Goal: Task Accomplishment & Management: Manage account settings

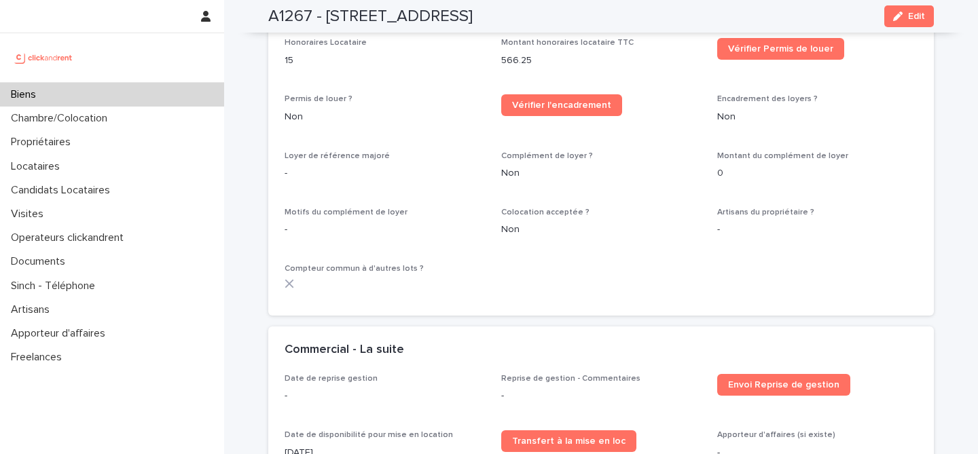
scroll to position [1649, 0]
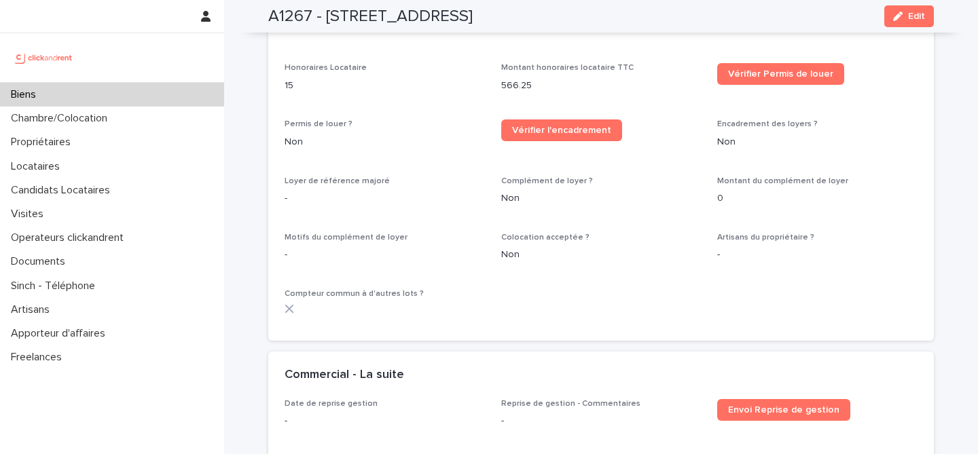
click at [113, 94] on div "Biens" at bounding box center [112, 95] width 224 height 24
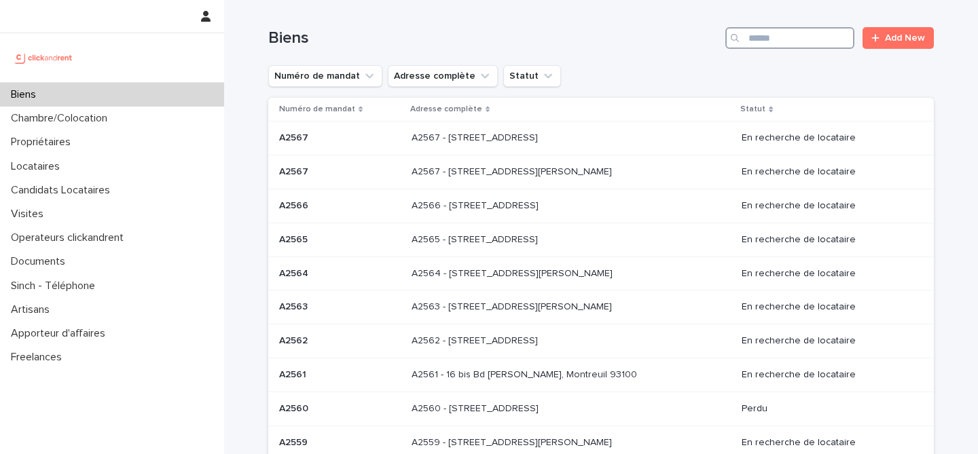
click at [814, 39] on input "Search" at bounding box center [789, 38] width 129 height 22
paste input "*****"
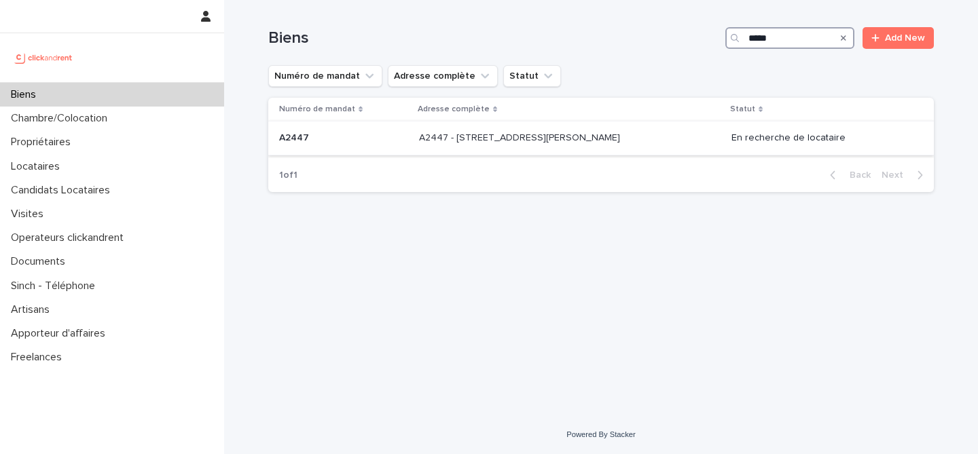
type input "*****"
click at [389, 138] on p at bounding box center [343, 138] width 129 height 12
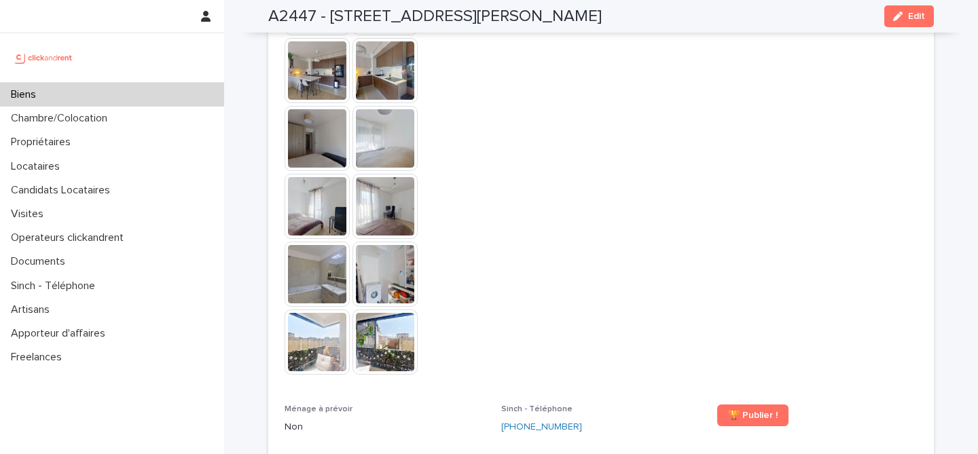
scroll to position [4059, 0]
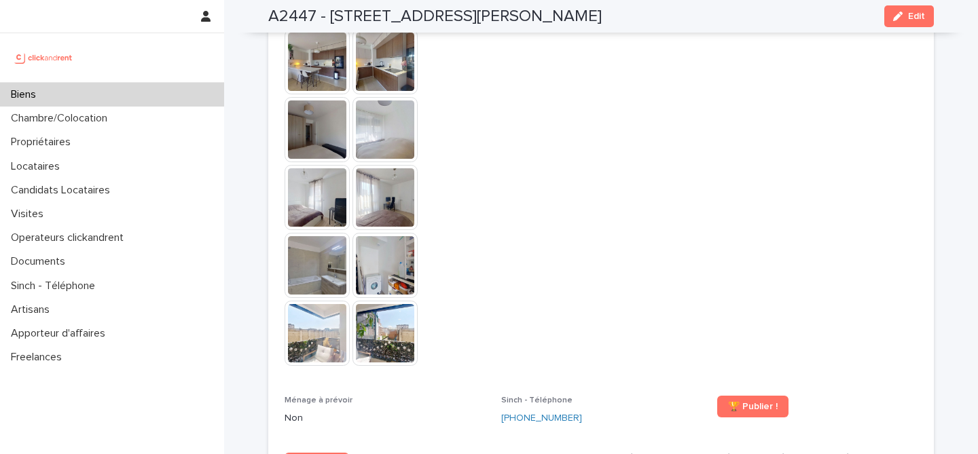
click at [588, 208] on span "Présentation du bien en vidéo https://vimeo.com/1115120014?share=copy" at bounding box center [601, 128] width 200 height 501
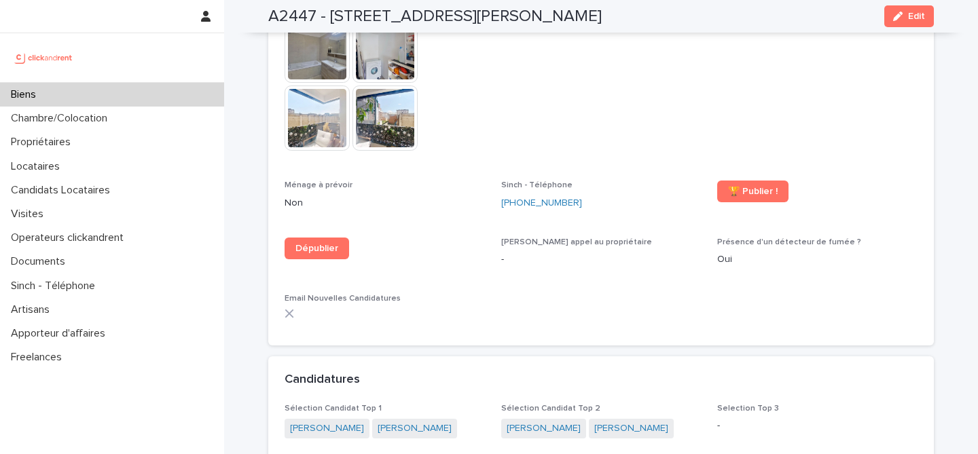
scroll to position [4293, 0]
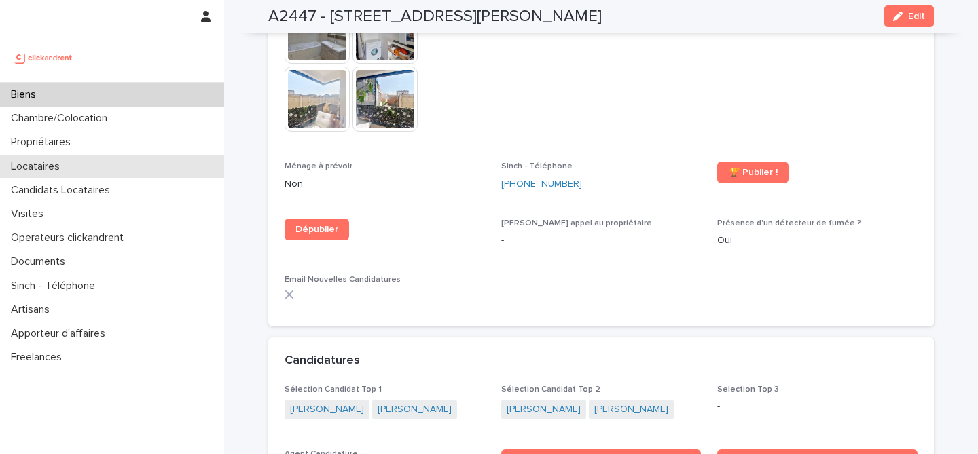
click at [124, 168] on div "Locataires" at bounding box center [112, 167] width 224 height 24
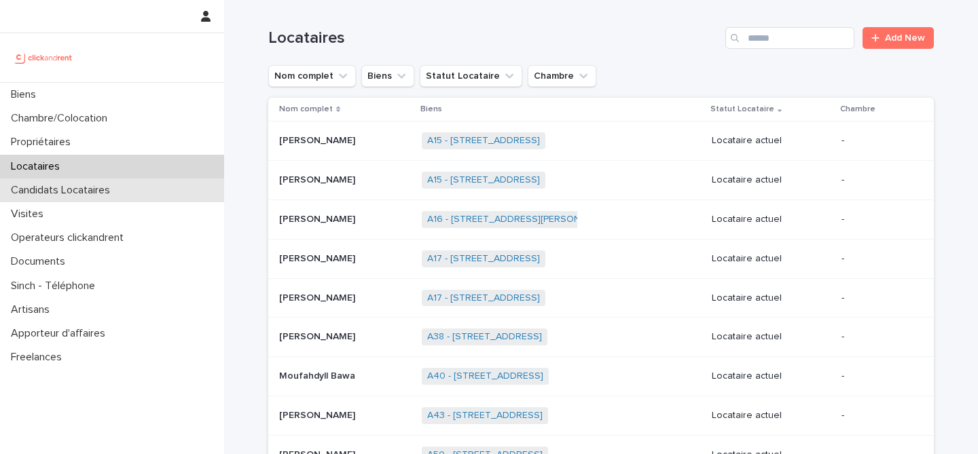
click at [177, 197] on div "Candidats Locataires" at bounding box center [112, 191] width 224 height 24
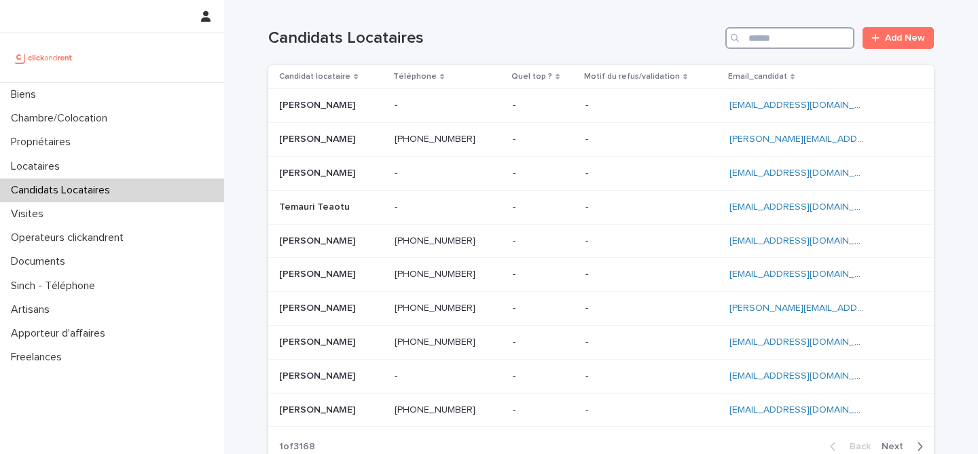
click at [795, 37] on input "Search" at bounding box center [789, 38] width 129 height 22
paste input "**********"
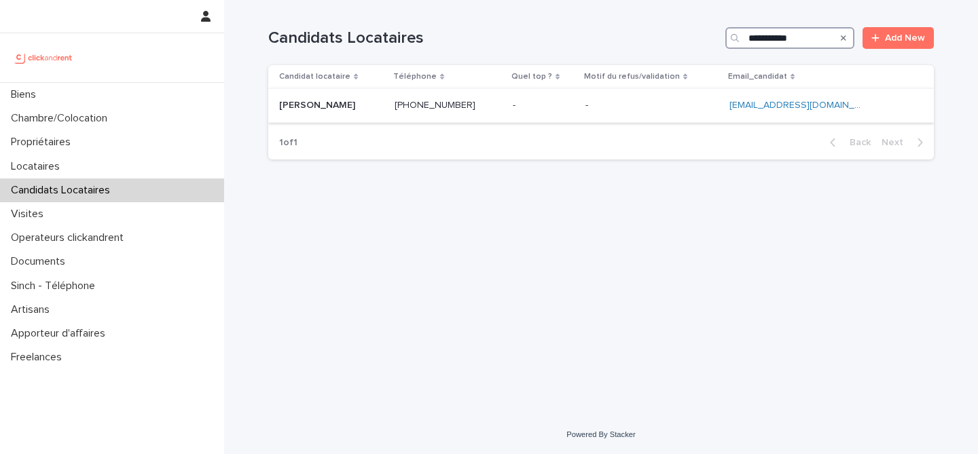
type input "**********"
click at [368, 115] on div "Sara Mekbel Sara Mekbel" at bounding box center [331, 105] width 105 height 22
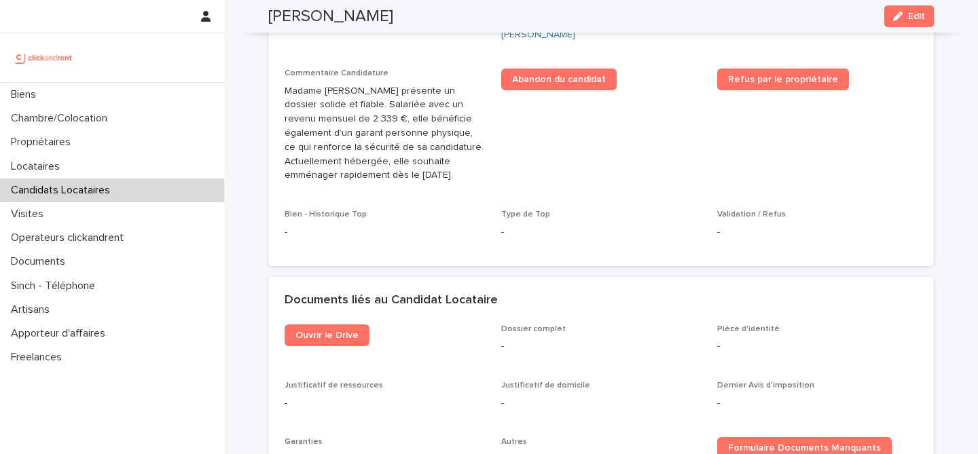
scroll to position [701, 0]
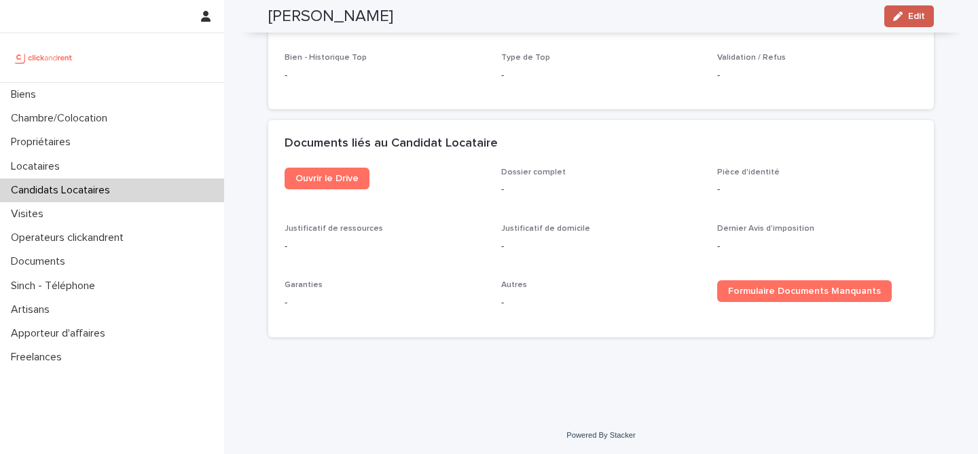
click at [900, 17] on icon "button" at bounding box center [898, 17] width 10 height 10
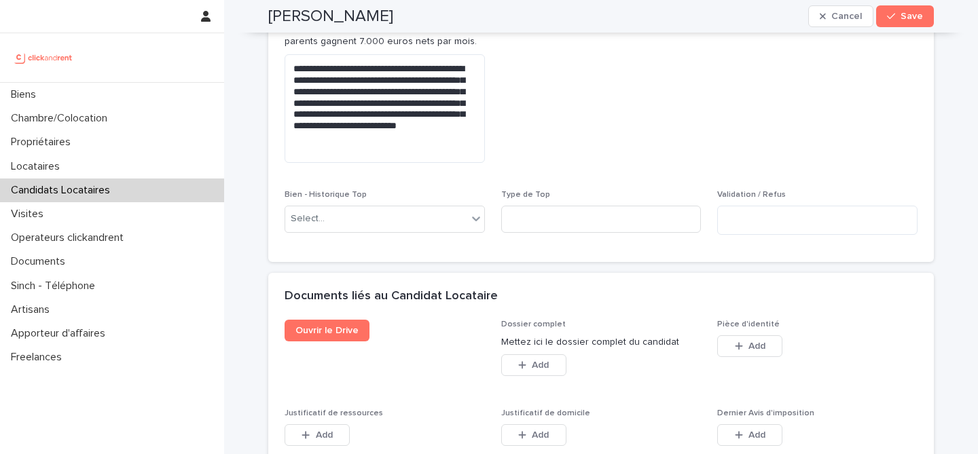
scroll to position [1119, 0]
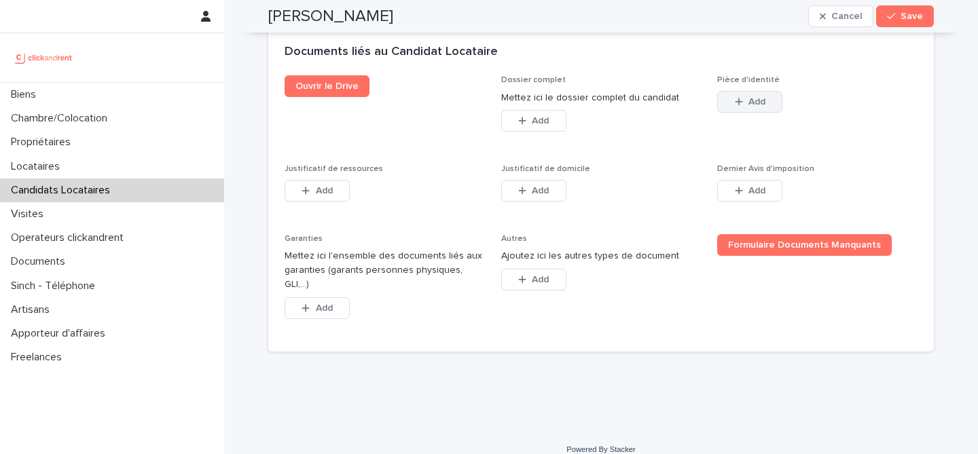
click at [765, 108] on button "Add" at bounding box center [749, 102] width 65 height 22
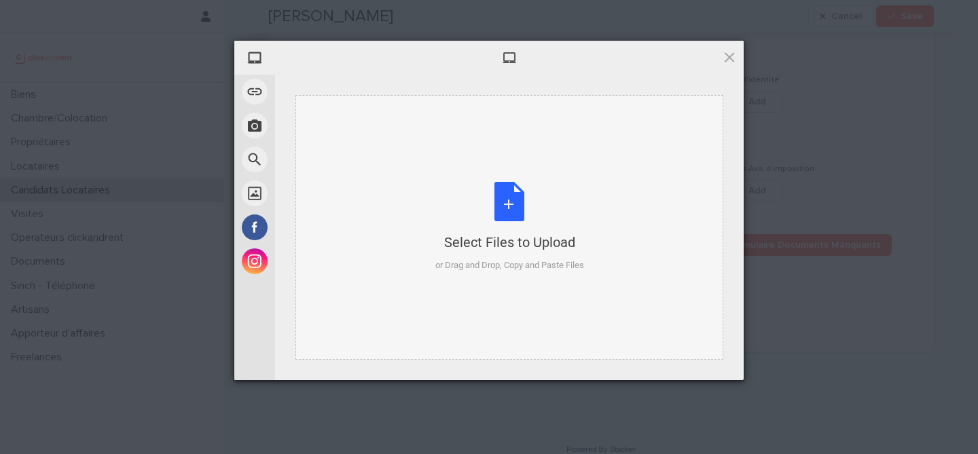
click at [538, 202] on div "Select Files to Upload or Drag and Drop, Copy and Paste Files" at bounding box center [509, 227] width 149 height 90
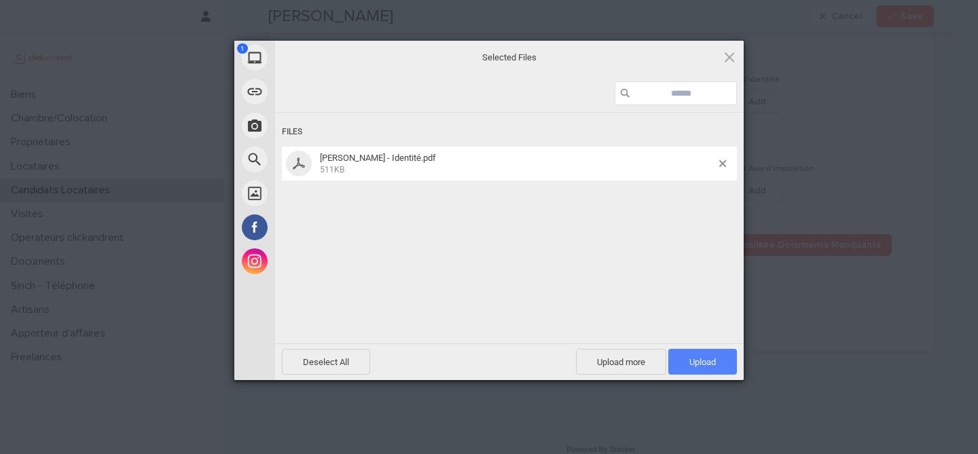
click at [705, 361] on span "Upload 1" at bounding box center [702, 362] width 26 height 10
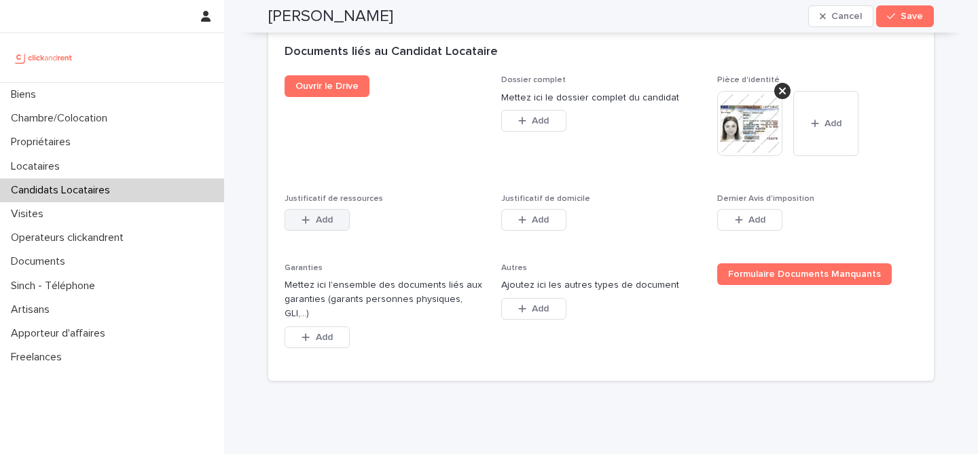
click at [325, 219] on span "Add" at bounding box center [324, 220] width 17 height 10
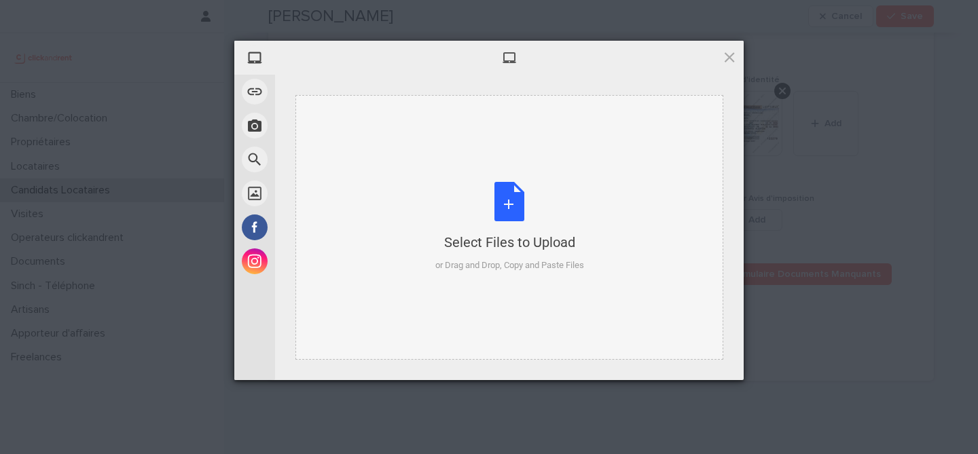
click at [500, 216] on div "Select Files to Upload or Drag and Drop, Copy and Paste Files" at bounding box center [509, 227] width 149 height 90
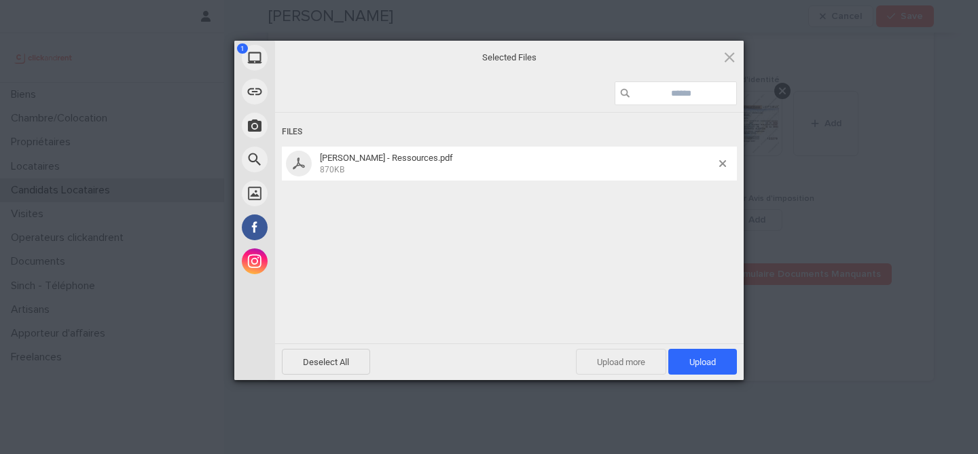
click at [640, 356] on span "Upload more" at bounding box center [621, 362] width 90 height 26
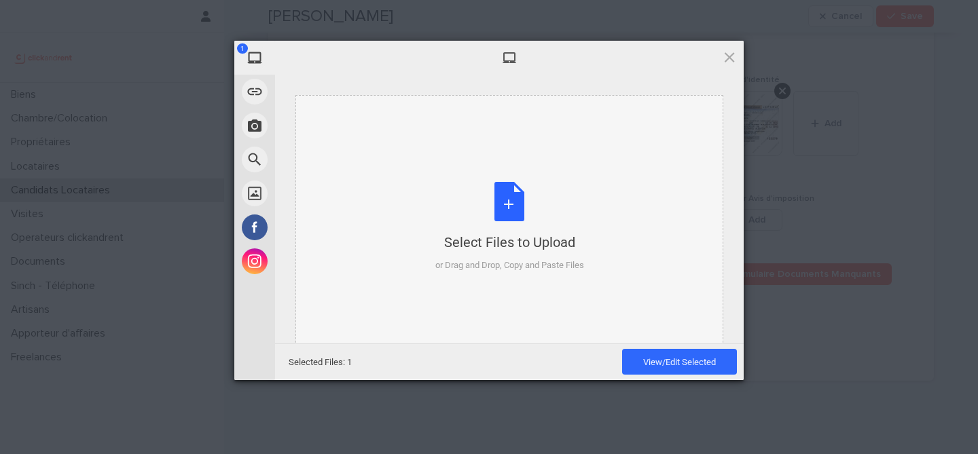
click at [519, 223] on div "Select Files to Upload or Drag and Drop, Copy and Paste Files" at bounding box center [509, 227] width 149 height 90
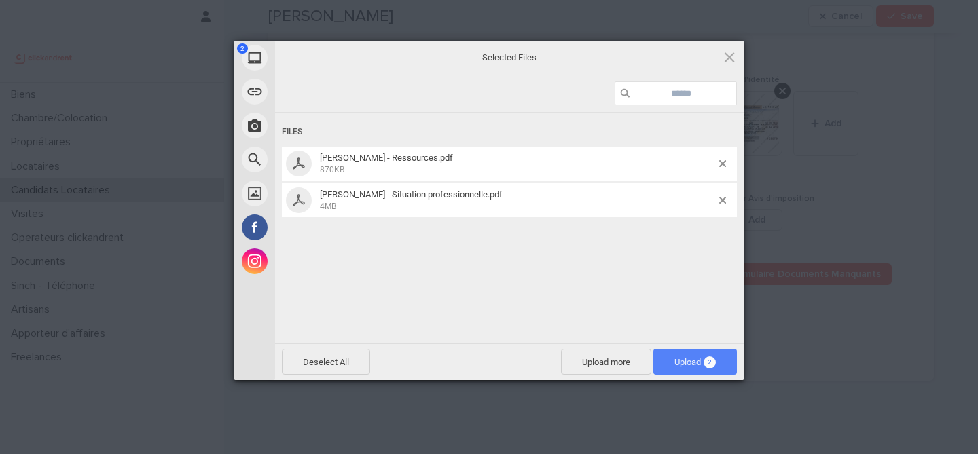
click at [706, 367] on span "2" at bounding box center [709, 362] width 12 height 12
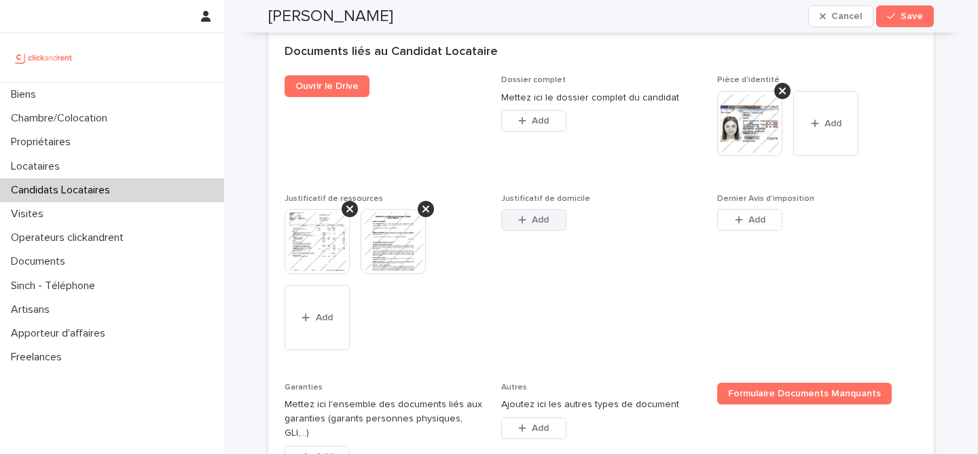
click at [533, 219] on span "Add" at bounding box center [540, 220] width 17 height 10
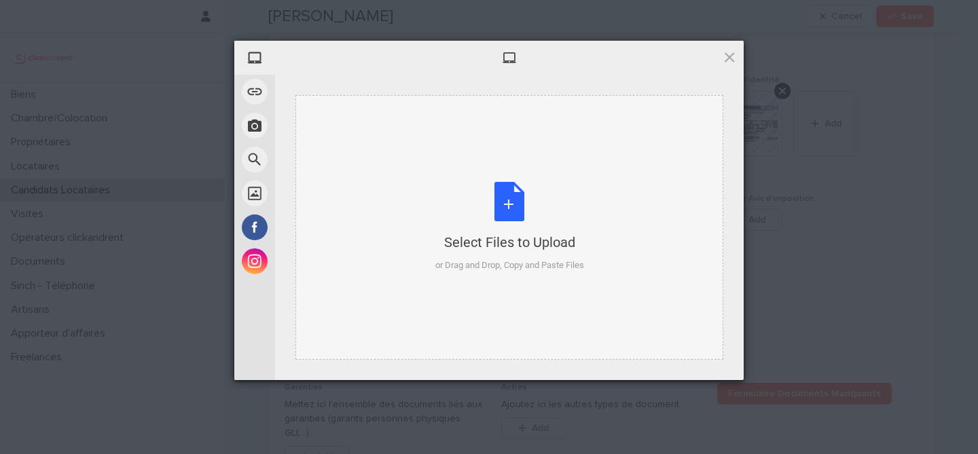
click at [499, 208] on div "Select Files to Upload or Drag and Drop, Copy and Paste Files" at bounding box center [509, 227] width 149 height 90
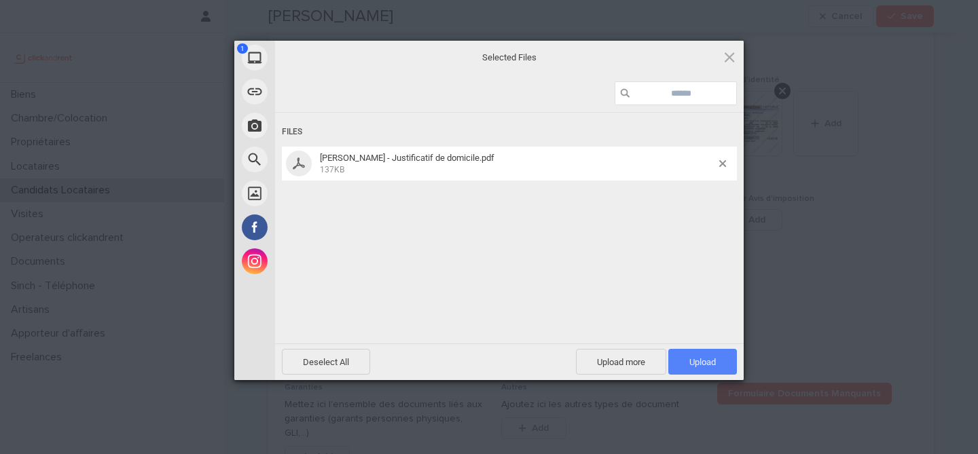
click at [718, 365] on span "Upload 1" at bounding box center [702, 362] width 69 height 26
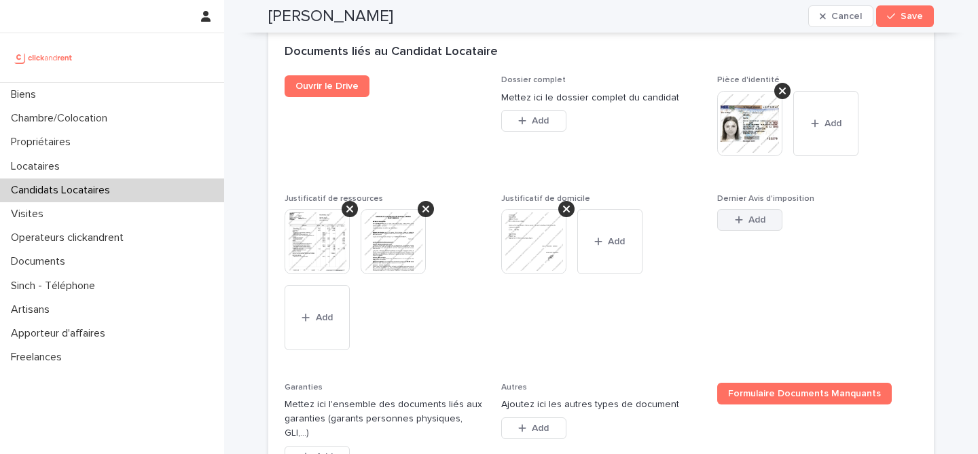
drag, startPoint x: 769, startPoint y: 222, endPoint x: 780, endPoint y: 227, distance: 11.9
click at [769, 222] on button "Add" at bounding box center [749, 220] width 65 height 22
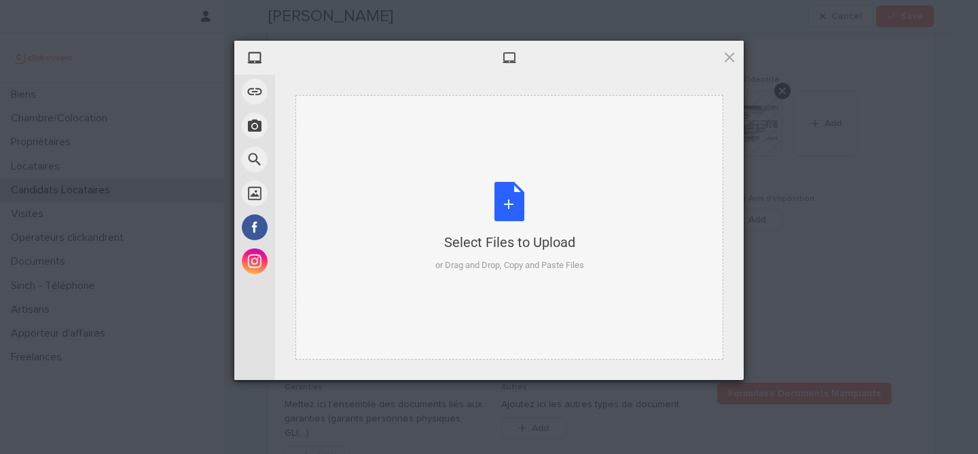
click at [517, 200] on div "Select Files to Upload or Drag and Drop, Copy and Paste Files" at bounding box center [509, 227] width 149 height 90
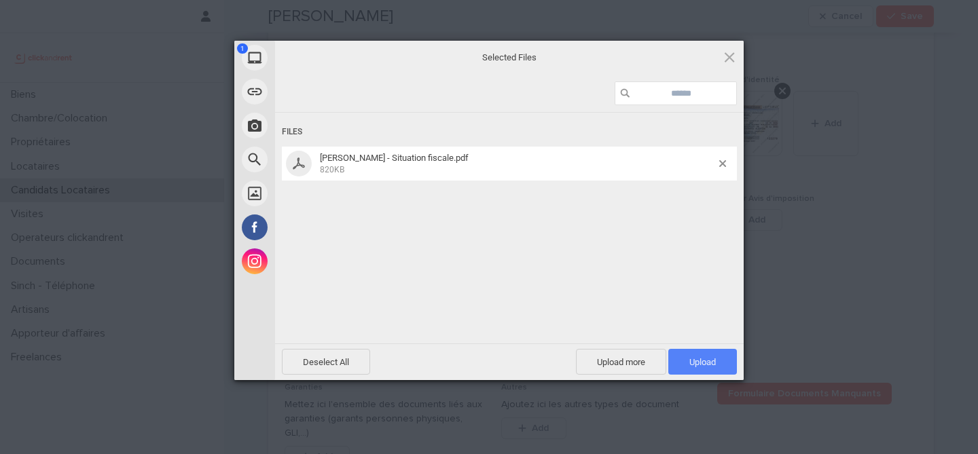
click at [722, 359] on span "Upload 1" at bounding box center [702, 362] width 69 height 26
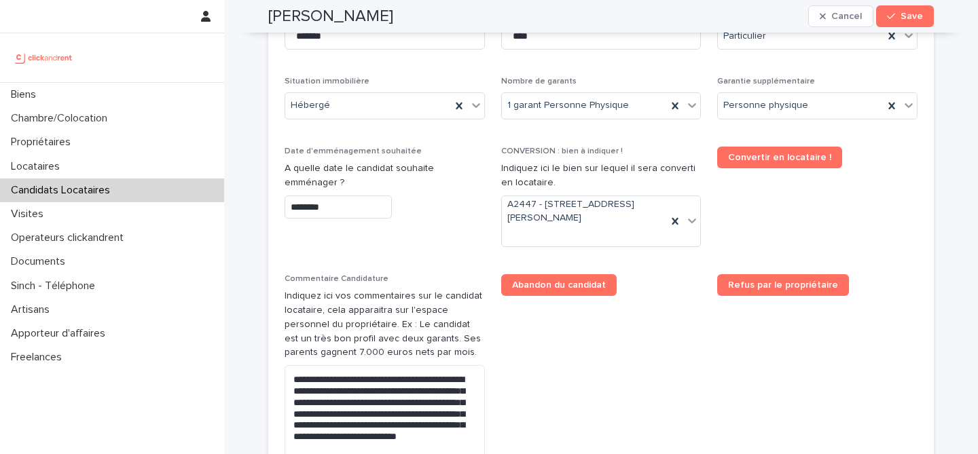
scroll to position [515, 0]
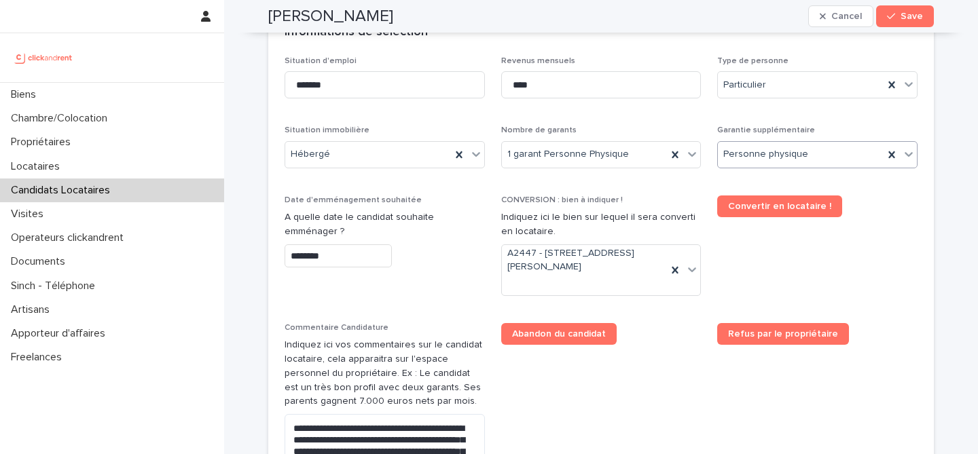
click at [769, 162] on div "Personne physique" at bounding box center [801, 154] width 166 height 22
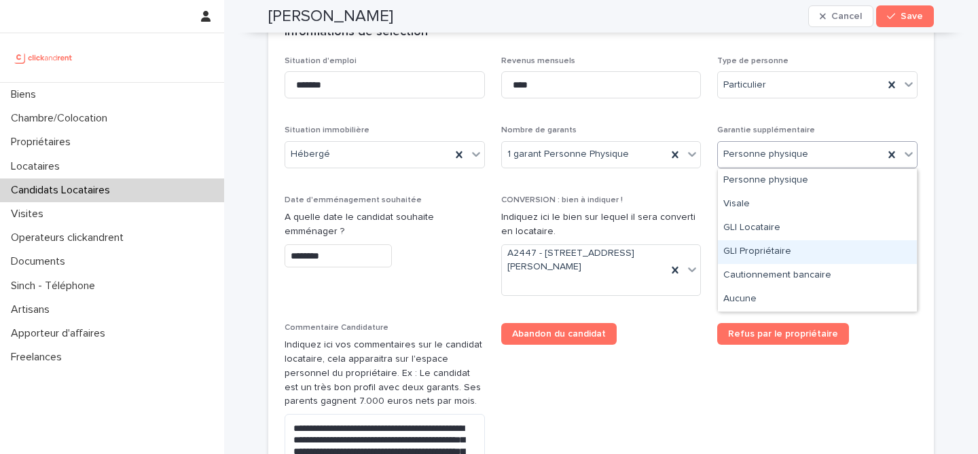
click at [803, 252] on div "GLI Propriétaire" at bounding box center [817, 252] width 199 height 24
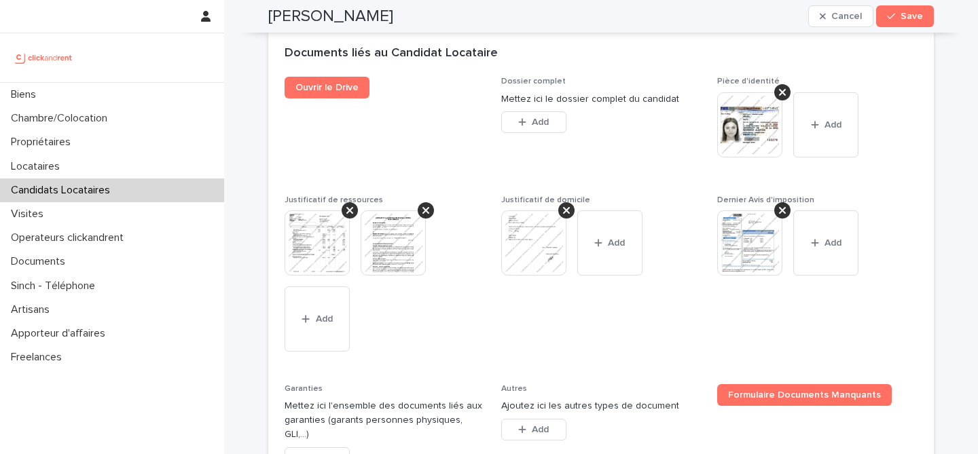
scroll to position [1268, 0]
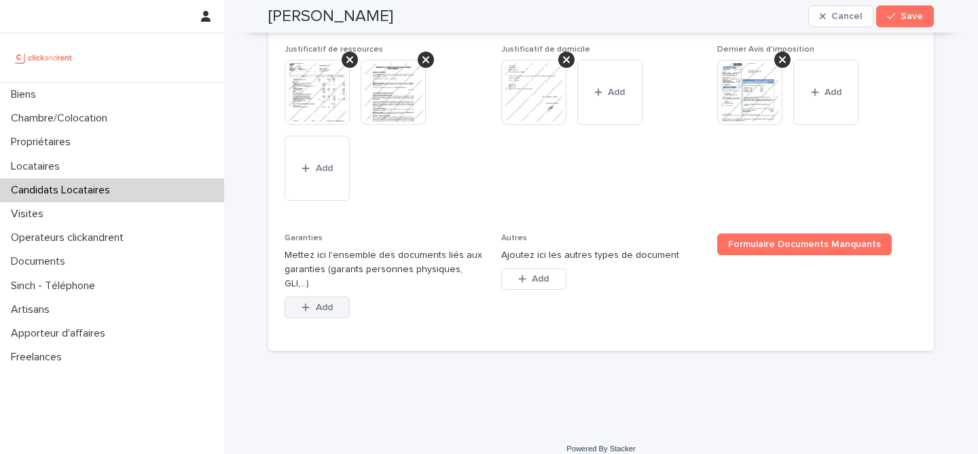
click at [311, 303] on div "button" at bounding box center [308, 308] width 14 height 10
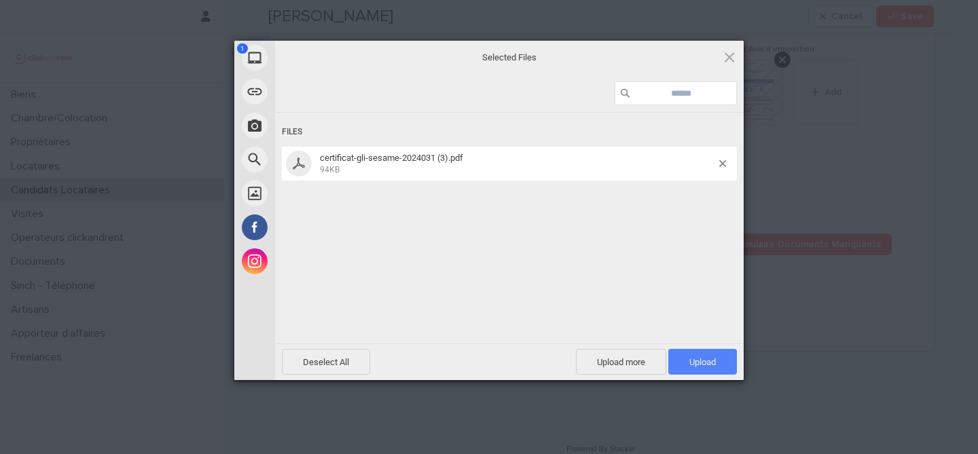
click at [685, 356] on span "Upload 1" at bounding box center [702, 362] width 69 height 26
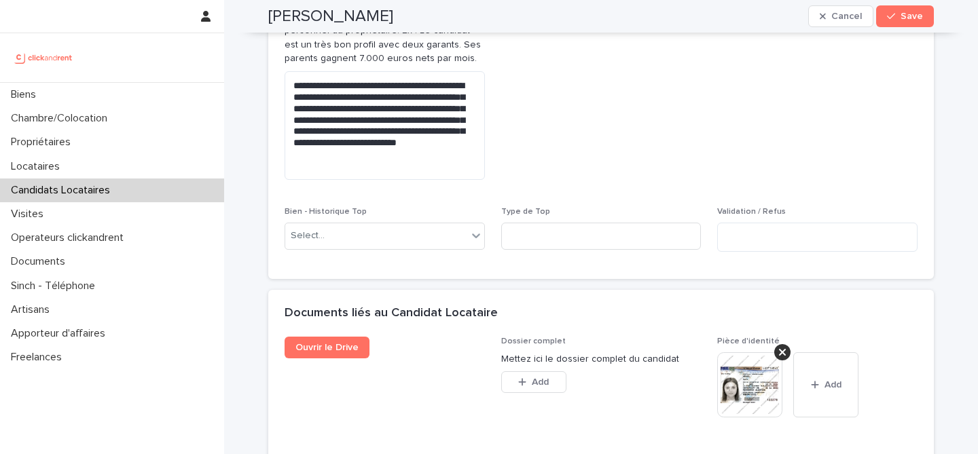
scroll to position [856, 0]
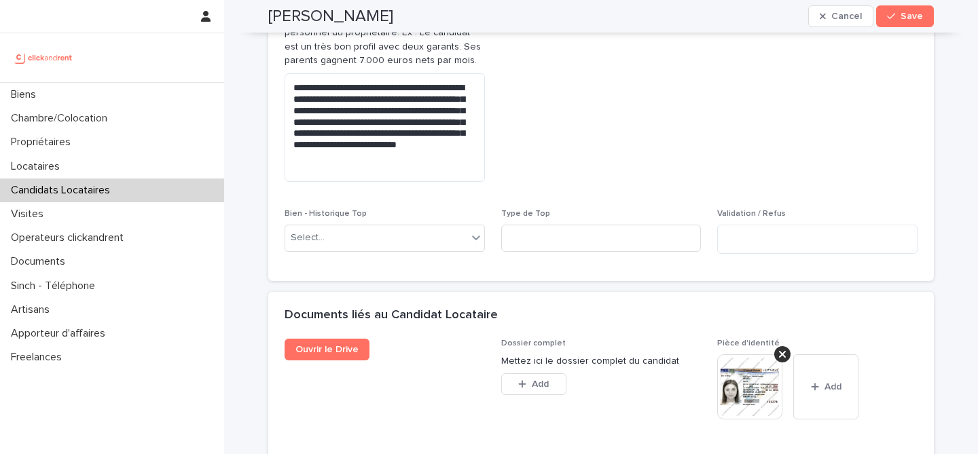
click at [300, 21] on h2 "[PERSON_NAME]" at bounding box center [330, 17] width 125 height 20
copy div "Sara Mekbel Cancel Save"
click at [929, 20] on button "Save" at bounding box center [905, 16] width 58 height 22
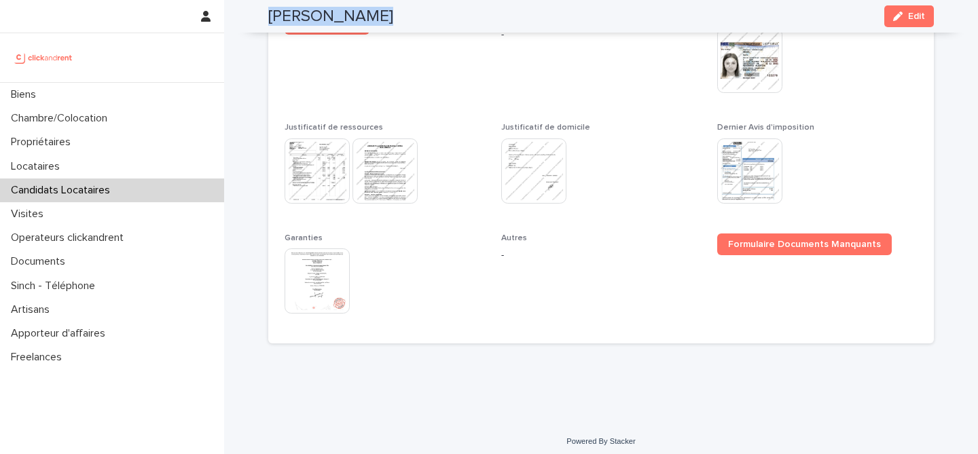
scroll to position [628, 0]
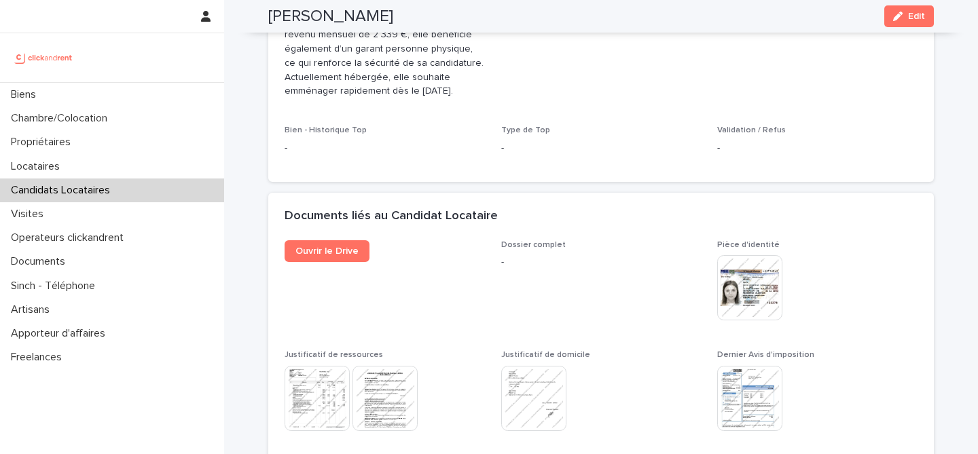
click at [120, 82] on div at bounding box center [112, 82] width 224 height 1
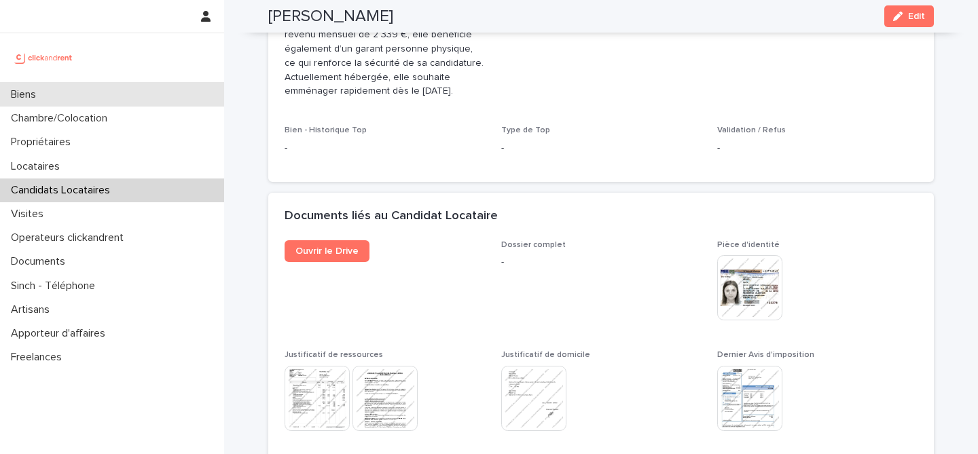
click at [120, 92] on div "Biens" at bounding box center [112, 95] width 224 height 24
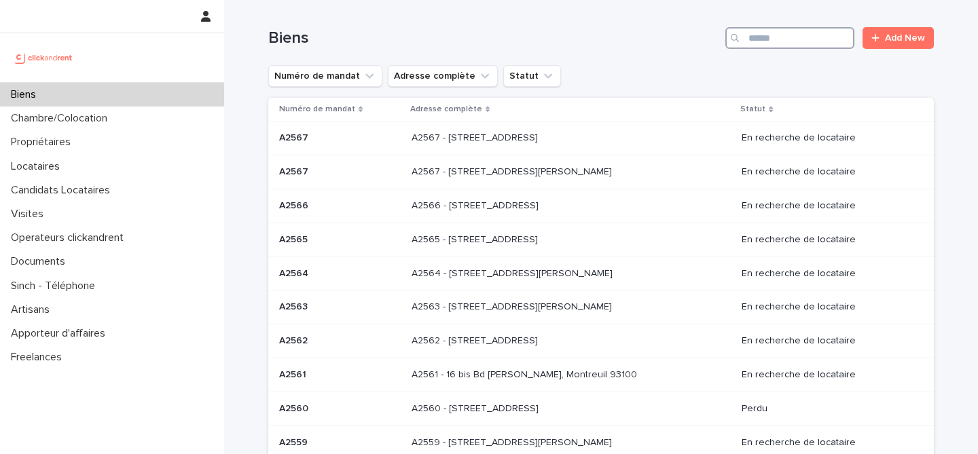
click at [792, 38] on input "Search" at bounding box center [789, 38] width 129 height 22
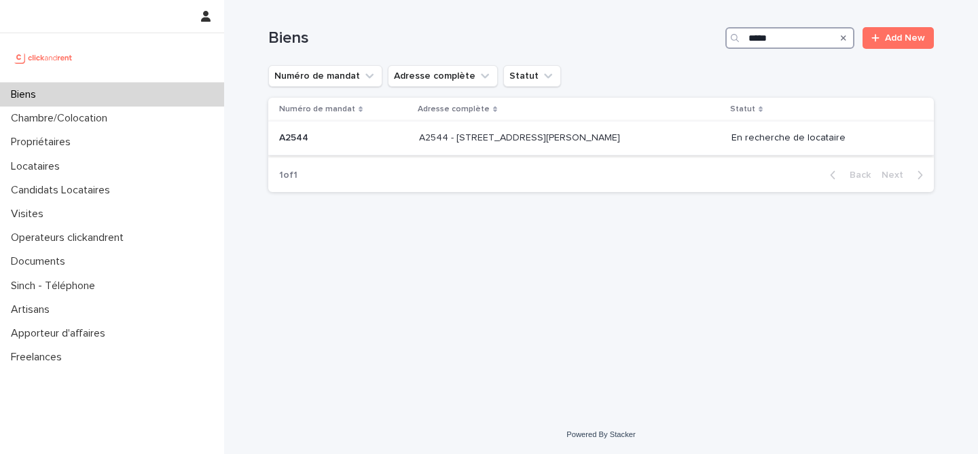
type input "*****"
click at [373, 147] on div "A2544 A2544" at bounding box center [343, 138] width 129 height 22
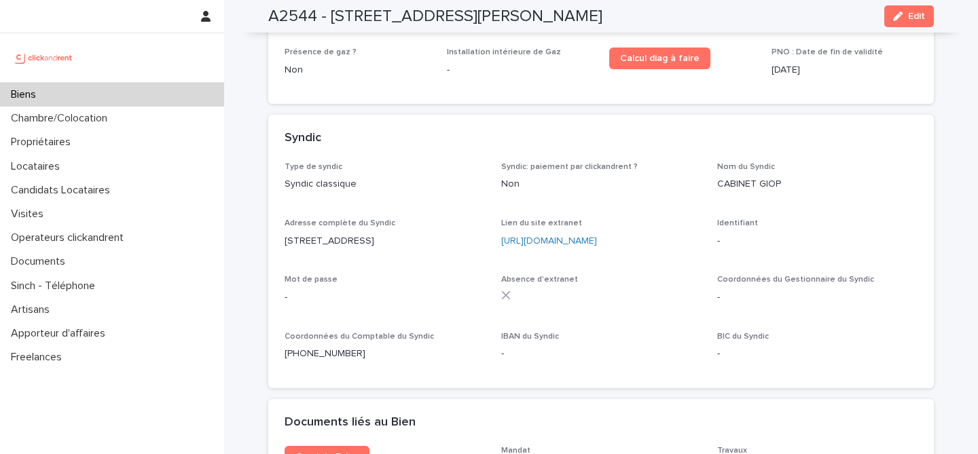
scroll to position [4578, 0]
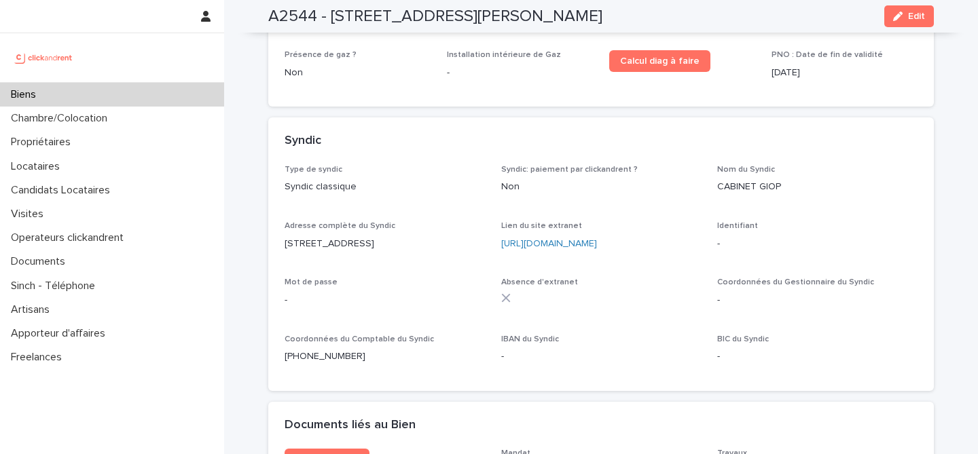
click at [142, 98] on div "Biens" at bounding box center [112, 95] width 224 height 24
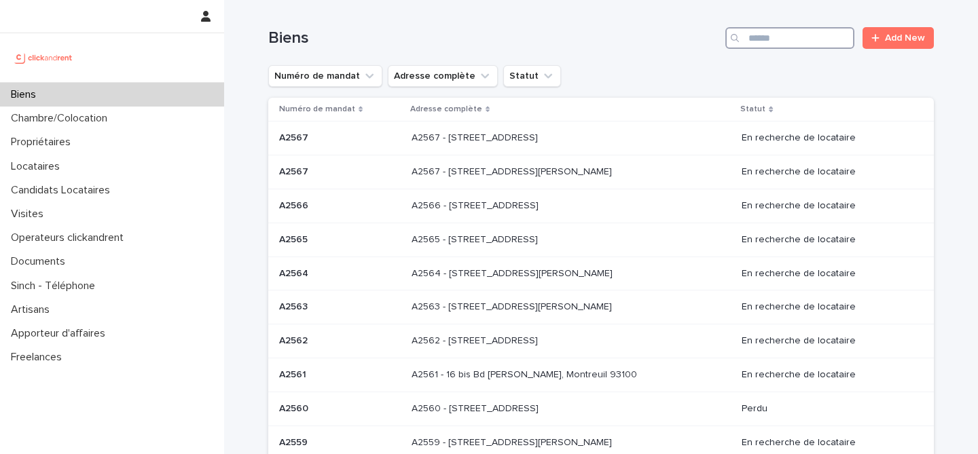
click at [818, 35] on input "Search" at bounding box center [789, 38] width 129 height 22
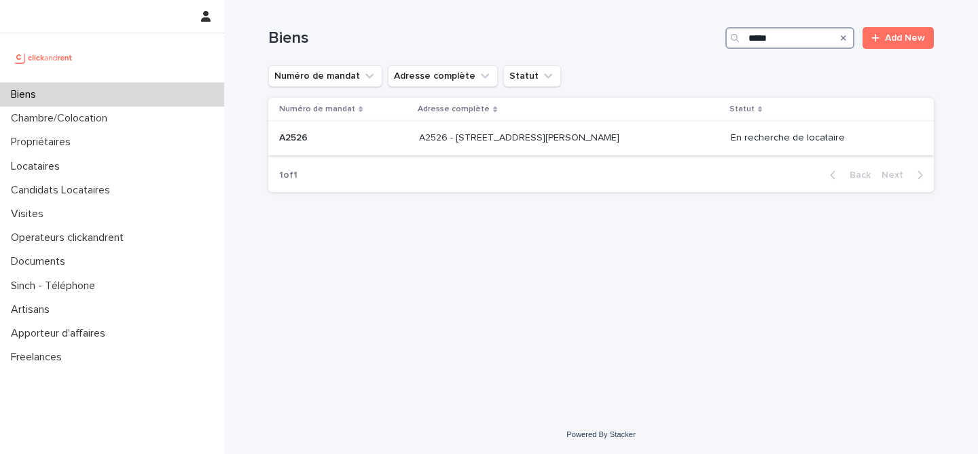
type input "*****"
click at [623, 136] on p at bounding box center [532, 138] width 226 height 12
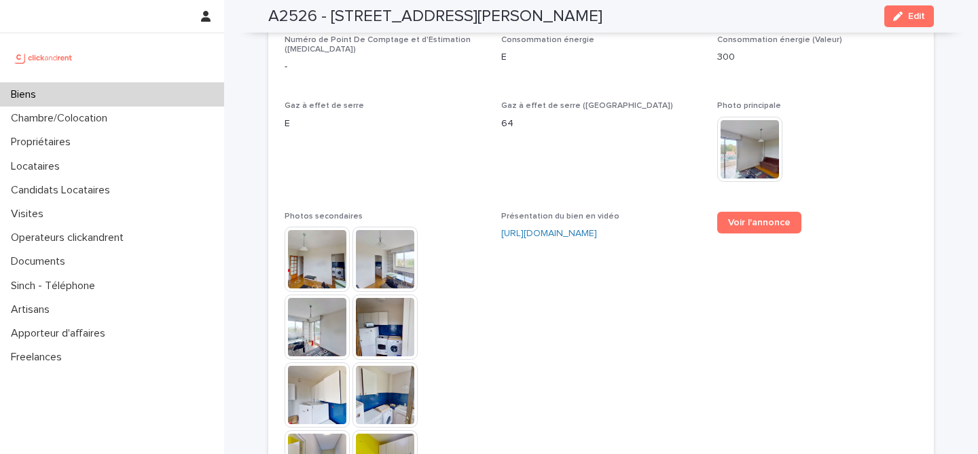
scroll to position [3603, 0]
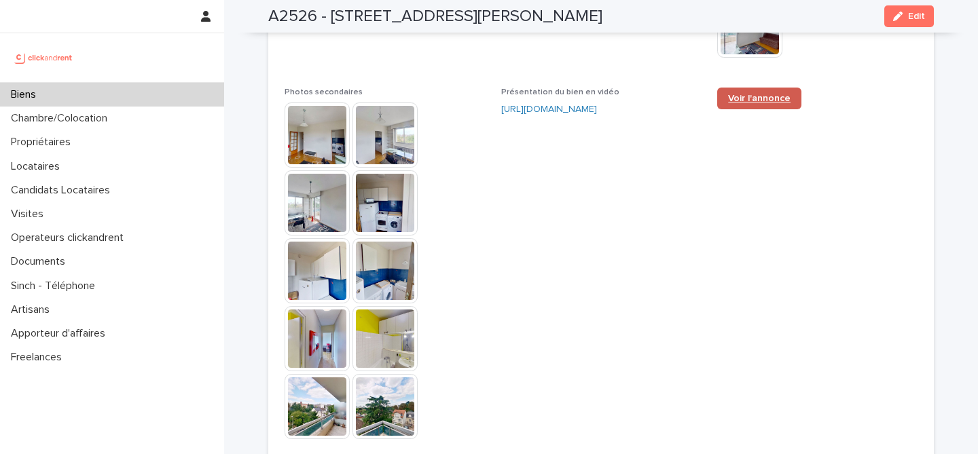
click at [776, 94] on span "Voir l'annonce" at bounding box center [759, 99] width 62 height 10
click at [62, 93] on div "Biens" at bounding box center [112, 95] width 224 height 24
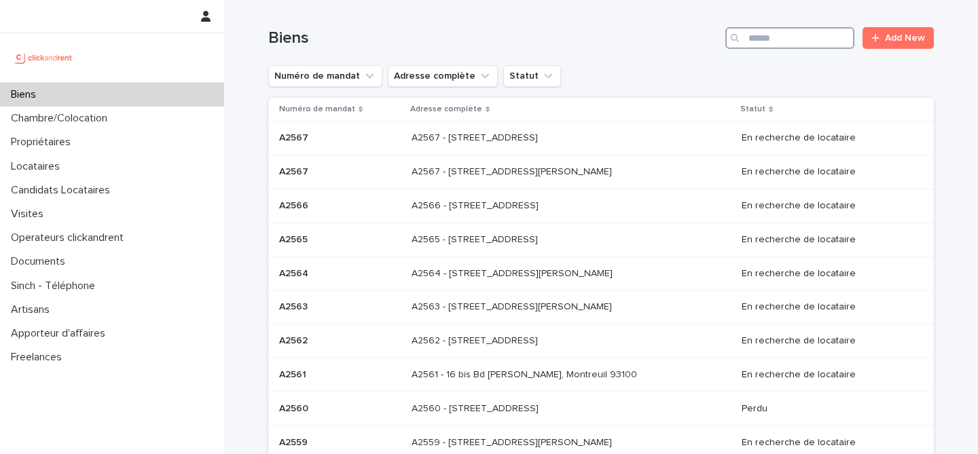
click at [774, 37] on input "Search" at bounding box center [789, 38] width 129 height 22
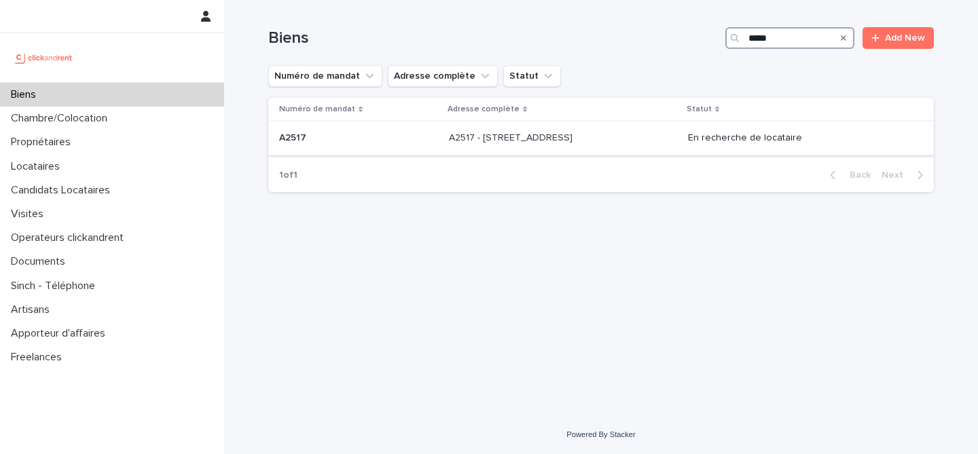
type input "*****"
click at [386, 139] on p at bounding box center [358, 138] width 159 height 12
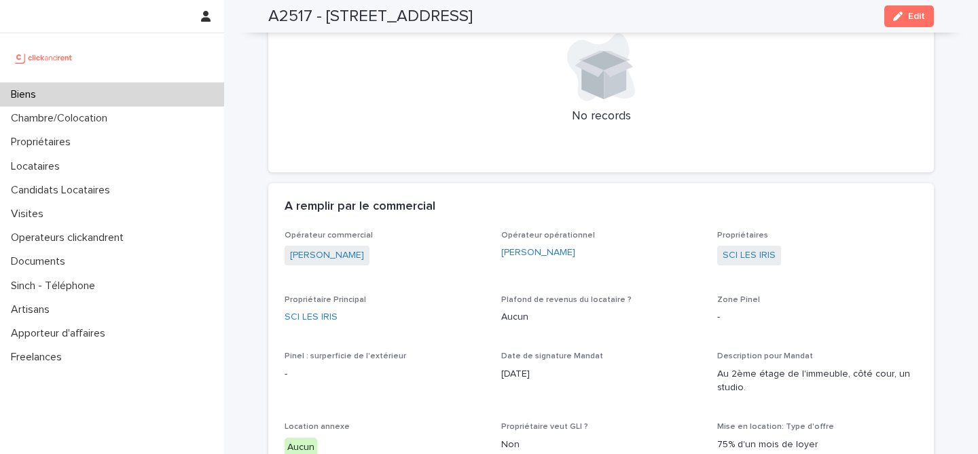
scroll to position [965, 0]
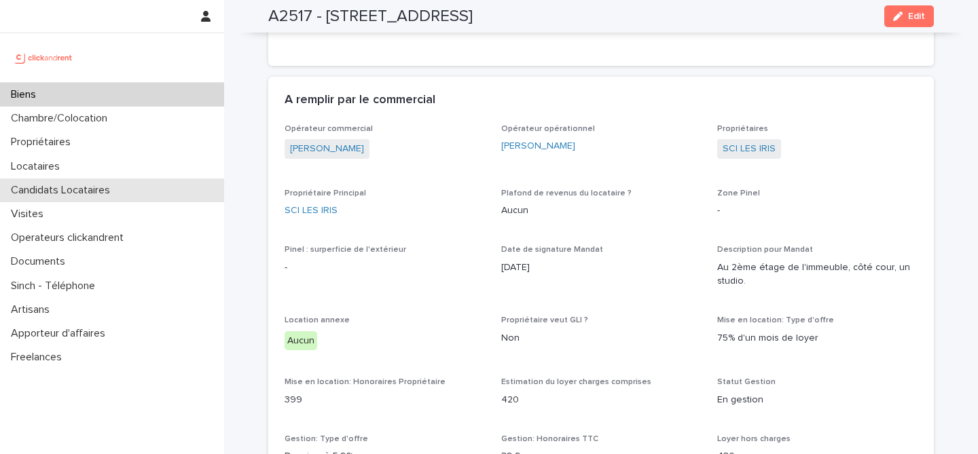
click at [83, 185] on p "Candidats Locataires" at bounding box center [62, 190] width 115 height 13
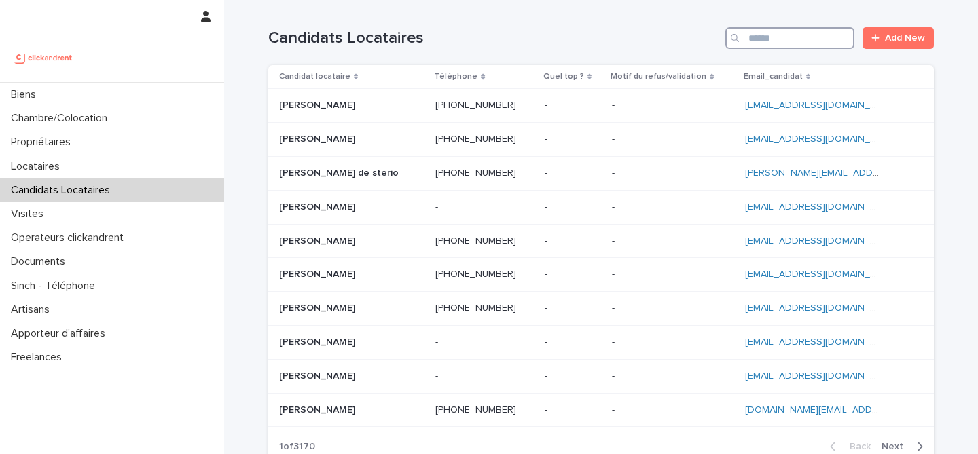
click at [769, 41] on input "Search" at bounding box center [789, 38] width 129 height 22
paste input "**********"
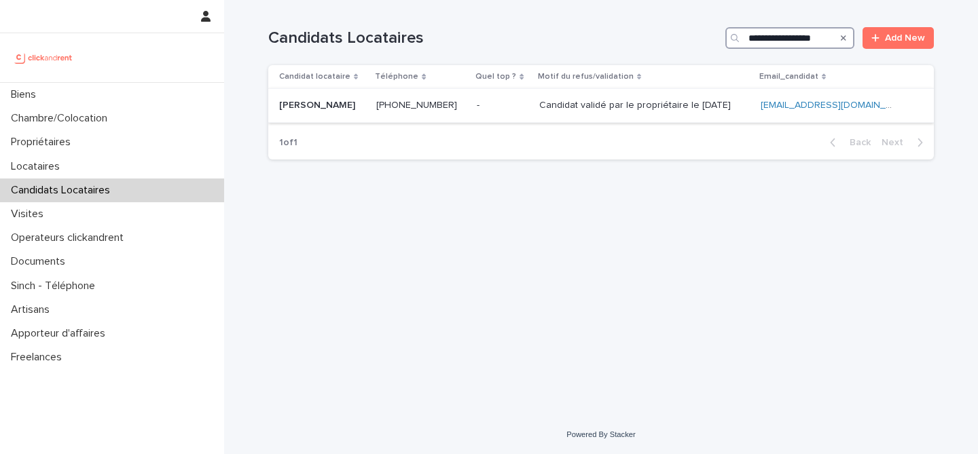
type input "**********"
click at [371, 105] on td "Jacqueline Kenfack Jacqueline Kenfack" at bounding box center [319, 106] width 103 height 34
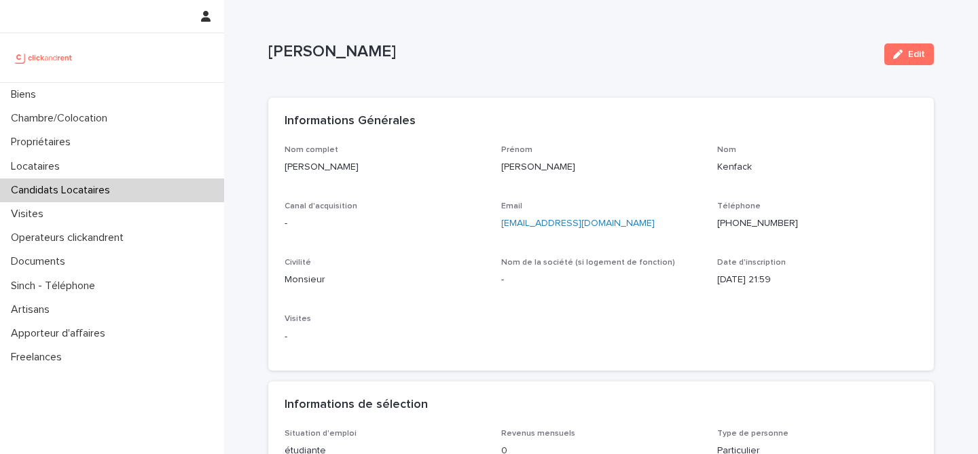
drag, startPoint x: 913, startPoint y: 55, endPoint x: 876, endPoint y: 66, distance: 38.9
click at [913, 55] on span "Edit" at bounding box center [916, 55] width 17 height 10
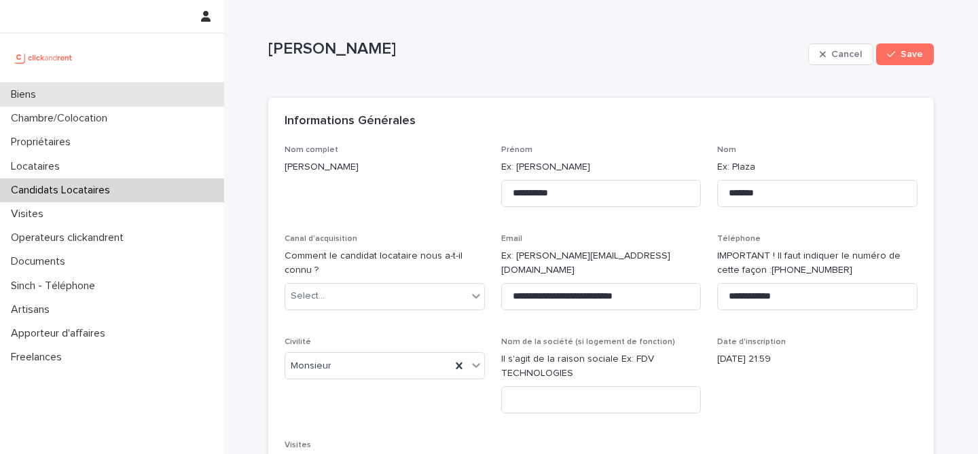
click at [90, 88] on div "Biens" at bounding box center [112, 95] width 224 height 24
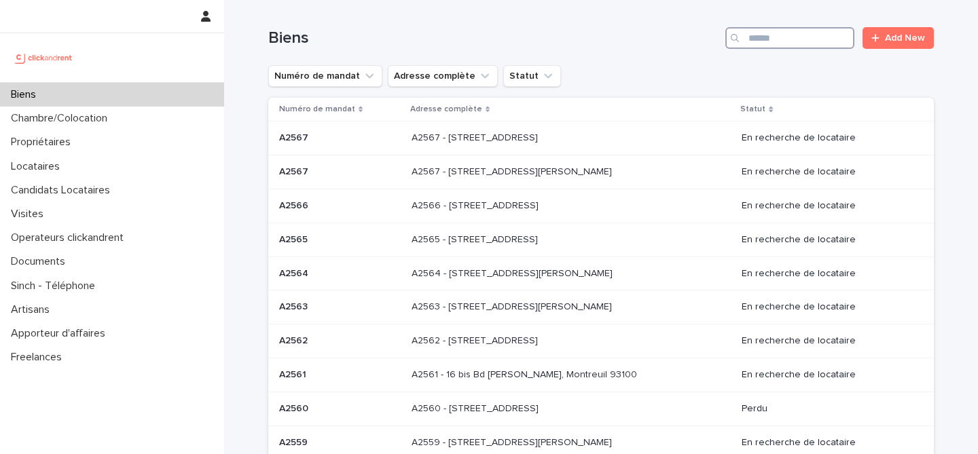
click at [775, 36] on input "Search" at bounding box center [789, 38] width 129 height 22
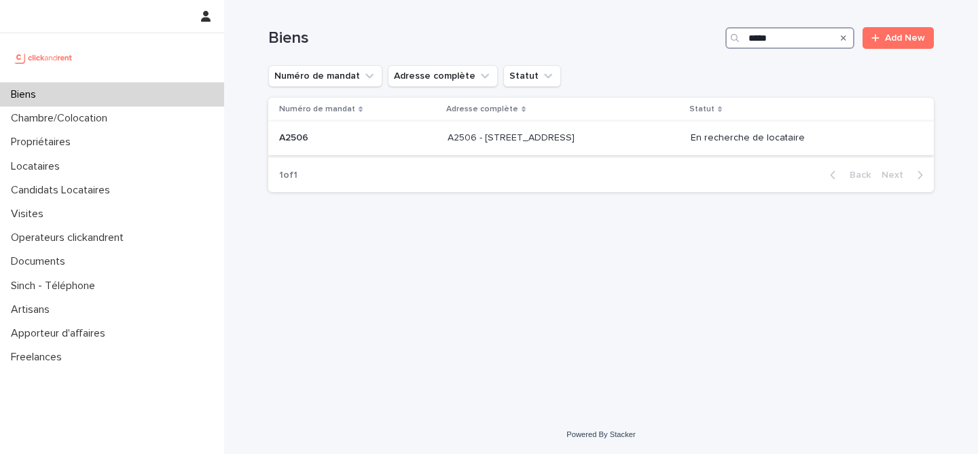
type input "*****"
click at [606, 151] on td "A2506 - 102 rue du Dôme, Boulogne-Billancourt 92100 A2506 - 102 rue du Dôme, Bo…" at bounding box center [563, 139] width 243 height 34
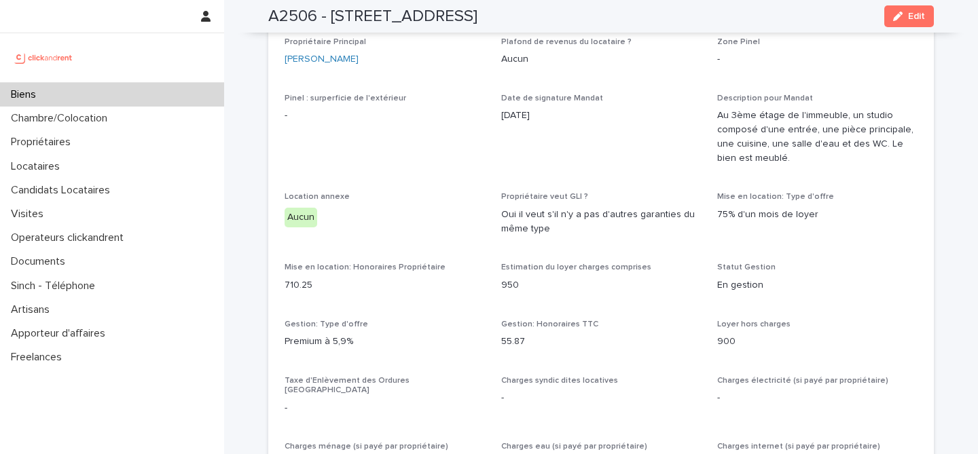
scroll to position [1339, 0]
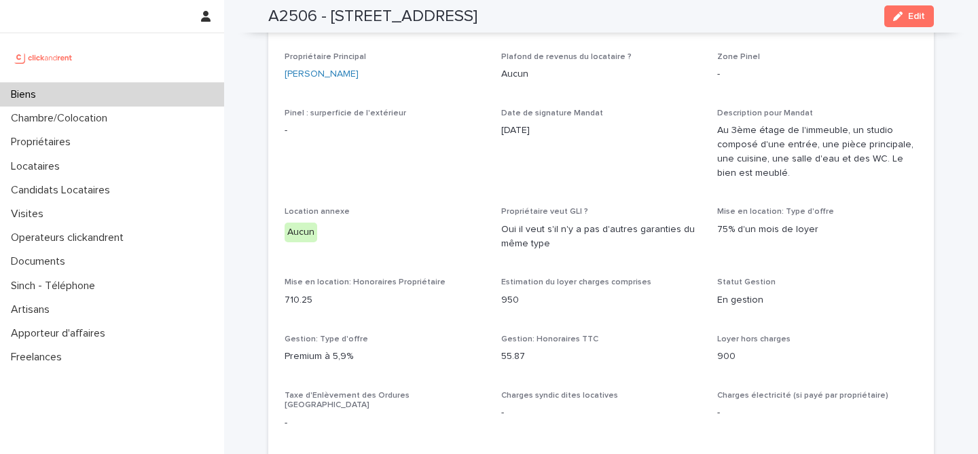
click at [99, 90] on div "Biens" at bounding box center [112, 95] width 224 height 24
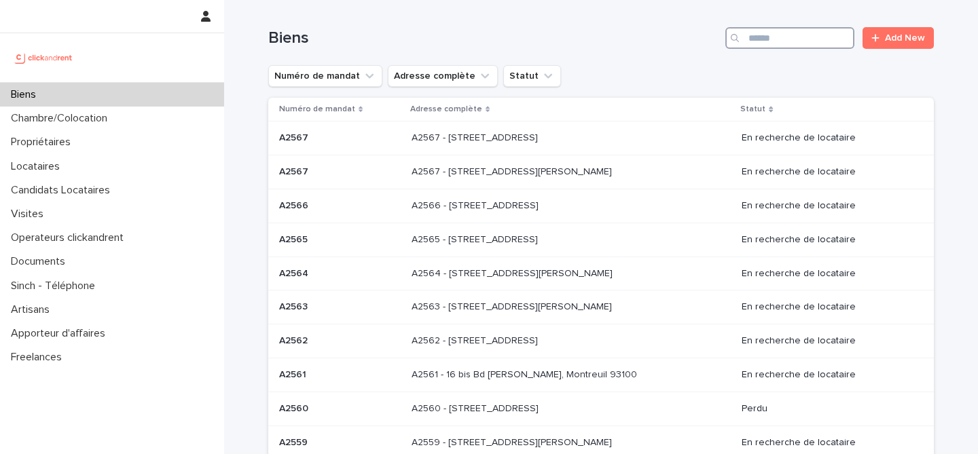
click at [780, 40] on input "Search" at bounding box center [789, 38] width 129 height 22
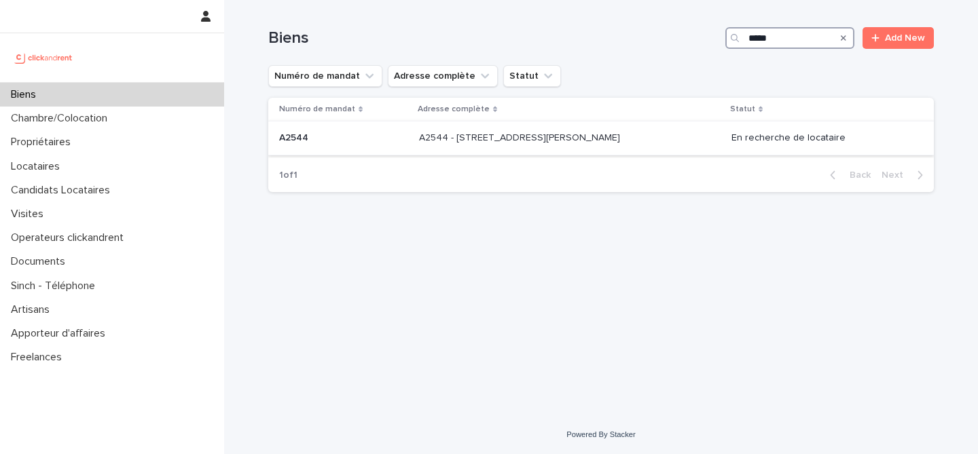
type input "*****"
click at [390, 148] on div "A2544 A2544" at bounding box center [343, 138] width 129 height 22
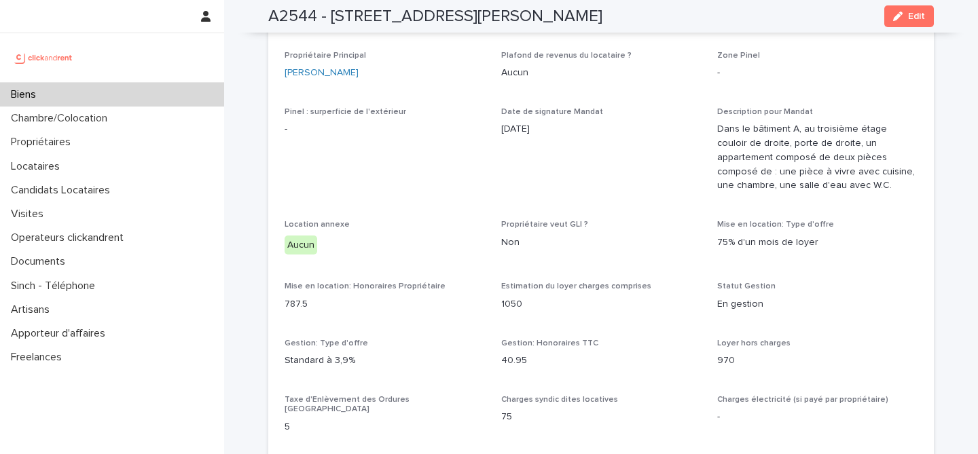
scroll to position [1089, 0]
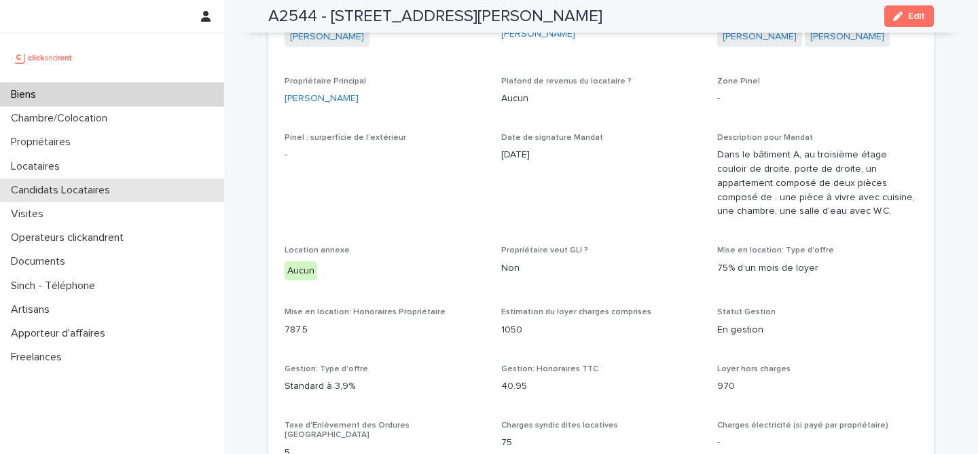
click at [124, 193] on div "Candidats Locataires" at bounding box center [112, 191] width 224 height 24
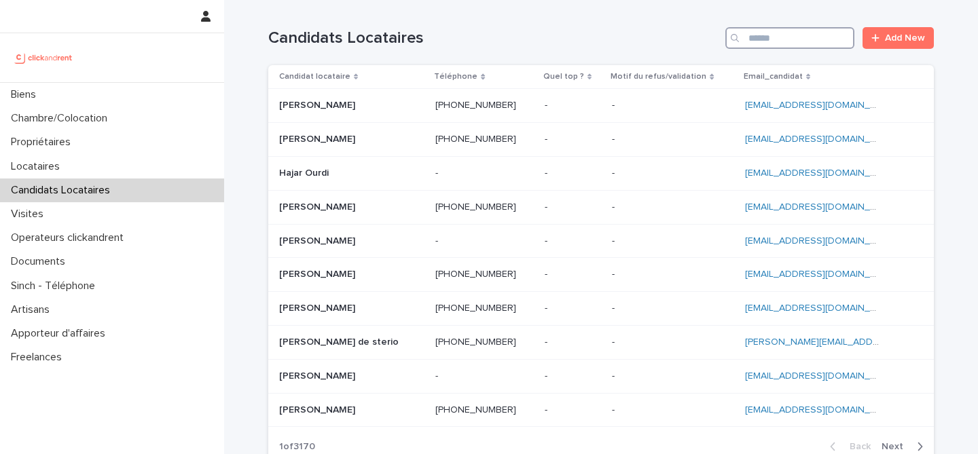
click at [763, 30] on input "Search" at bounding box center [789, 38] width 129 height 22
paste input "**********"
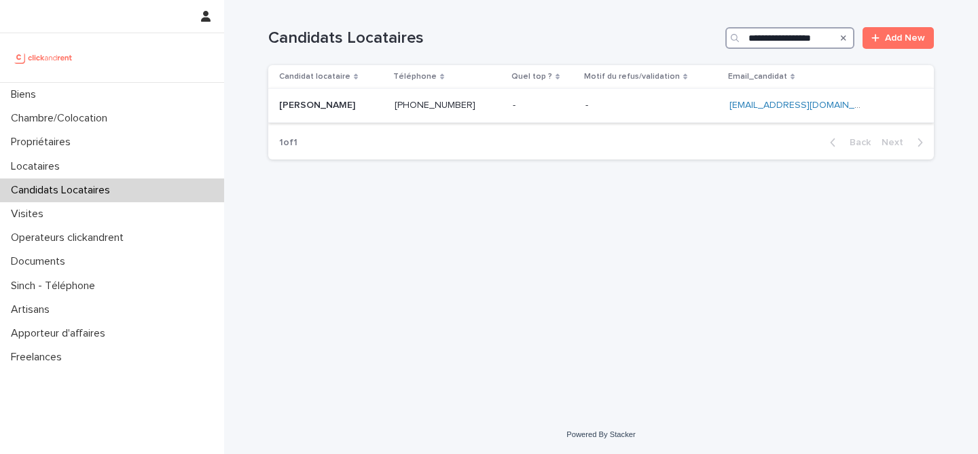
type input "**********"
click at [375, 105] on p at bounding box center [331, 106] width 105 height 12
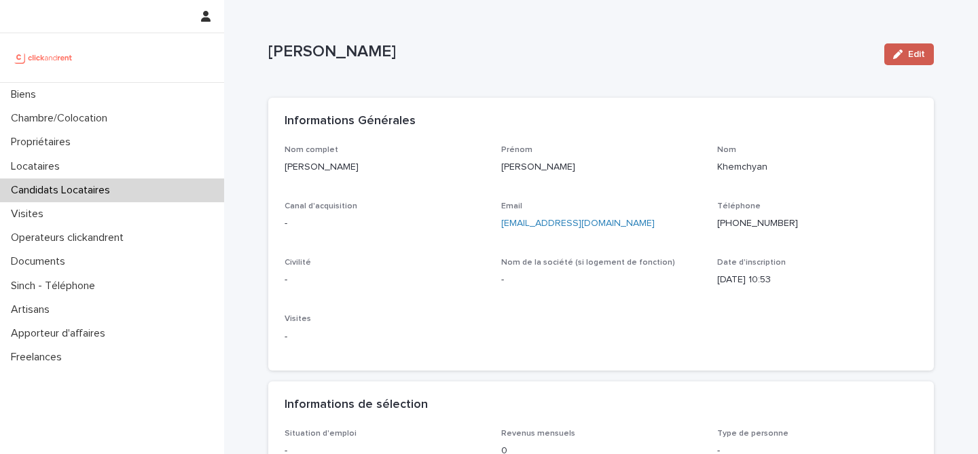
click at [889, 58] on button "Edit" at bounding box center [909, 54] width 50 height 22
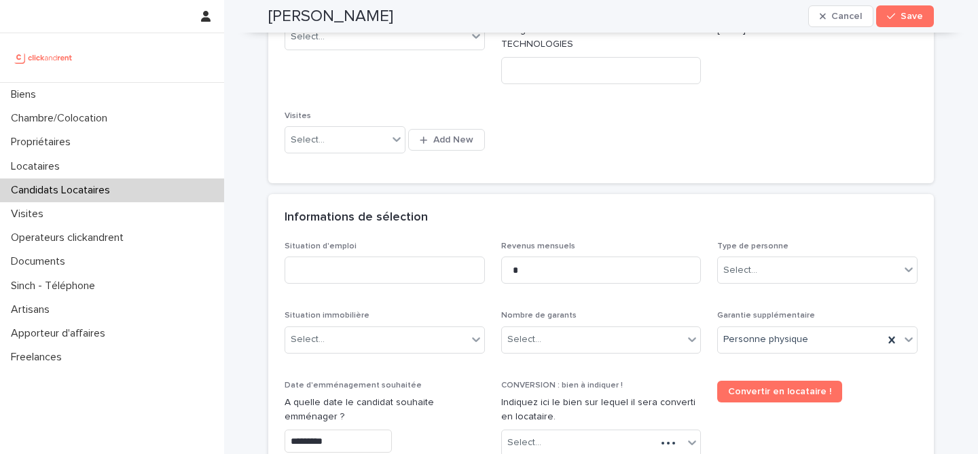
scroll to position [193, 0]
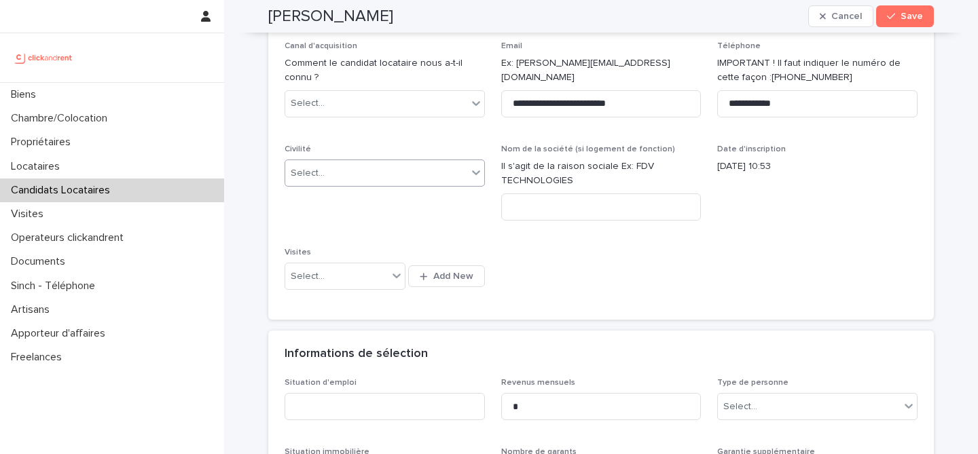
click at [356, 183] on div "Select..." at bounding box center [376, 173] width 182 height 22
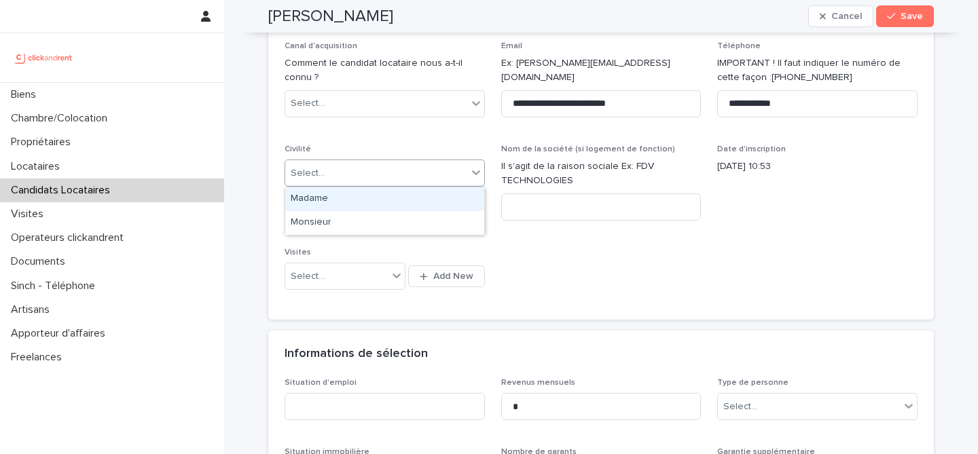
click at [363, 202] on div "Madame" at bounding box center [384, 199] width 199 height 24
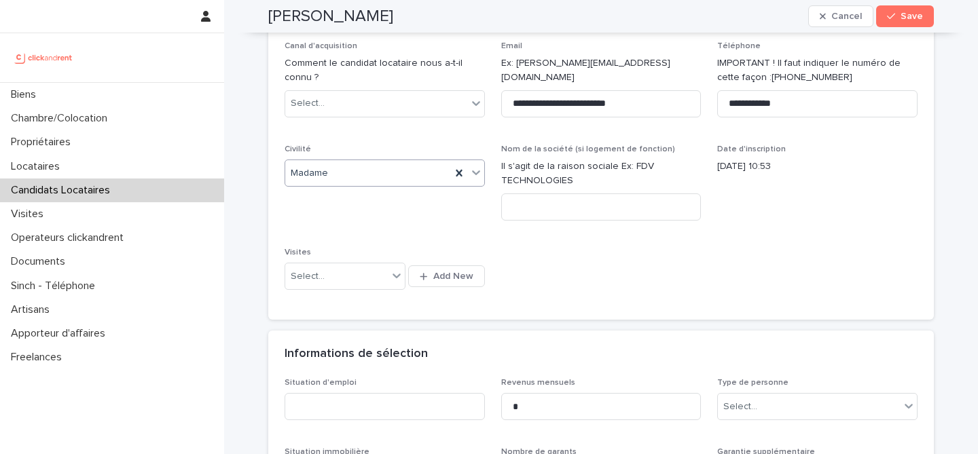
scroll to position [459, 0]
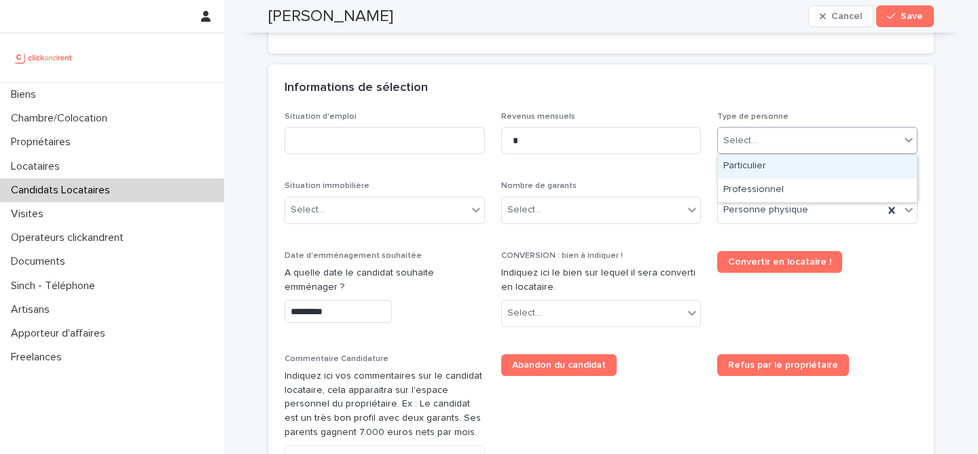
click at [802, 143] on div "Select..." at bounding box center [809, 141] width 182 height 22
click at [792, 175] on div "Particulier" at bounding box center [817, 167] width 199 height 24
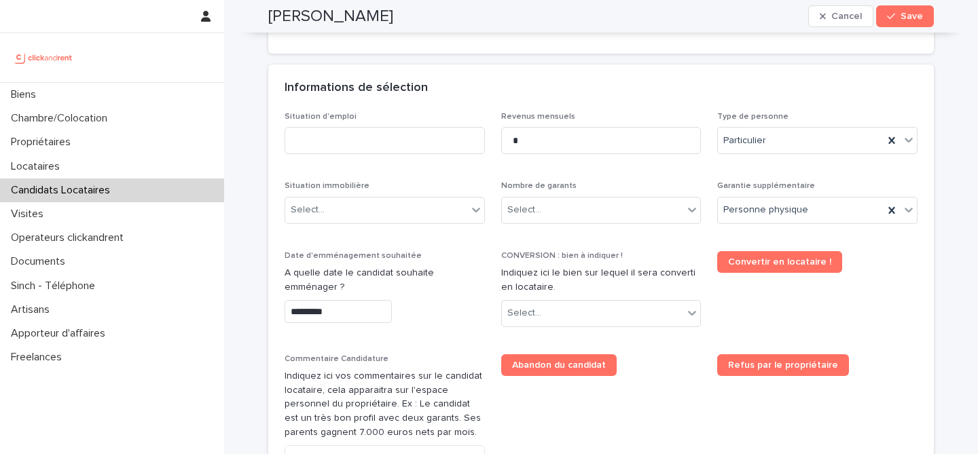
click at [691, 173] on div "Situation d'emploi Revenus mensuels * Type de personne Particulier Situation im…" at bounding box center [601, 334] width 633 height 445
click at [643, 210] on div "Select..." at bounding box center [593, 210] width 182 height 22
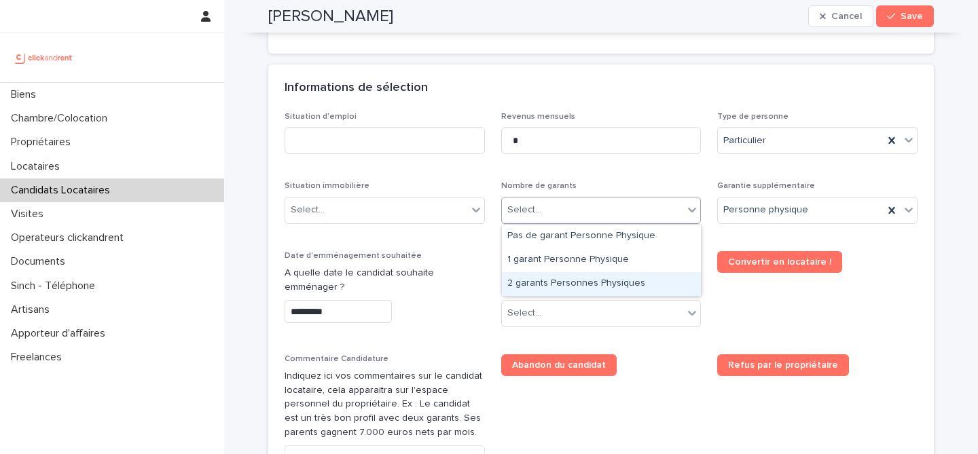
click at [611, 278] on div "2 garants Personnes Physiques" at bounding box center [601, 284] width 199 height 24
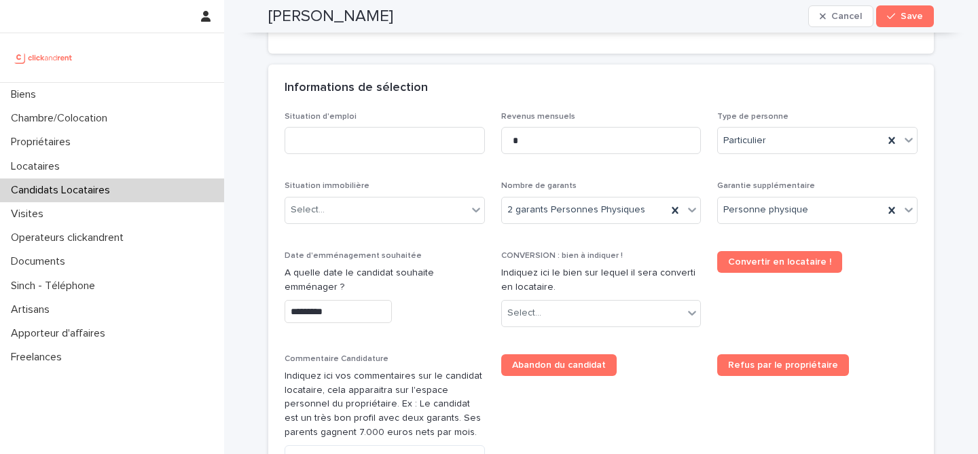
click at [619, 247] on div "Situation d'emploi Revenus mensuels * Type de personne Particulier Situation im…" at bounding box center [601, 334] width 633 height 445
click at [592, 313] on div "Select..." at bounding box center [593, 313] width 182 height 22
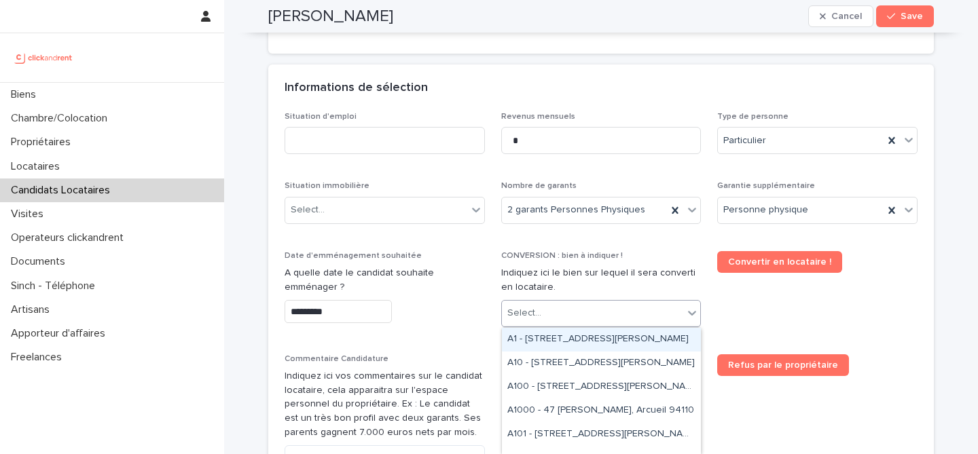
paste input "*****"
type input "*****"
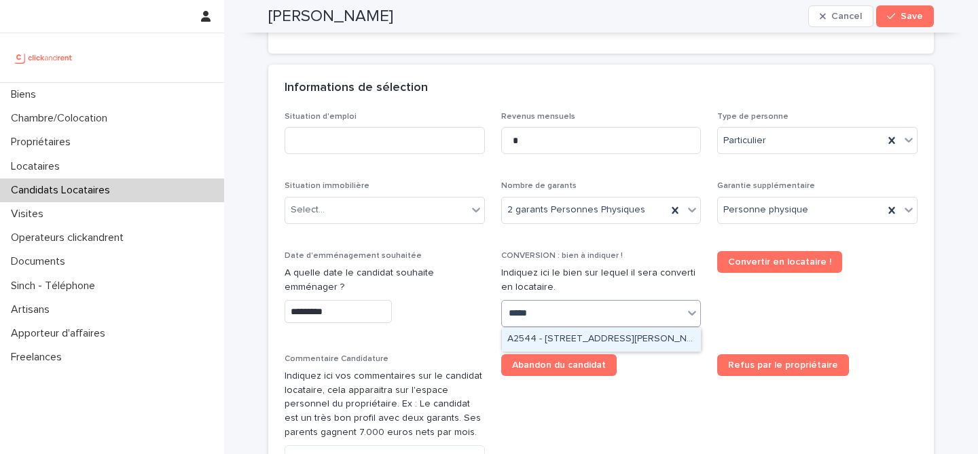
click at [567, 337] on div "A2544 - 22 rue Moreau Vauthier, Boulogne-Billancourt 92100" at bounding box center [601, 340] width 199 height 24
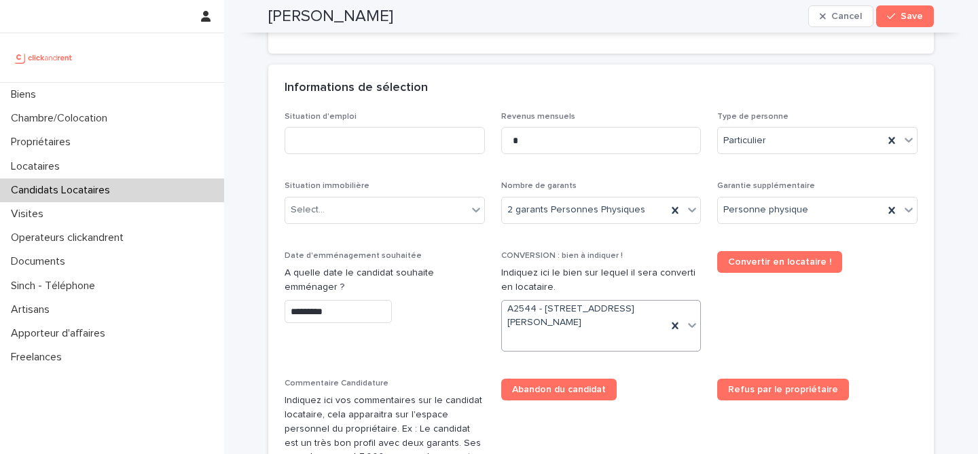
scroll to position [471, 0]
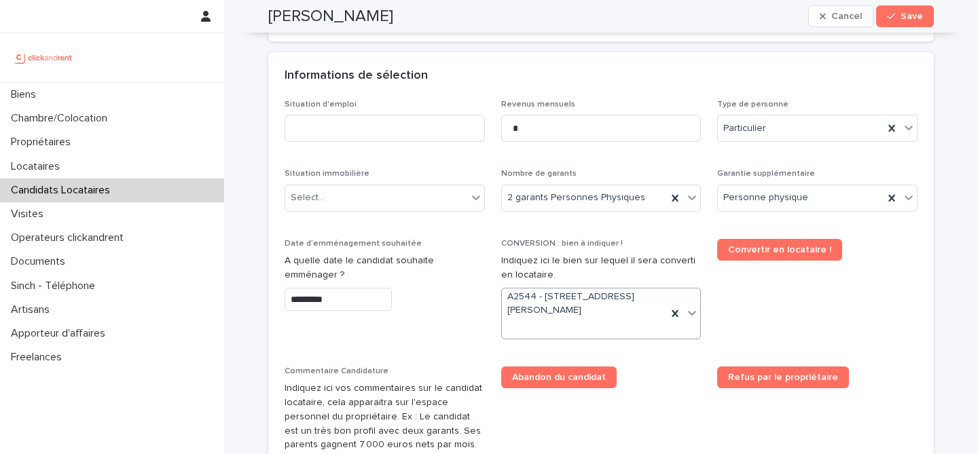
click at [425, 255] on p "A quelle date le candidat souhaite emménager ?" at bounding box center [385, 268] width 200 height 29
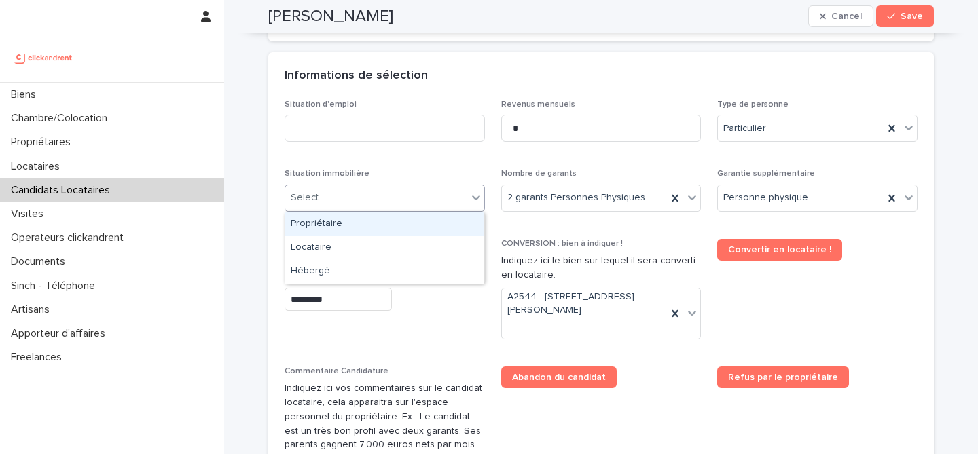
click at [420, 191] on div "Select..." at bounding box center [376, 198] width 182 height 22
click at [418, 206] on div "Select..." at bounding box center [376, 198] width 182 height 22
click at [392, 191] on div "Select..." at bounding box center [376, 198] width 182 height 22
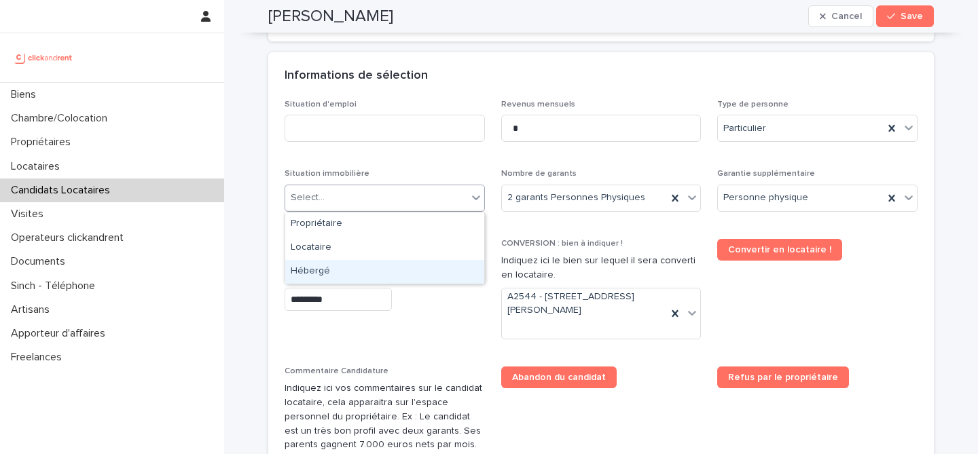
click at [390, 270] on div "Hébergé" at bounding box center [384, 272] width 199 height 24
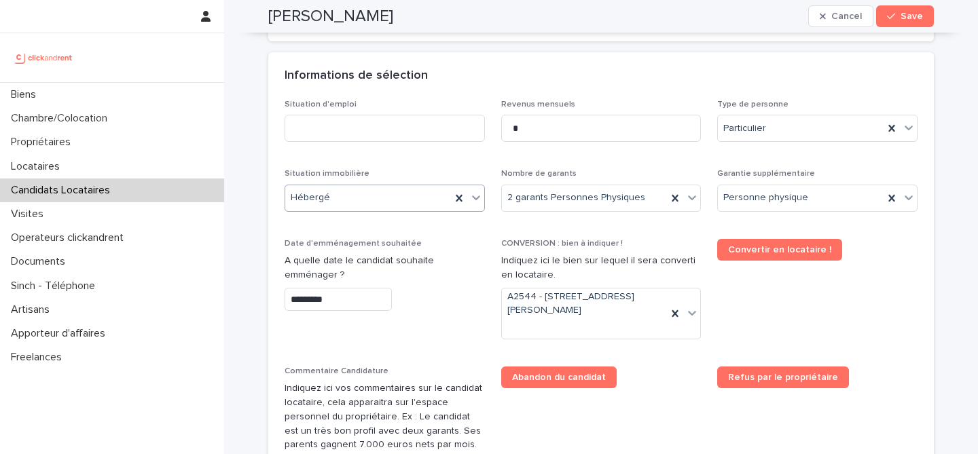
click at [415, 165] on div "Situation d'emploi Revenus mensuels * Type de personne Particulier Situation im…" at bounding box center [601, 335] width 633 height 470
click at [454, 127] on input at bounding box center [385, 128] width 200 height 27
type input "*********"
click at [528, 79] on div "Informations de sélection" at bounding box center [598, 76] width 627 height 15
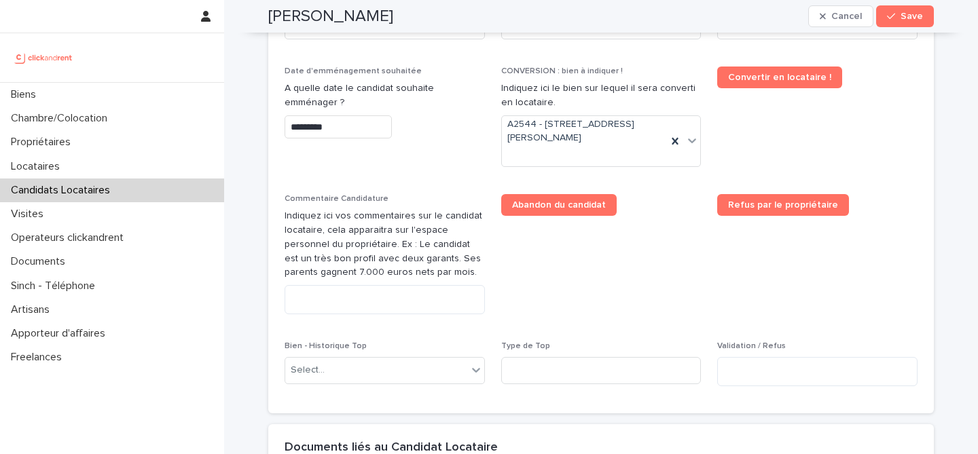
scroll to position [1040, 0]
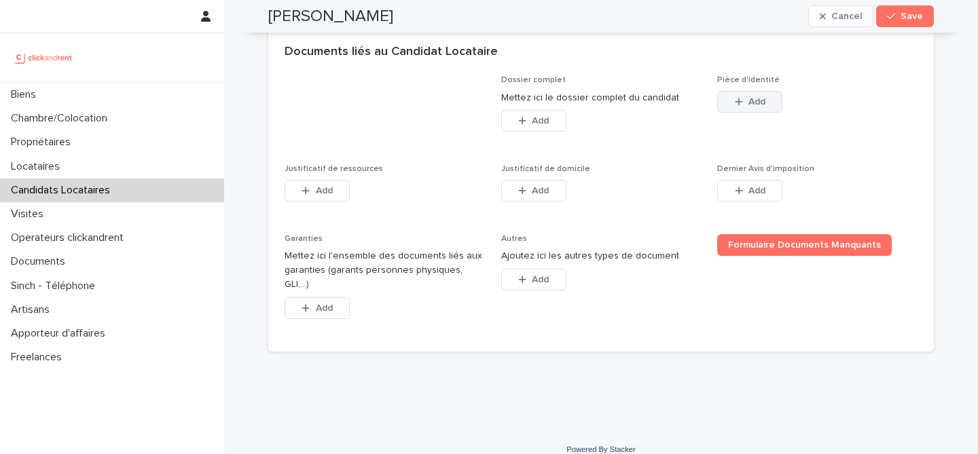
click at [752, 111] on button "Add" at bounding box center [749, 102] width 65 height 22
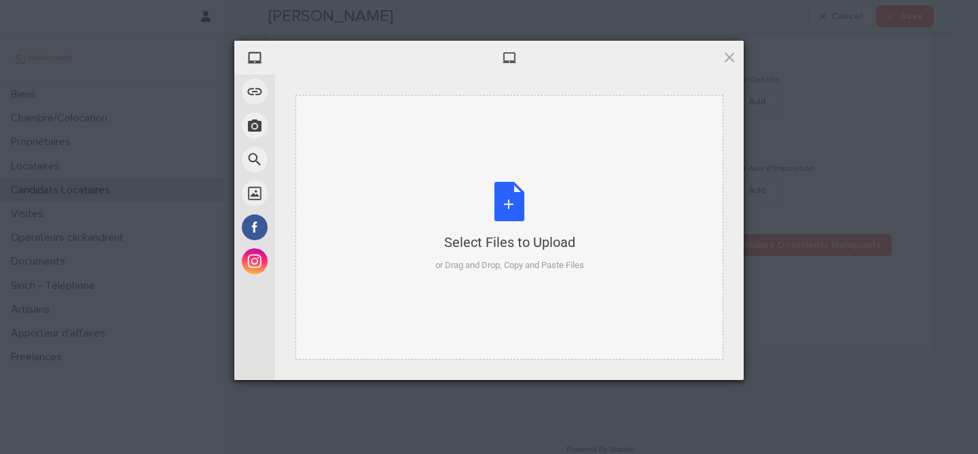
click at [511, 206] on div "Select Files to Upload or Drag and Drop, Copy and Paste Files" at bounding box center [509, 227] width 149 height 90
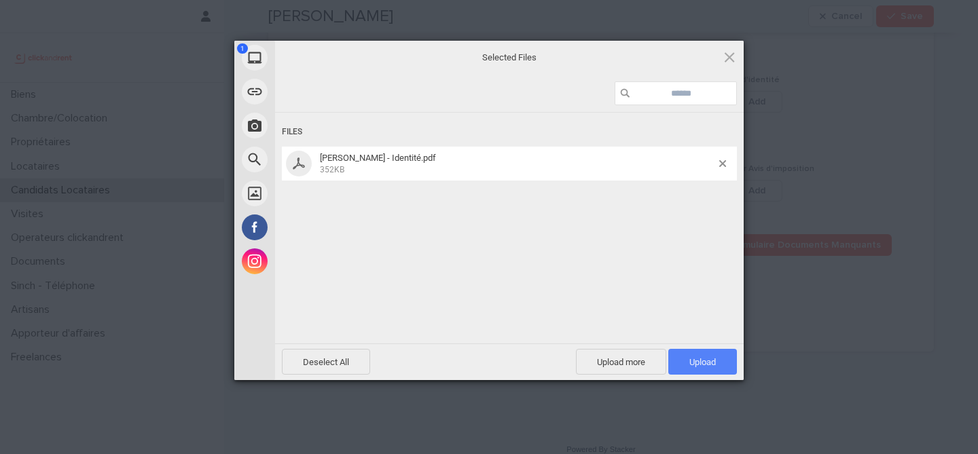
click at [716, 352] on span "Upload 1" at bounding box center [702, 362] width 69 height 26
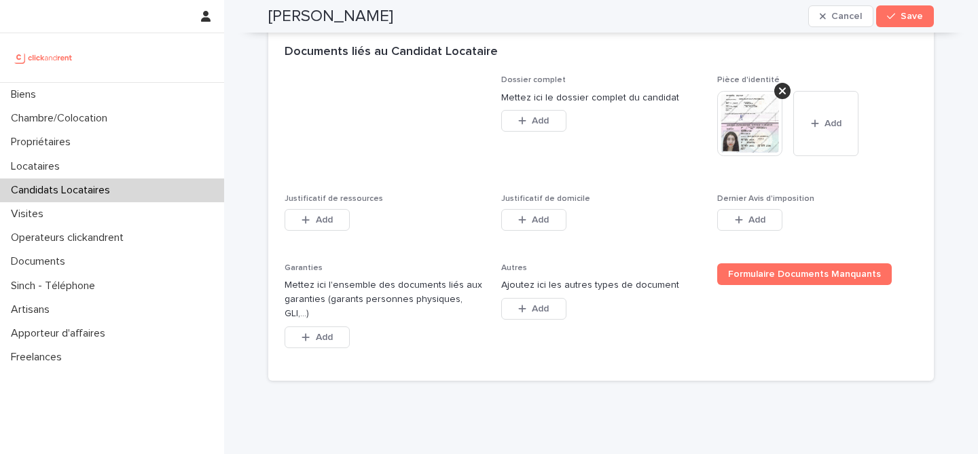
scroll to position [1069, 0]
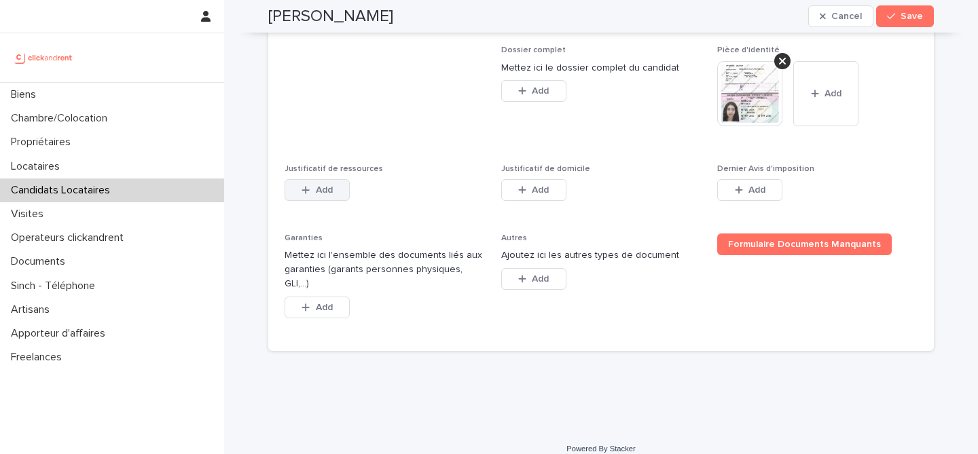
click at [335, 181] on button "Add" at bounding box center [317, 190] width 65 height 22
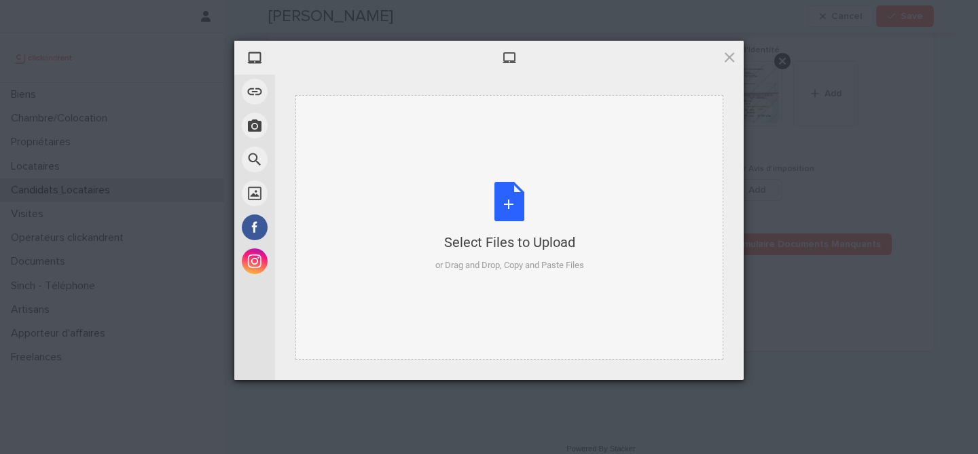
click at [517, 206] on div "Select Files to Upload or Drag and Drop, Copy and Paste Files" at bounding box center [509, 227] width 149 height 90
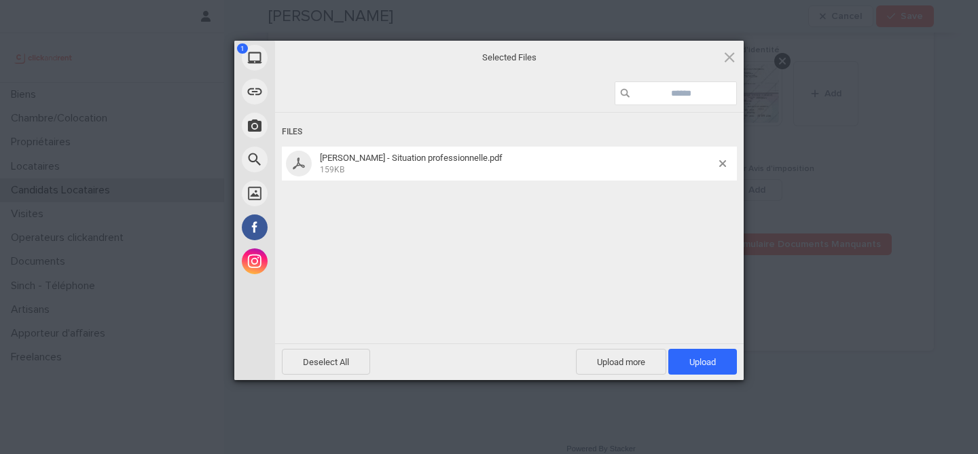
click at [705, 359] on span "Upload 1" at bounding box center [702, 362] width 26 height 10
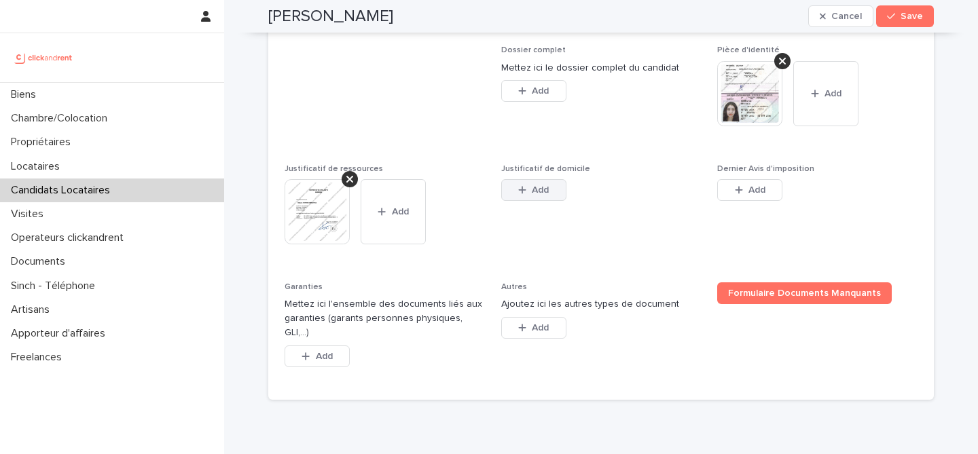
click at [525, 196] on button "Add" at bounding box center [533, 190] width 65 height 22
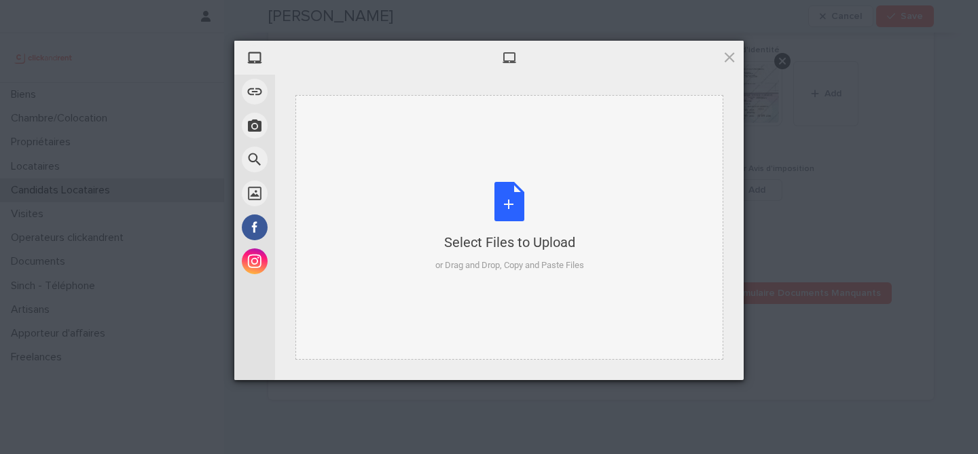
click at [483, 197] on div "Select Files to Upload or Drag and Drop, Copy and Paste Files" at bounding box center [509, 227] width 149 height 90
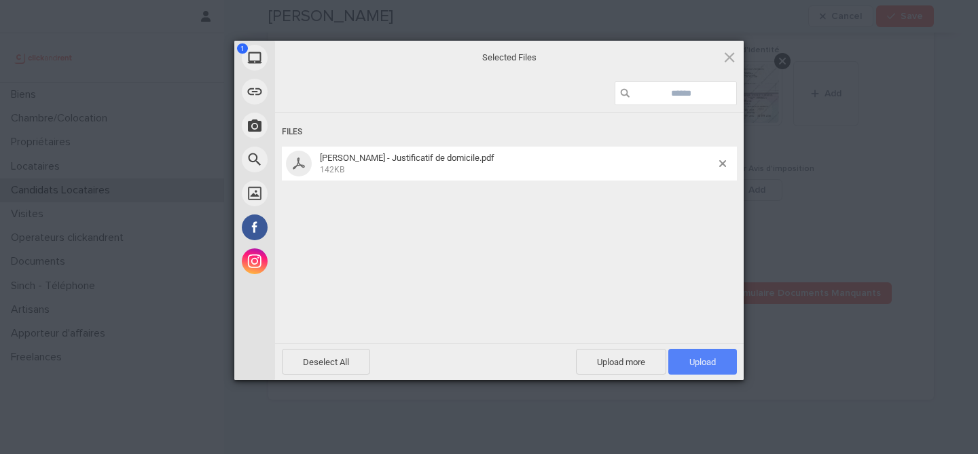
click at [714, 366] on span "Upload 1" at bounding box center [702, 362] width 26 height 10
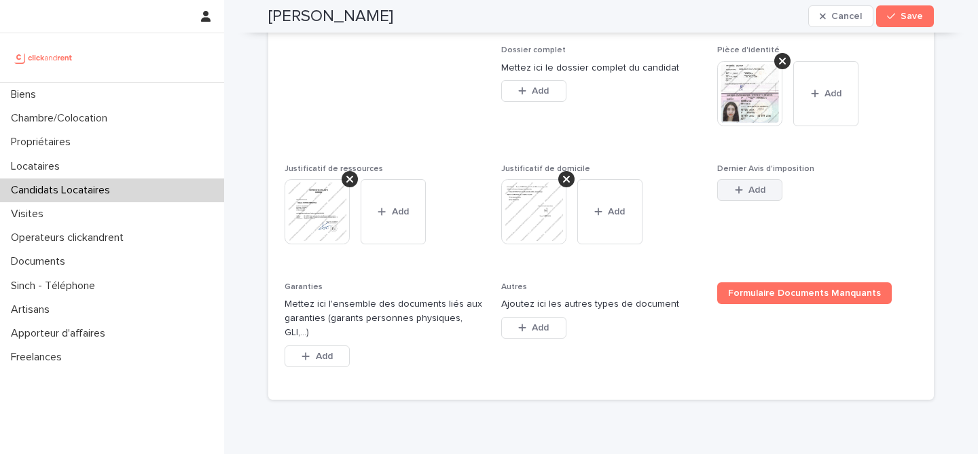
click at [761, 191] on span "Add" at bounding box center [756, 190] width 17 height 10
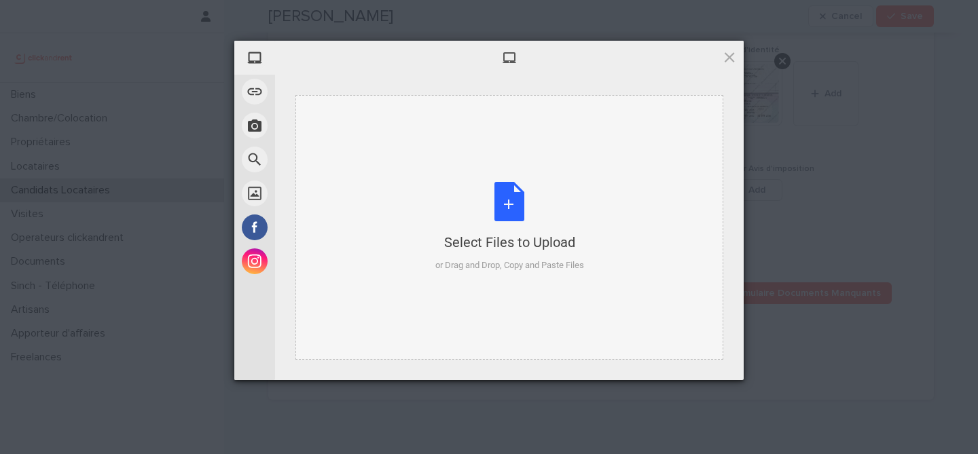
click at [507, 220] on div "Select Files to Upload or Drag and Drop, Copy and Paste Files" at bounding box center [509, 227] width 149 height 90
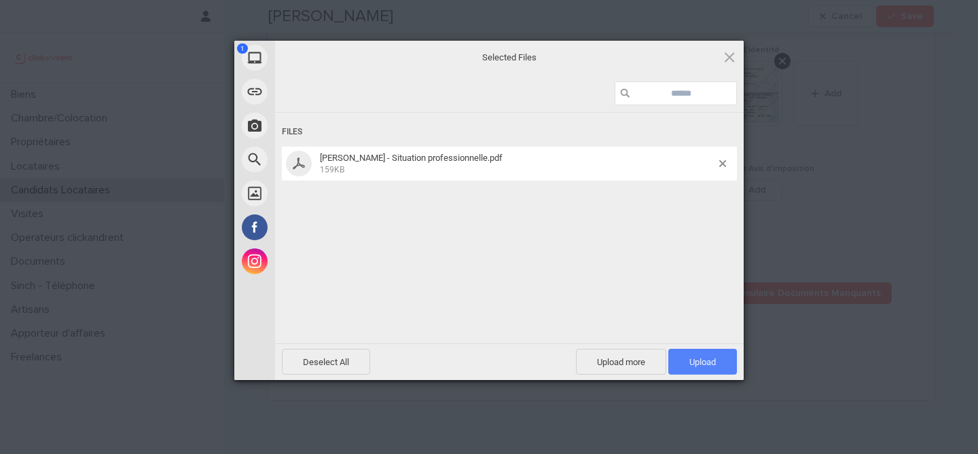
click at [701, 360] on span "Upload 1" at bounding box center [702, 362] width 26 height 10
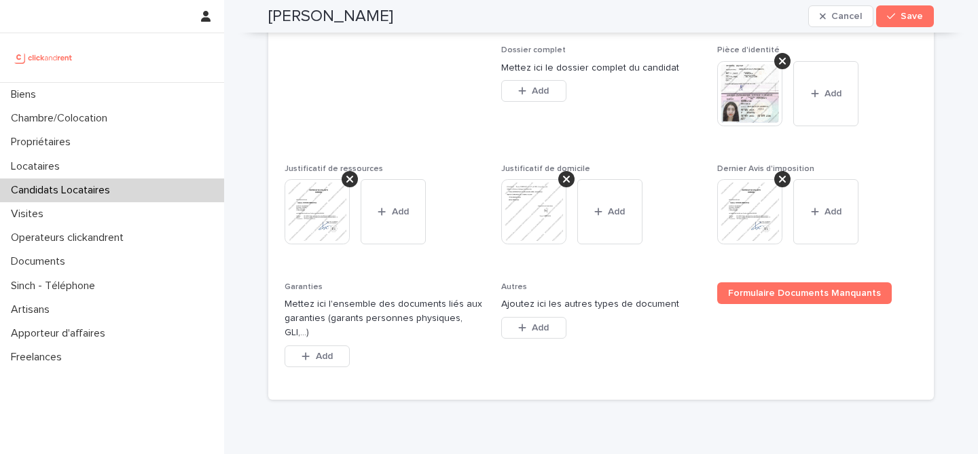
scroll to position [1118, 0]
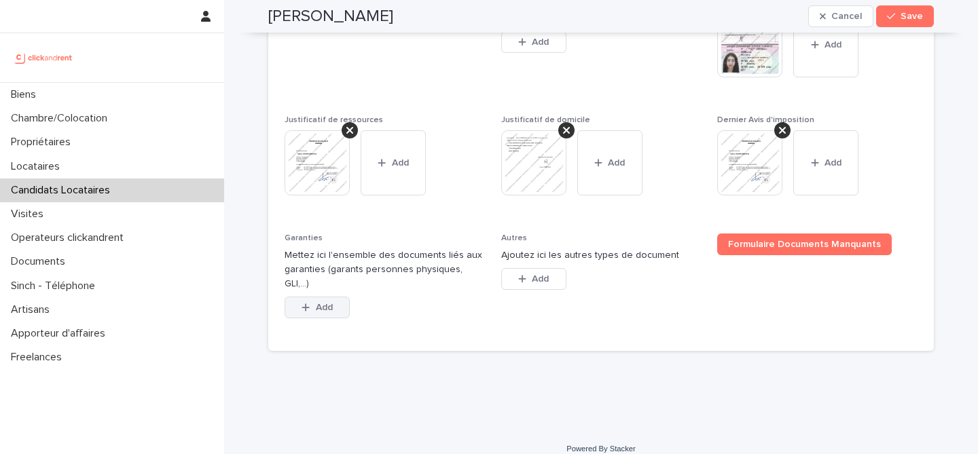
click at [325, 301] on button "Add" at bounding box center [317, 308] width 65 height 22
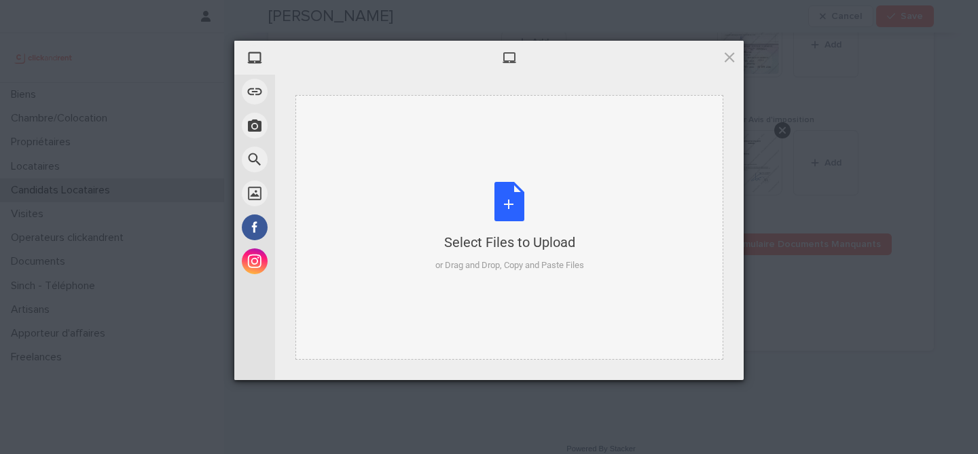
click at [502, 226] on div "Select Files to Upload or Drag and Drop, Copy and Paste Files" at bounding box center [509, 227] width 149 height 90
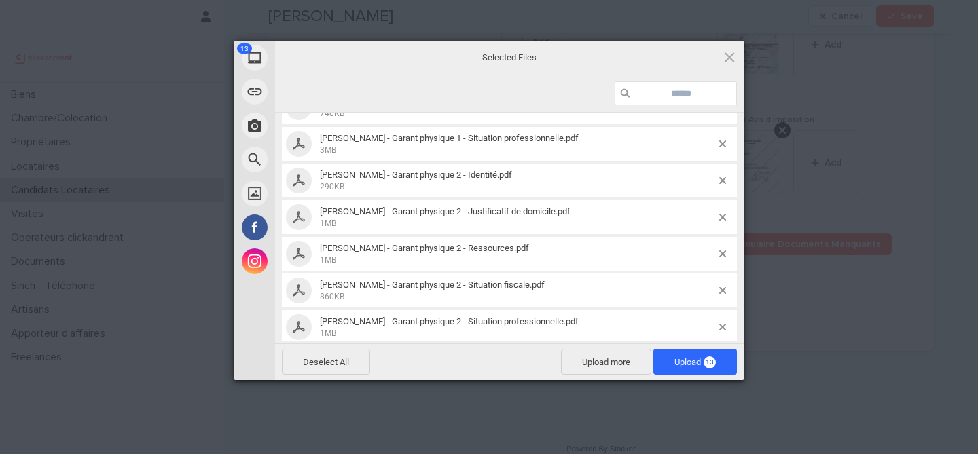
scroll to position [290, 0]
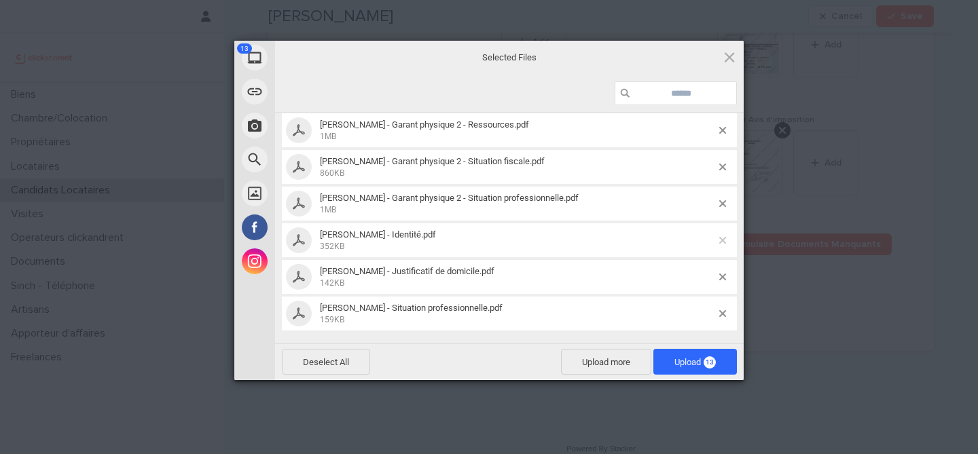
click at [723, 243] on span at bounding box center [722, 240] width 7 height 7
click at [722, 281] on div "Viktoria Khemchyan - Justificatif de domicile.pdf 142KB" at bounding box center [509, 277] width 455 height 34
click at [721, 278] on span at bounding box center [722, 277] width 7 height 7
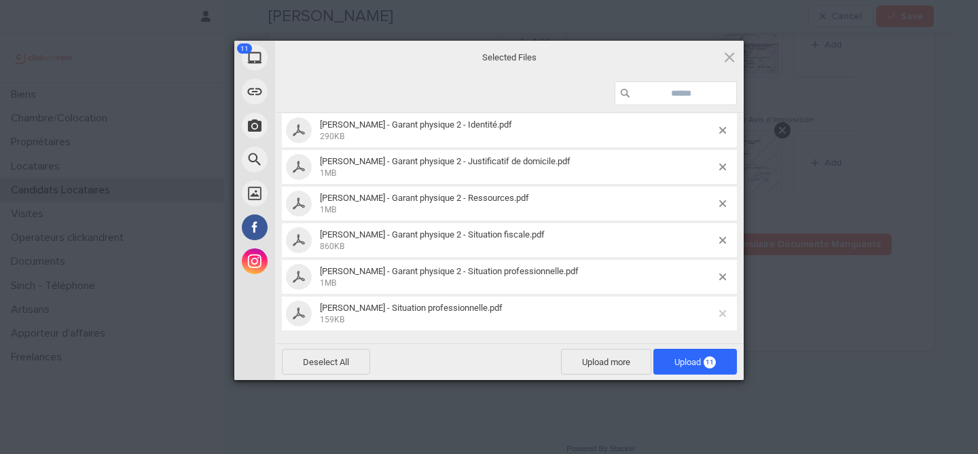
click at [725, 313] on span at bounding box center [722, 313] width 7 height 7
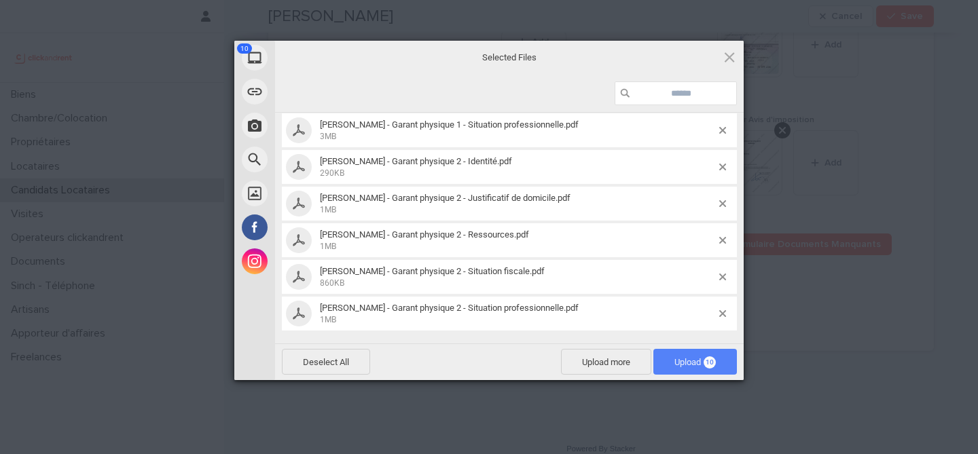
click at [719, 369] on span "Upload 10" at bounding box center [695, 362] width 84 height 26
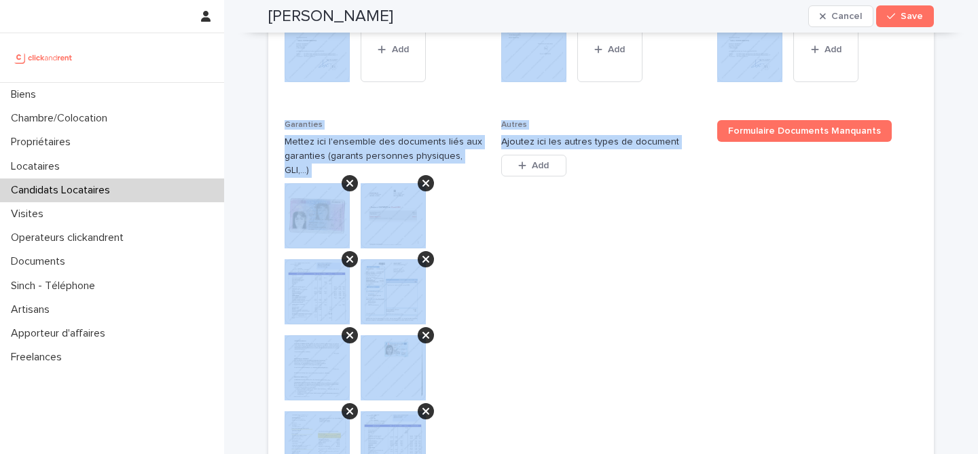
scroll to position [1542, 0]
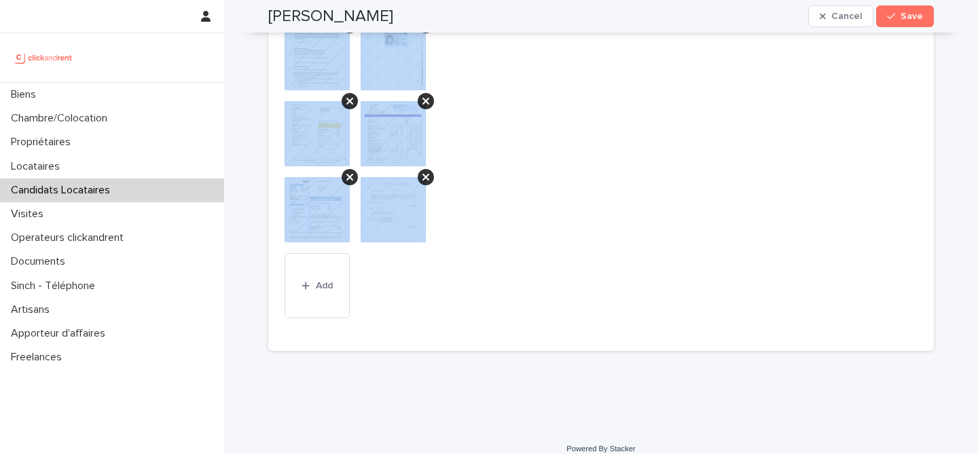
drag, startPoint x: 259, startPoint y: 42, endPoint x: 807, endPoint y: 422, distance: 667.0
copy div "Viktoria Khemchyan Cancel Save Sorry, there was an error saving your record. Pl…"
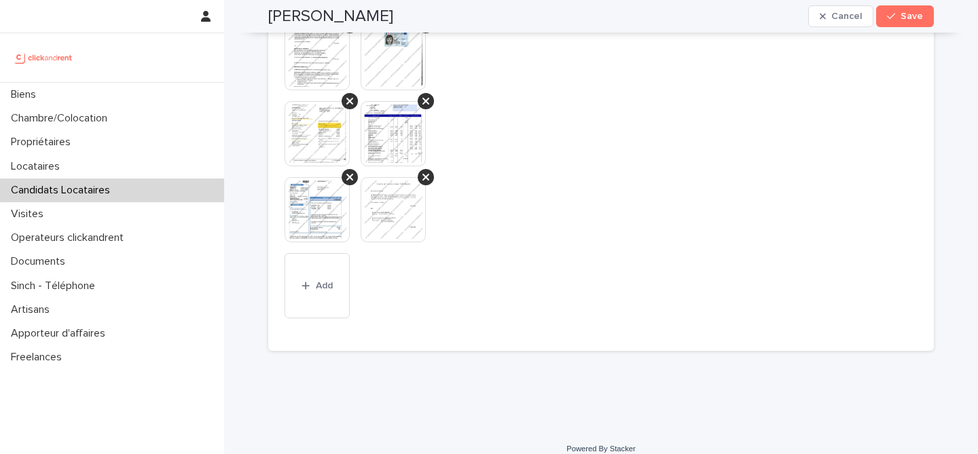
click at [522, 183] on span "Autres Ajoutez ici les autres types de document This file cannot be opened Down…" at bounding box center [601, 72] width 200 height 525
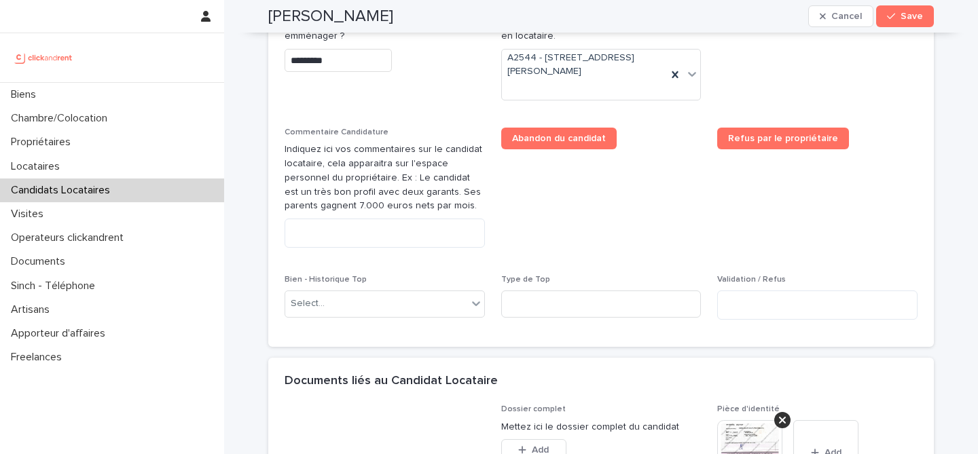
scroll to position [691, 0]
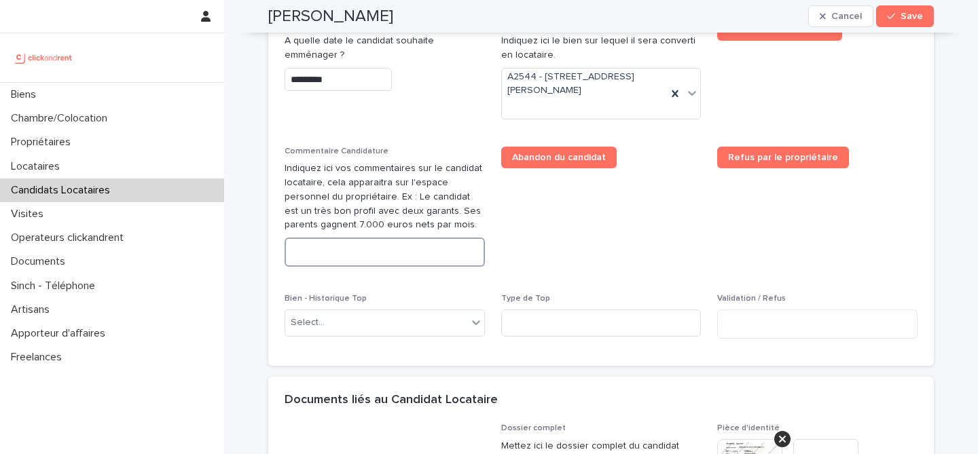
click at [442, 259] on textarea at bounding box center [385, 252] width 200 height 29
paste textarea "**********"
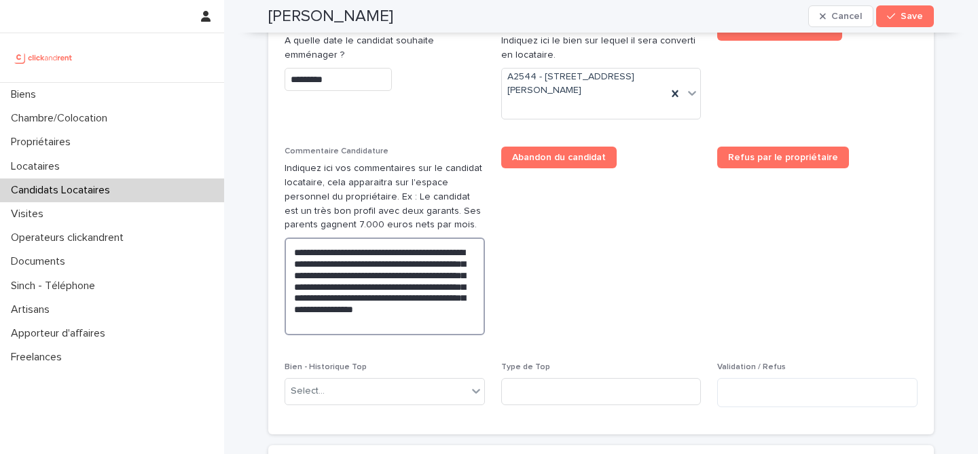
click at [299, 256] on textarea "**********" at bounding box center [385, 287] width 200 height 98
type textarea "**********"
click at [334, 14] on h2 "Viktoria Khemchyan" at bounding box center [330, 17] width 125 height 20
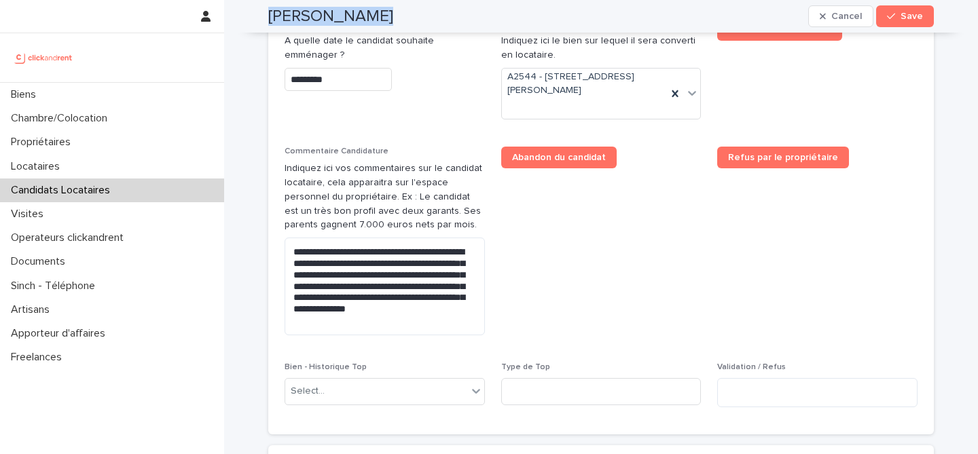
click at [334, 14] on h2 "Viktoria Khemchyan" at bounding box center [330, 17] width 125 height 20
copy div "Viktoria Khemchyan Cancel Save"
click at [916, 21] on button "Save" at bounding box center [905, 16] width 58 height 22
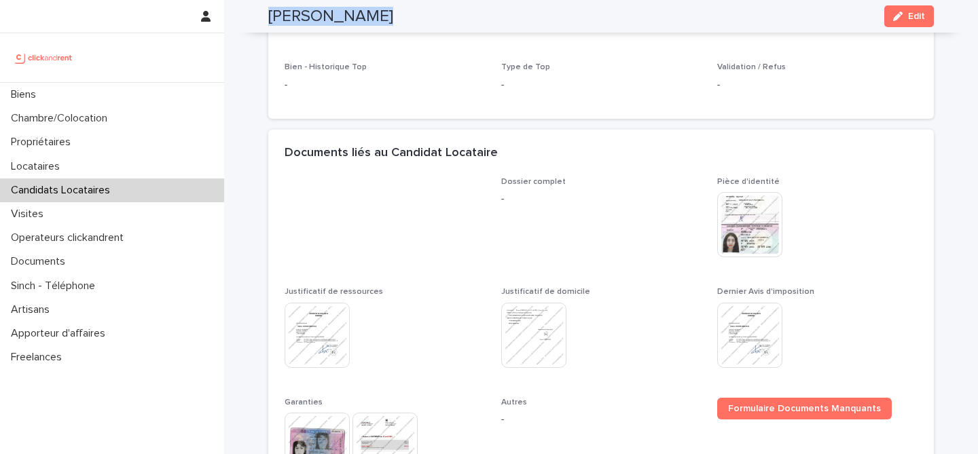
scroll to position [446, 0]
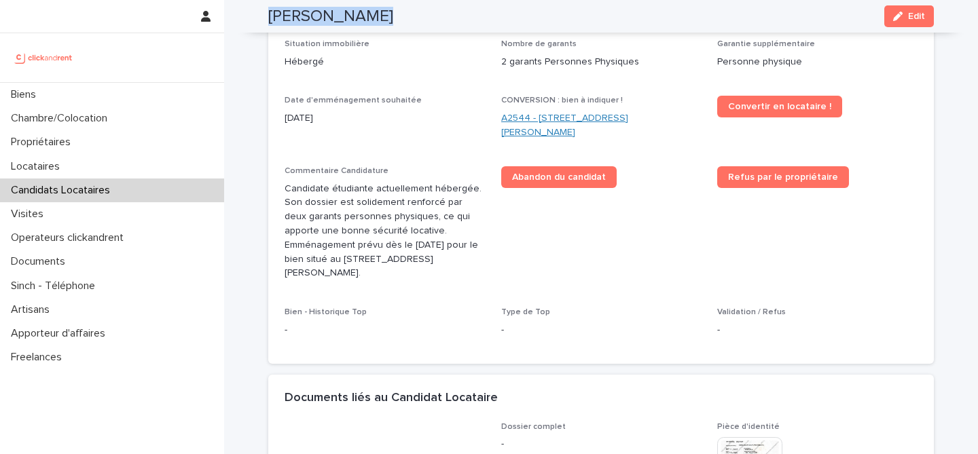
click at [581, 117] on link "A2544 - 22 rue Moreau Vauthier, Boulogne-Billancourt 92100" at bounding box center [601, 125] width 200 height 29
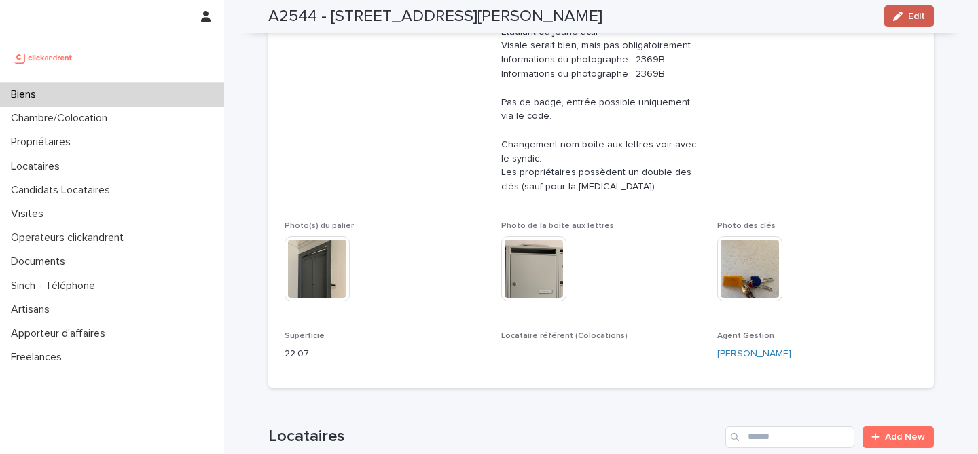
click at [902, 15] on icon "button" at bounding box center [898, 17] width 10 height 10
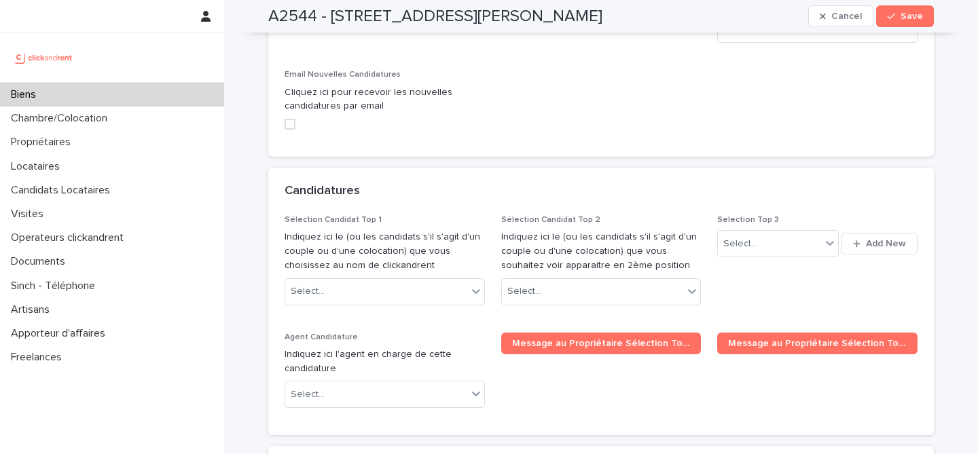
scroll to position [6464, 0]
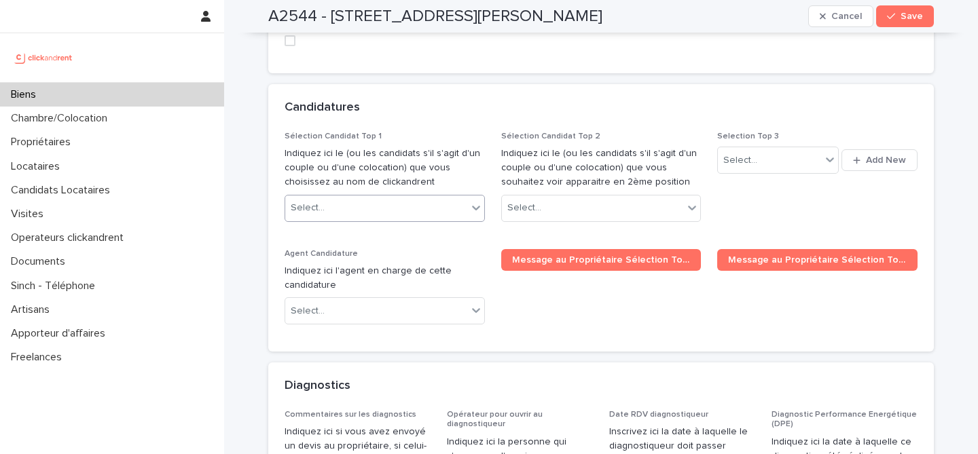
click at [400, 197] on div "Select..." at bounding box center [376, 208] width 182 height 22
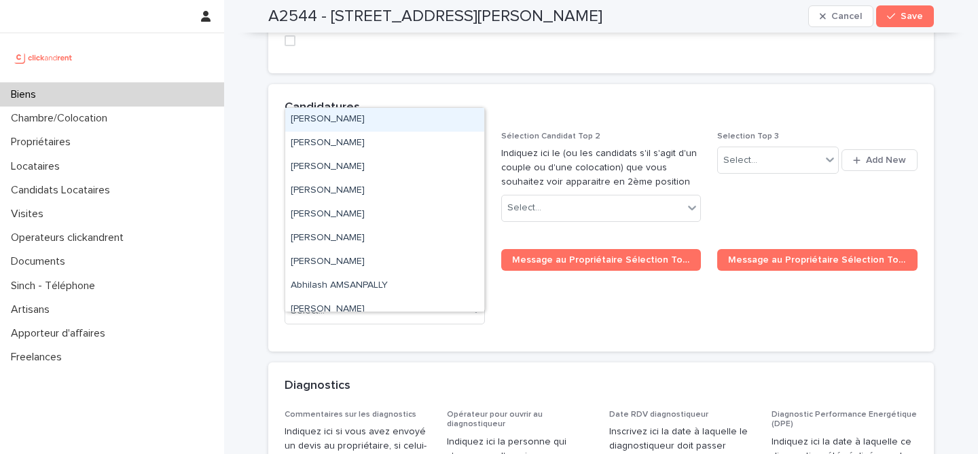
paste input "**********"
type input "**********"
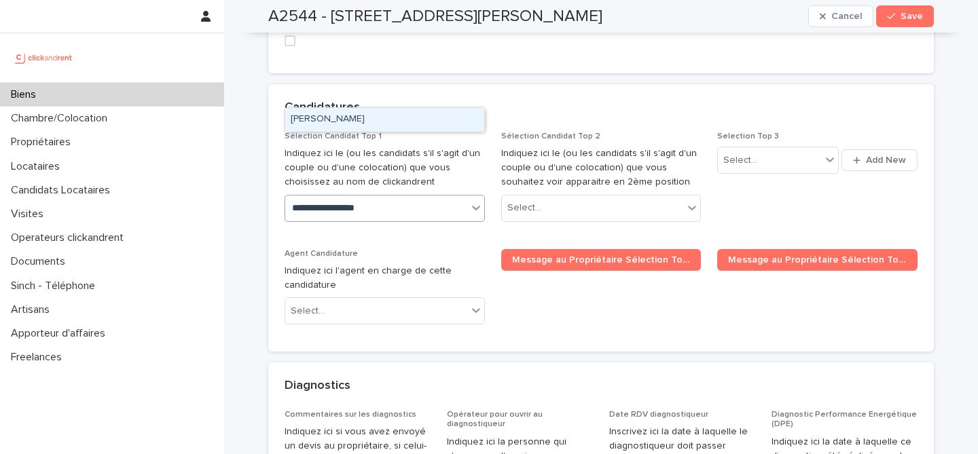
click at [397, 119] on div "Viktoria Khemchyan" at bounding box center [384, 120] width 199 height 24
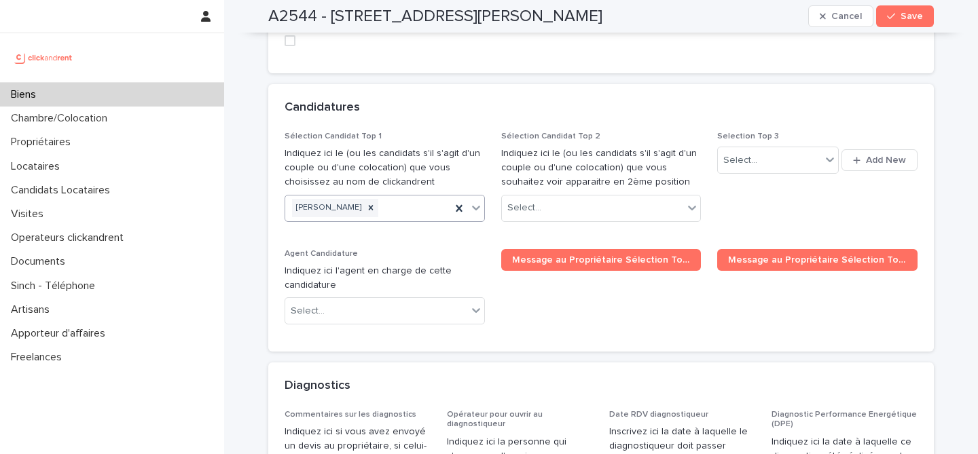
click at [559, 249] on span "Message au Propriétaire Sélection Top 1" at bounding box center [601, 292] width 200 height 87
click at [922, 18] on span "Save" at bounding box center [911, 17] width 22 height 10
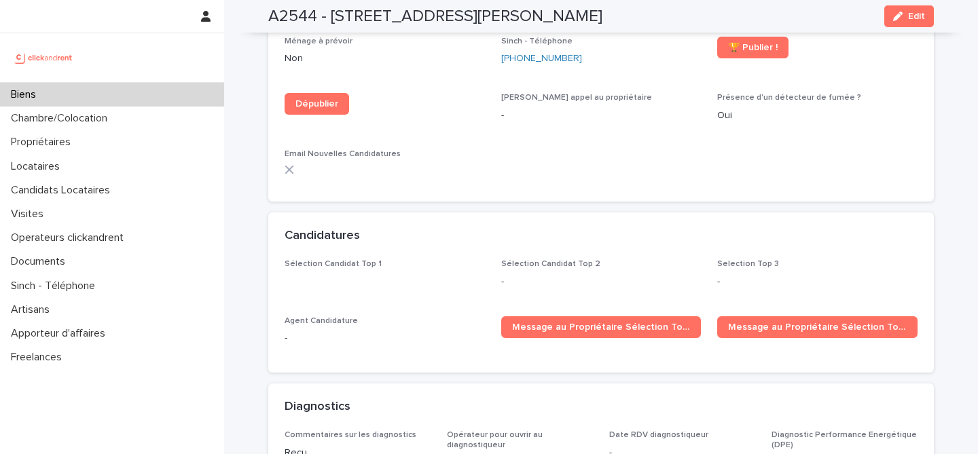
scroll to position [3938, 0]
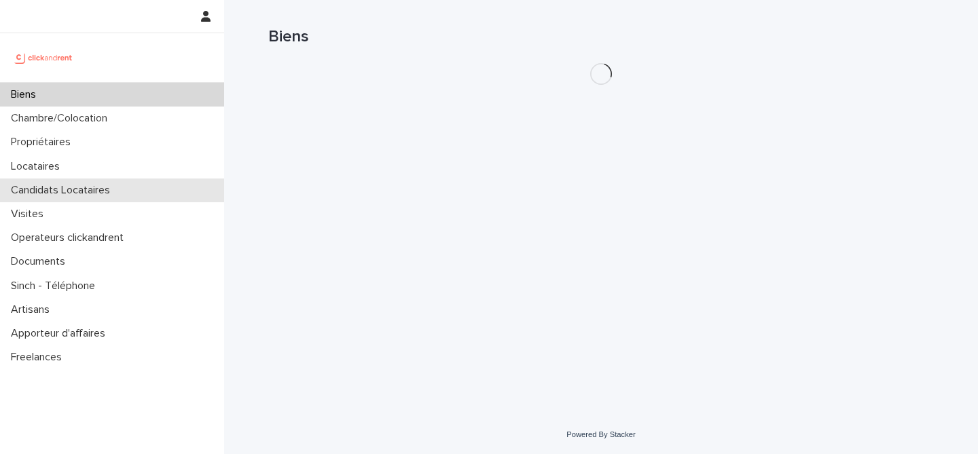
click at [132, 187] on div "Candidats Locataires" at bounding box center [112, 191] width 224 height 24
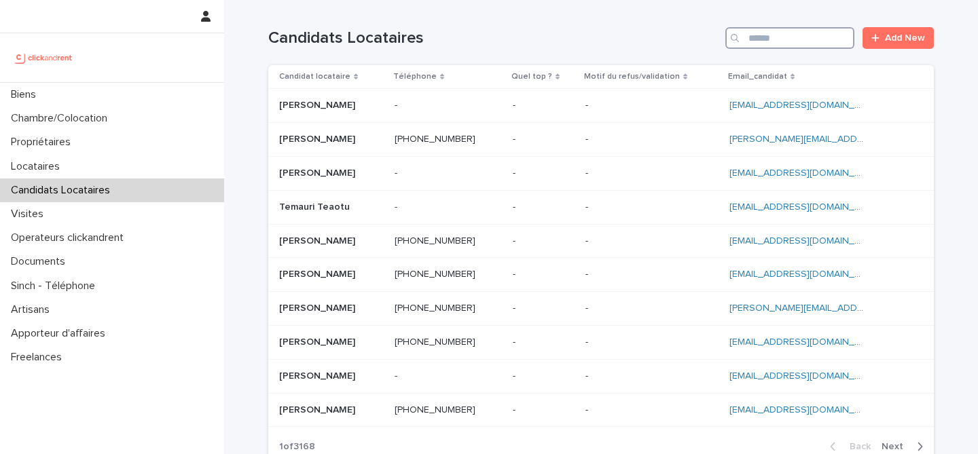
click at [788, 37] on input "Search" at bounding box center [789, 38] width 129 height 22
paste input "**********"
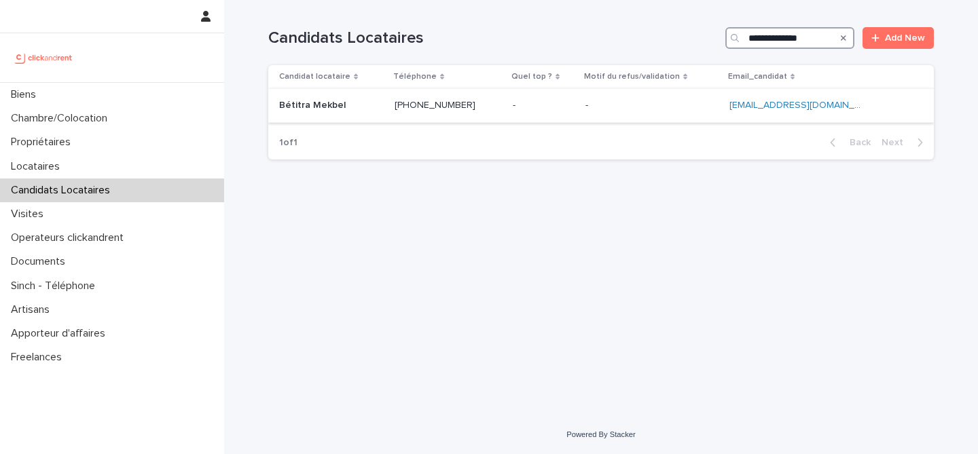
type input "**********"
click at [352, 105] on p at bounding box center [331, 106] width 105 height 12
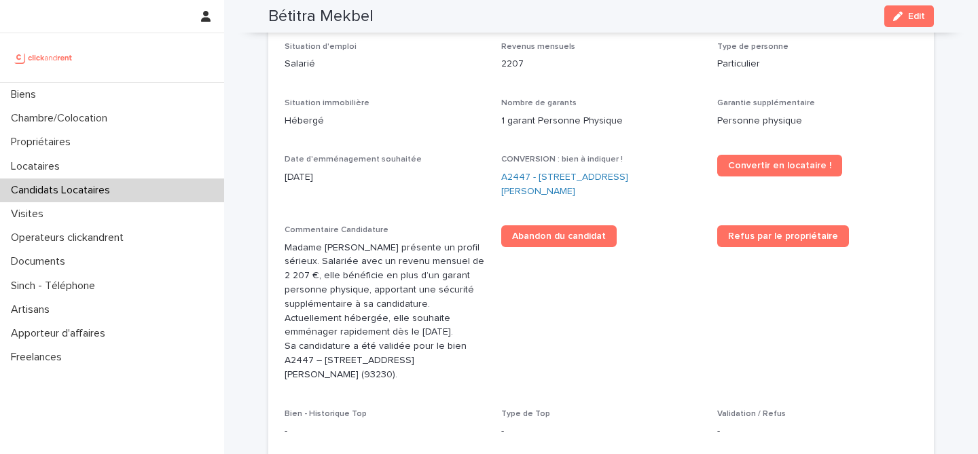
scroll to position [135, 0]
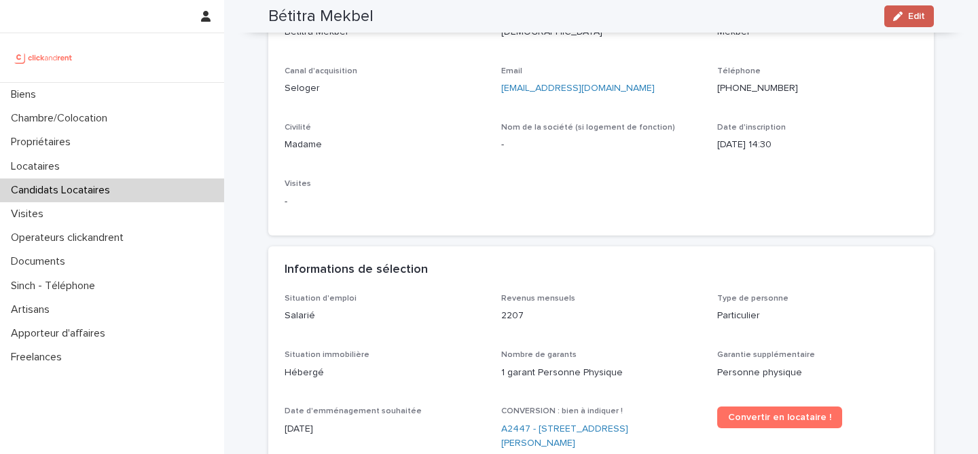
click at [894, 20] on icon "button" at bounding box center [898, 17] width 10 height 10
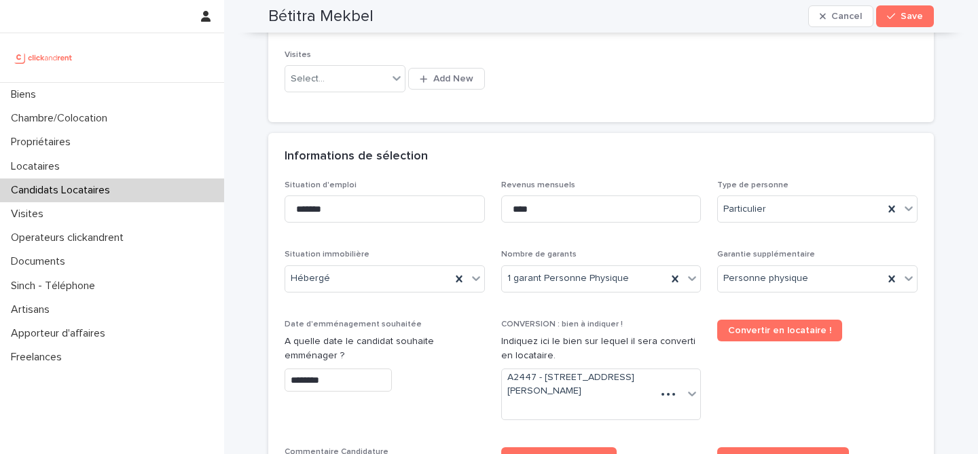
scroll to position [486, 0]
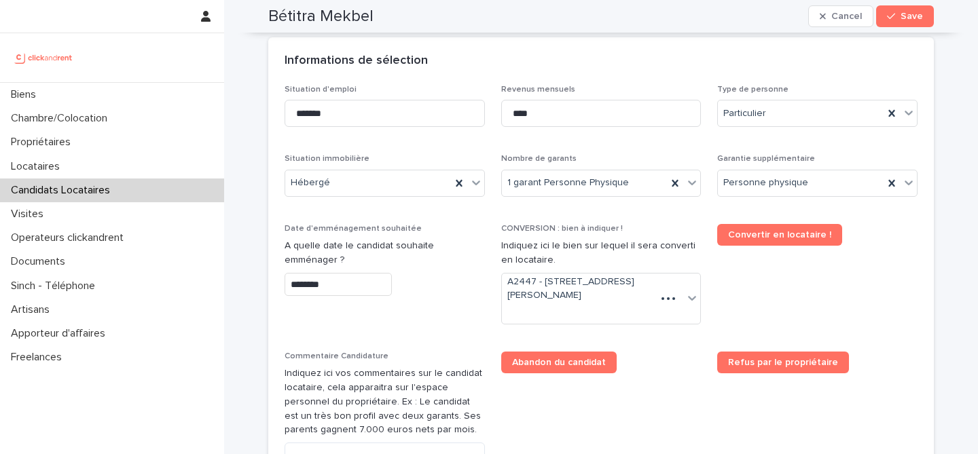
click at [789, 200] on div "Garantie supplémentaire Personne physique" at bounding box center [817, 180] width 200 height 53
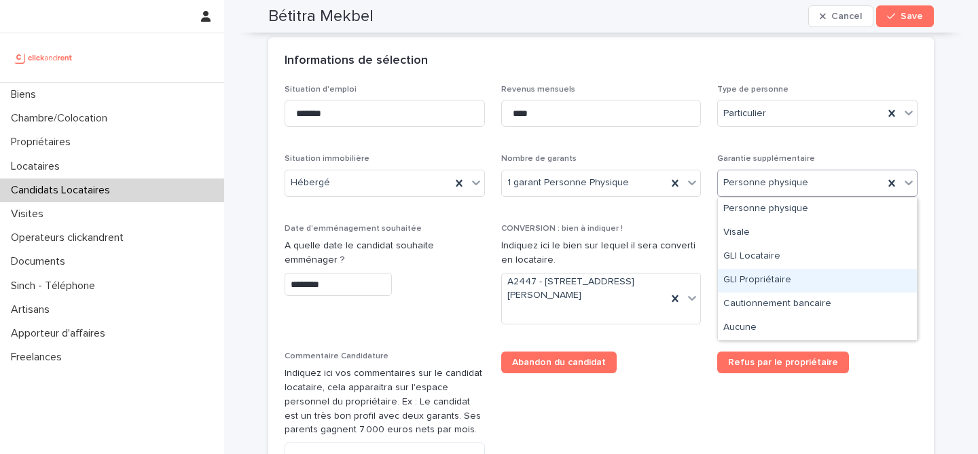
click at [794, 288] on div "GLI Propriétaire" at bounding box center [817, 281] width 199 height 24
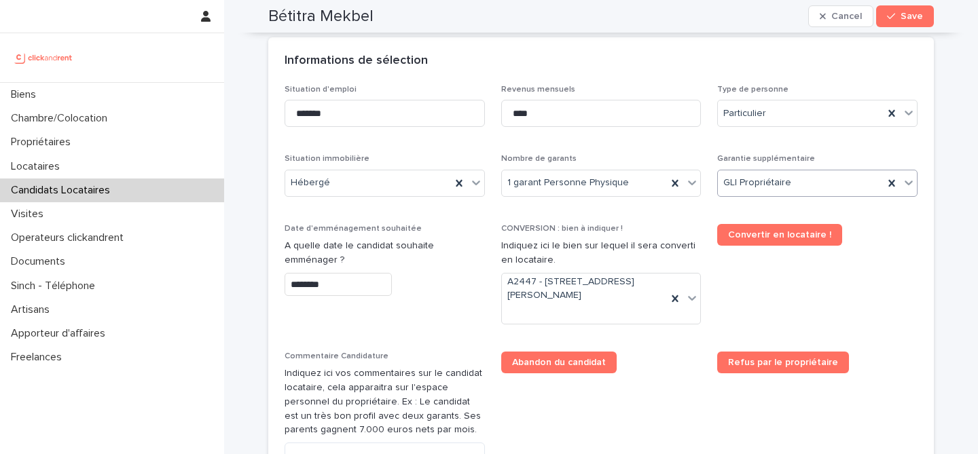
click at [858, 285] on span "Convertir en locataire !" at bounding box center [817, 279] width 200 height 111
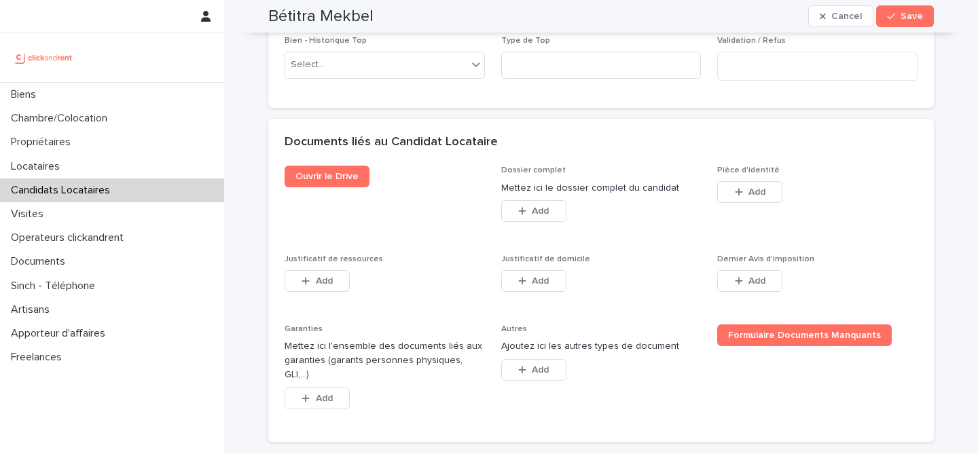
scroll to position [1071, 0]
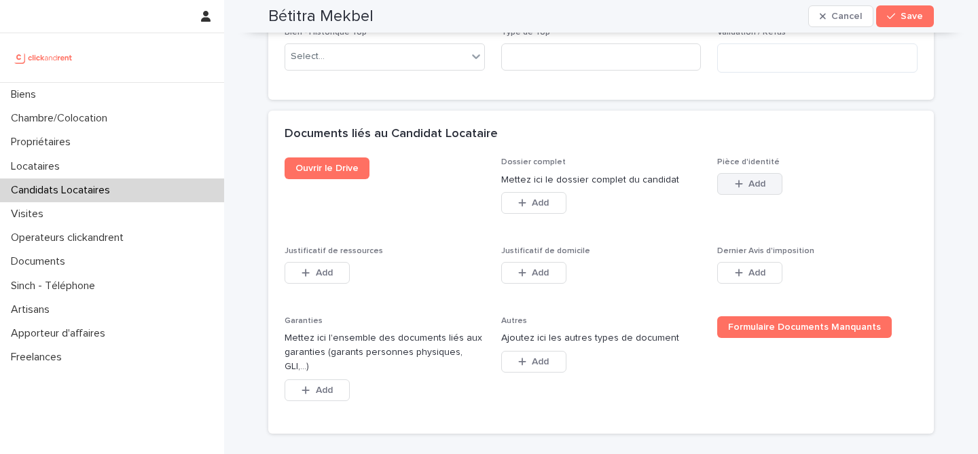
click at [761, 191] on button "Add" at bounding box center [749, 184] width 65 height 22
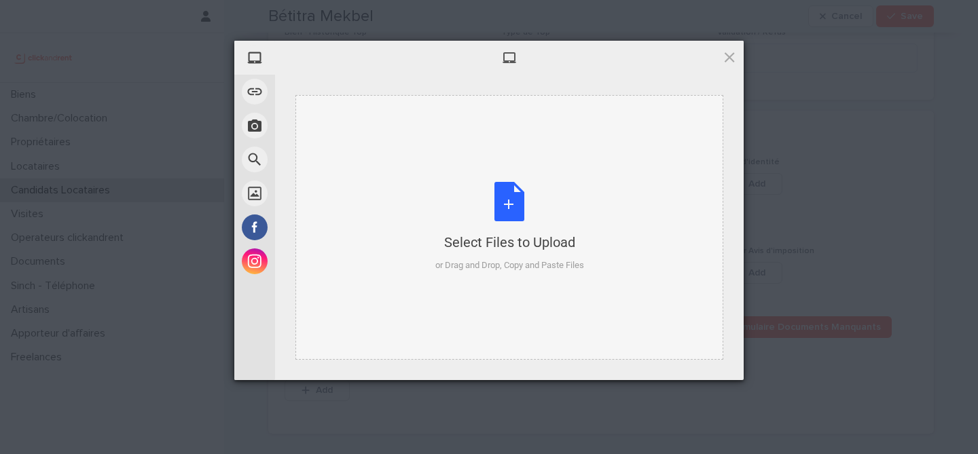
click at [509, 196] on div "Select Files to Upload or Drag and Drop, Copy and Paste Files" at bounding box center [509, 227] width 149 height 90
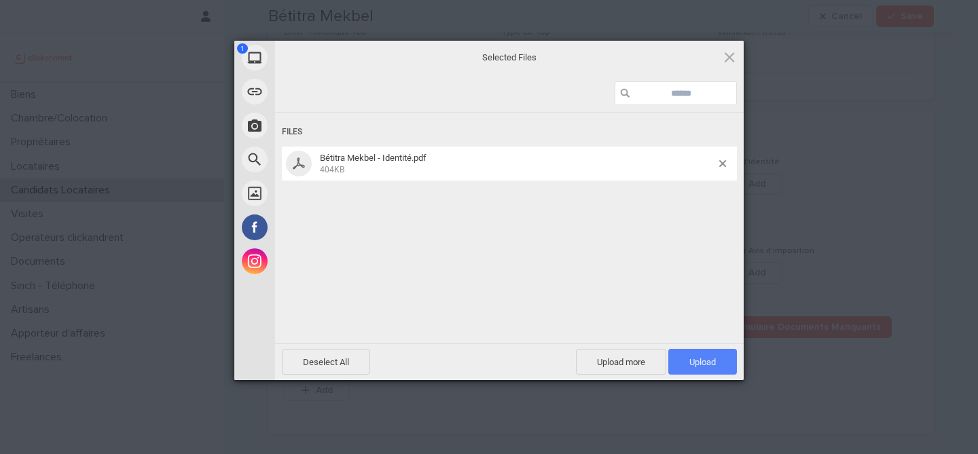
click at [694, 361] on span "Upload 1" at bounding box center [702, 362] width 26 height 10
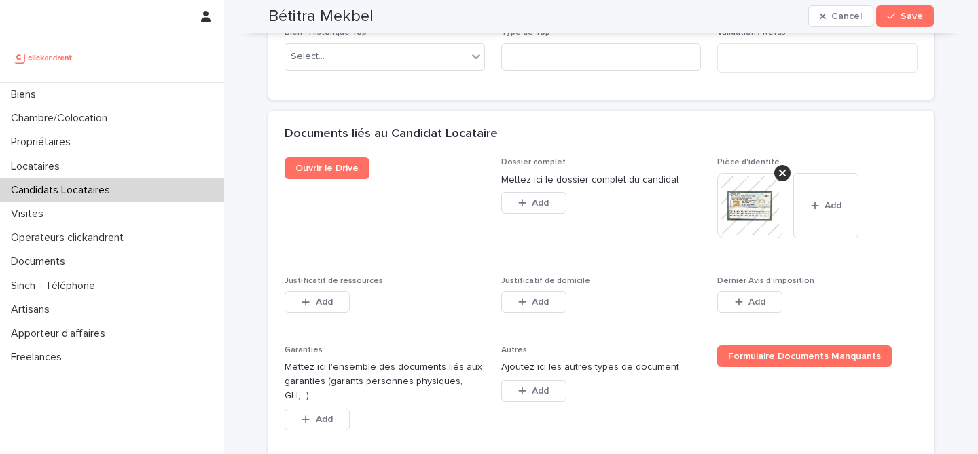
click at [307, 289] on div "Justificatif de ressources This file cannot be opened Download File Add" at bounding box center [385, 302] width 200 height 53
click at [312, 299] on div "button" at bounding box center [308, 302] width 14 height 10
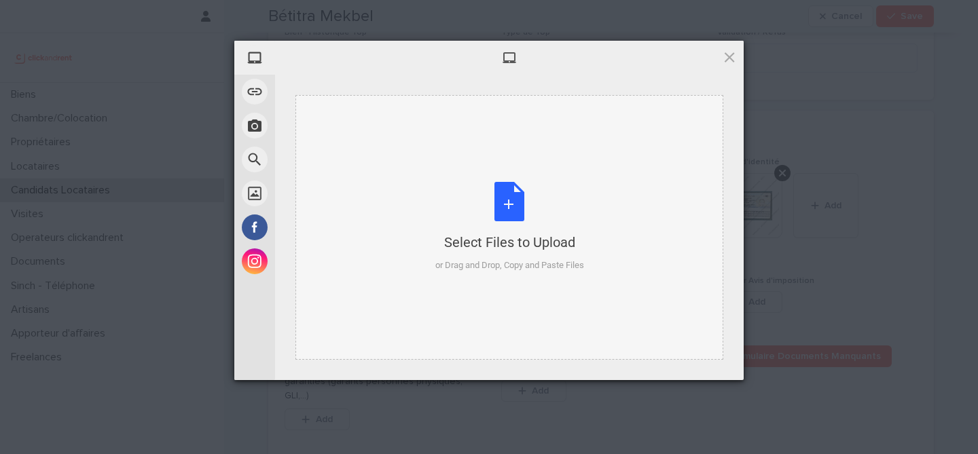
click at [507, 194] on div "Select Files to Upload or Drag and Drop, Copy and Paste Files" at bounding box center [509, 227] width 149 height 90
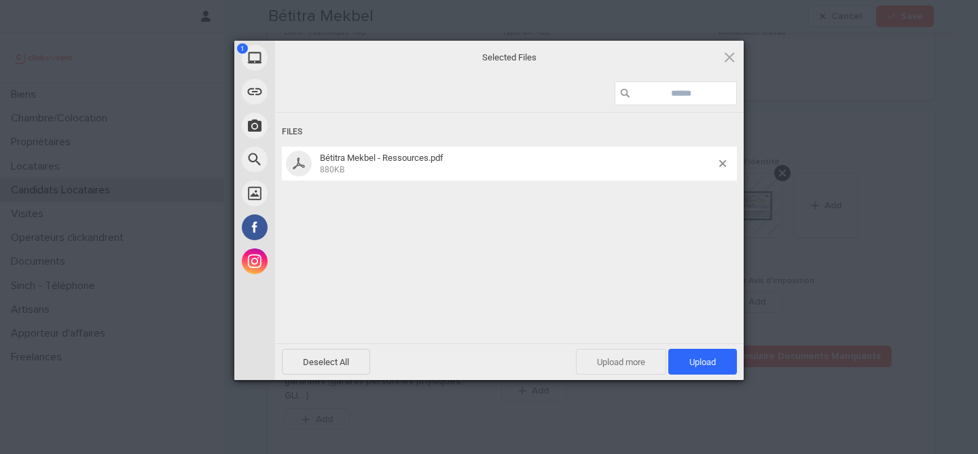
click at [640, 369] on span "Upload more" at bounding box center [621, 362] width 90 height 26
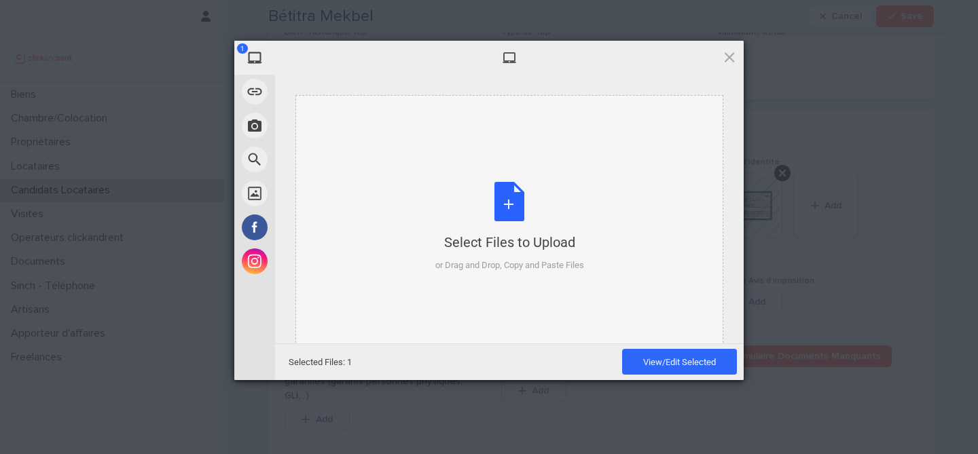
click at [530, 217] on div "Select Files to Upload or Drag and Drop, Copy and Paste Files" at bounding box center [509, 227] width 149 height 90
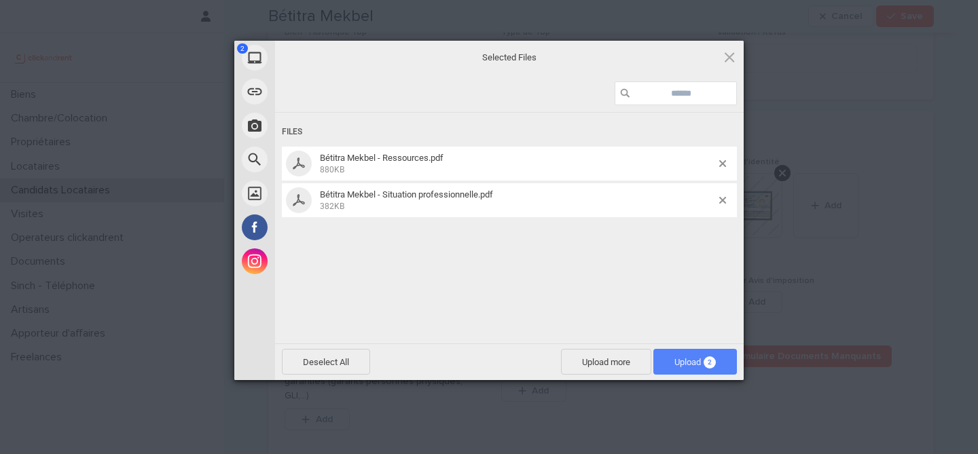
click at [723, 369] on span "Upload 2" at bounding box center [695, 362] width 84 height 26
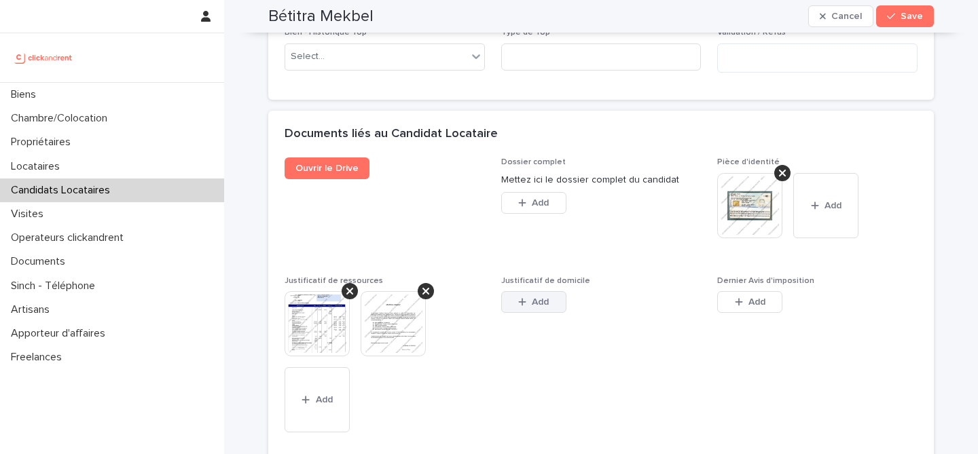
click at [536, 307] on span "Add" at bounding box center [540, 302] width 17 height 10
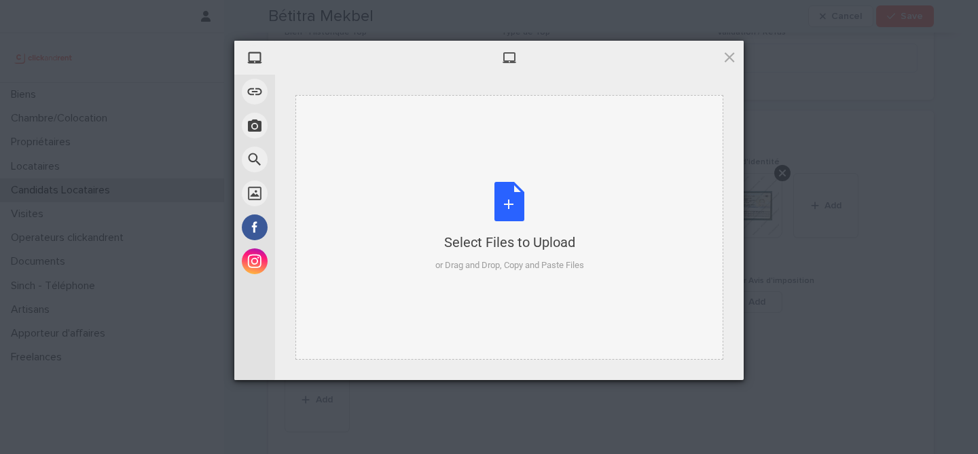
click at [496, 191] on div "Select Files to Upload or Drag and Drop, Copy and Paste Files" at bounding box center [509, 227] width 149 height 90
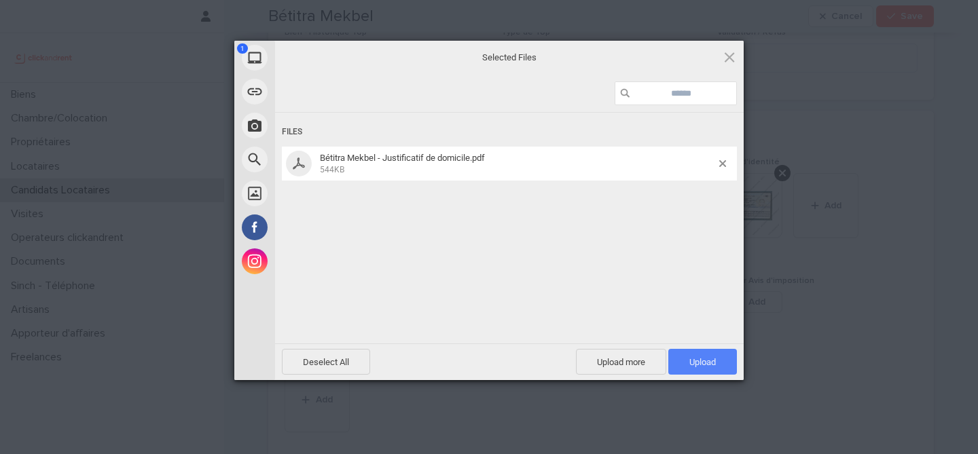
click at [719, 363] on span "Upload 1" at bounding box center [702, 362] width 69 height 26
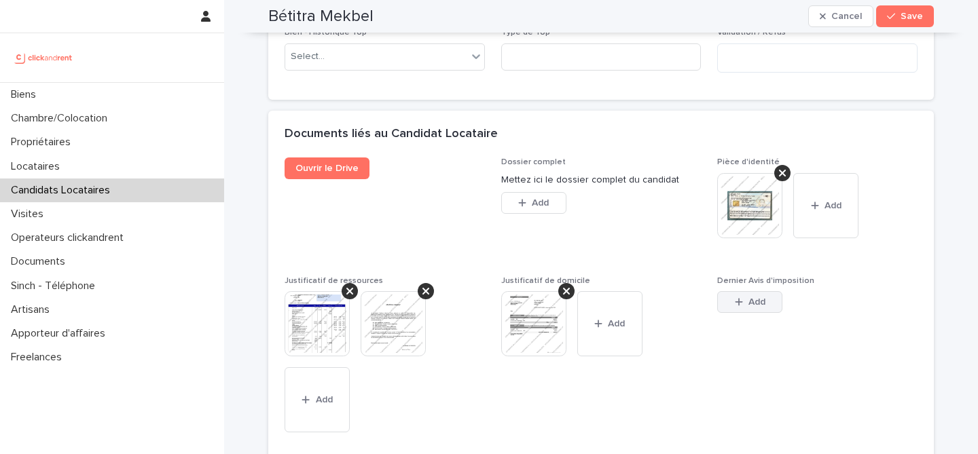
click at [749, 298] on span "Add" at bounding box center [756, 302] width 17 height 10
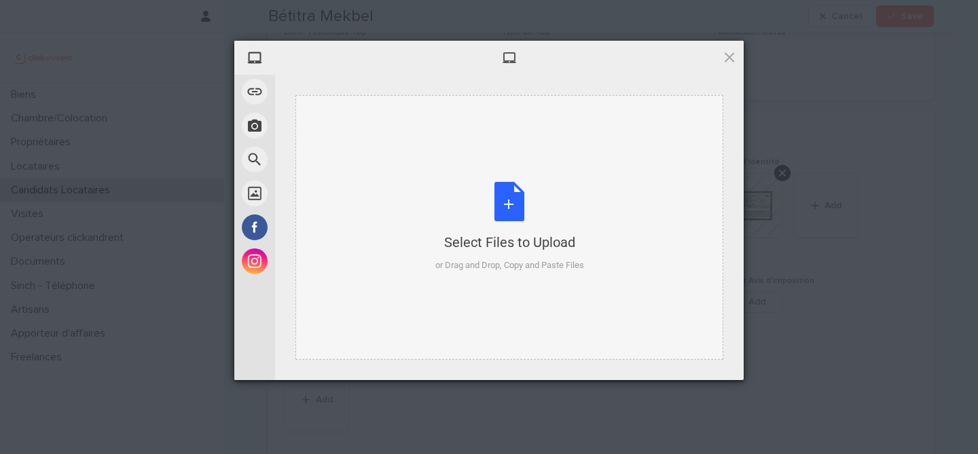
click at [511, 219] on div "Select Files to Upload or Drag and Drop, Copy and Paste Files" at bounding box center [509, 227] width 149 height 90
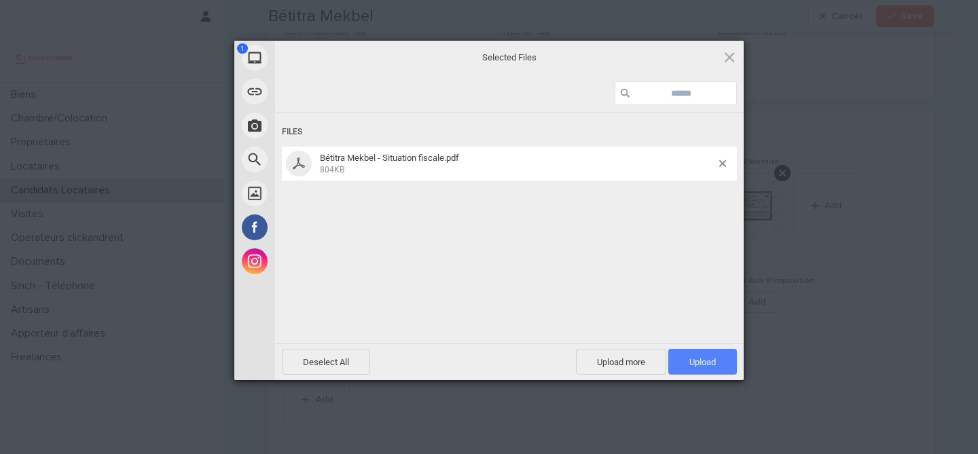
click at [703, 357] on span "Upload 1" at bounding box center [702, 362] width 26 height 10
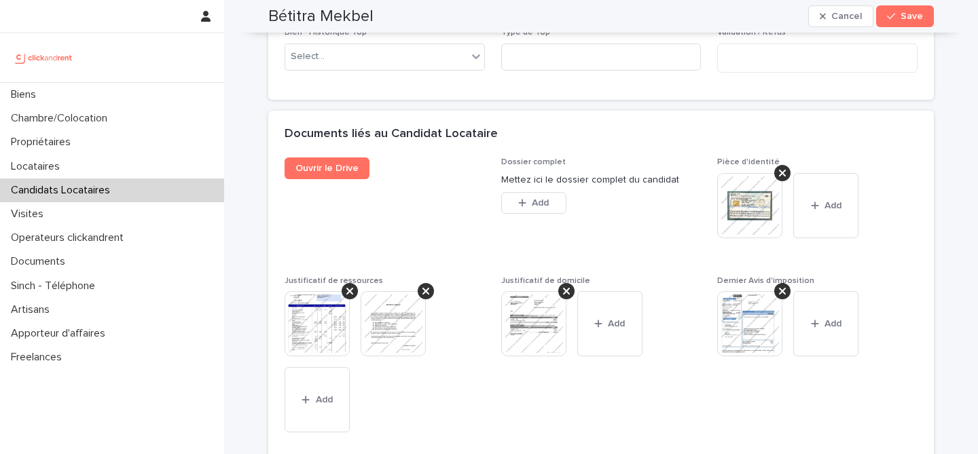
scroll to position [1303, 0]
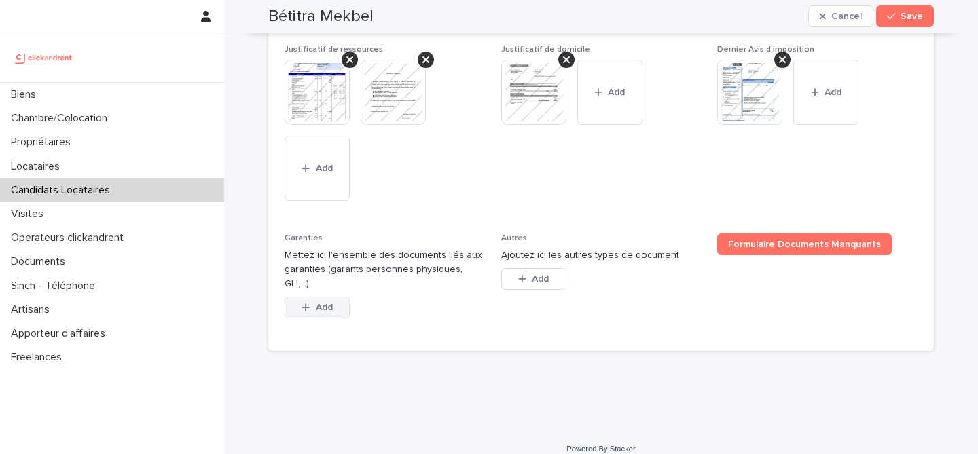
click at [292, 297] on button "Add" at bounding box center [317, 308] width 65 height 22
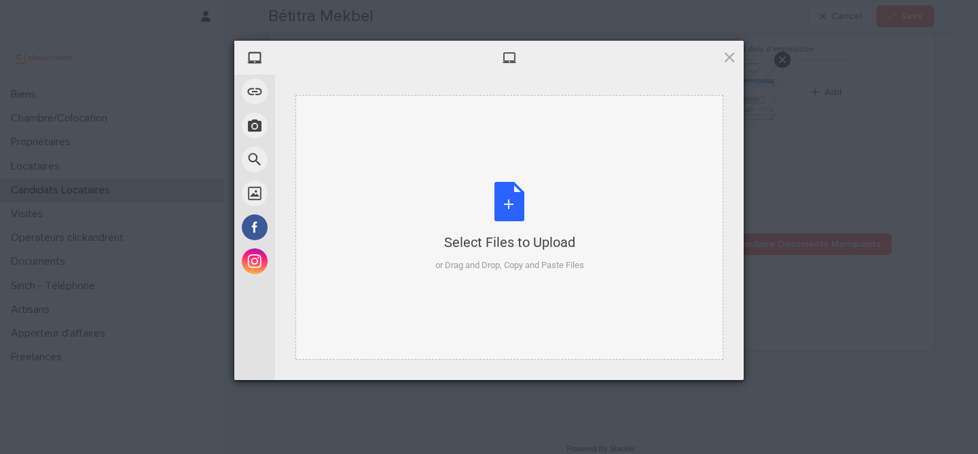
click at [507, 199] on div "Select Files to Upload or Drag and Drop, Copy and Paste Files" at bounding box center [509, 227] width 149 height 90
click at [731, 62] on span at bounding box center [729, 57] width 15 height 15
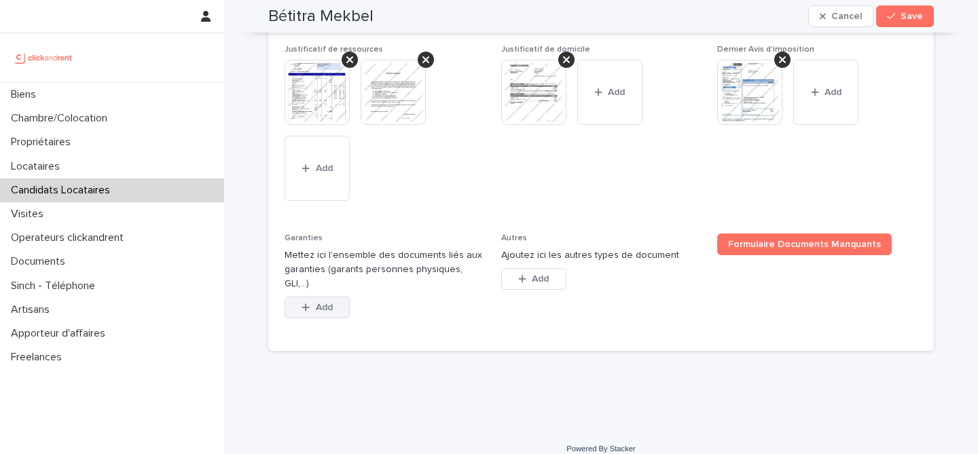
click at [328, 303] on span "Add" at bounding box center [324, 308] width 17 height 10
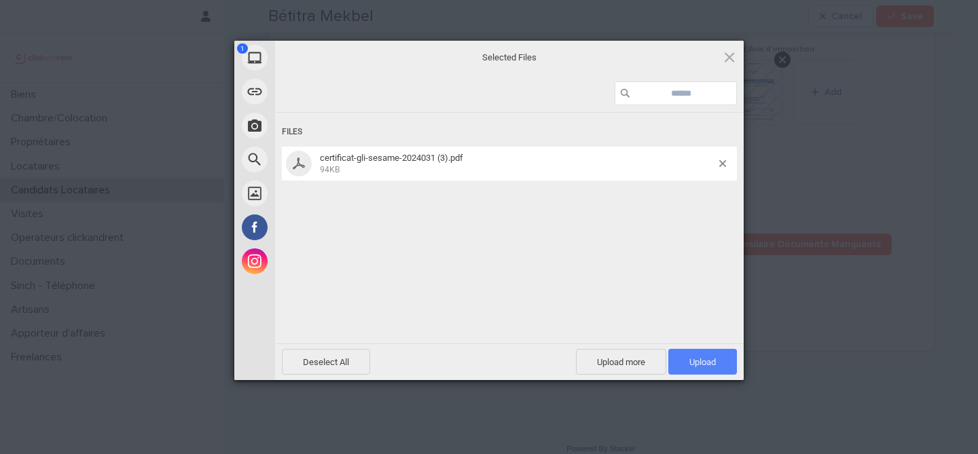
click at [691, 357] on span "Upload 1" at bounding box center [702, 362] width 26 height 10
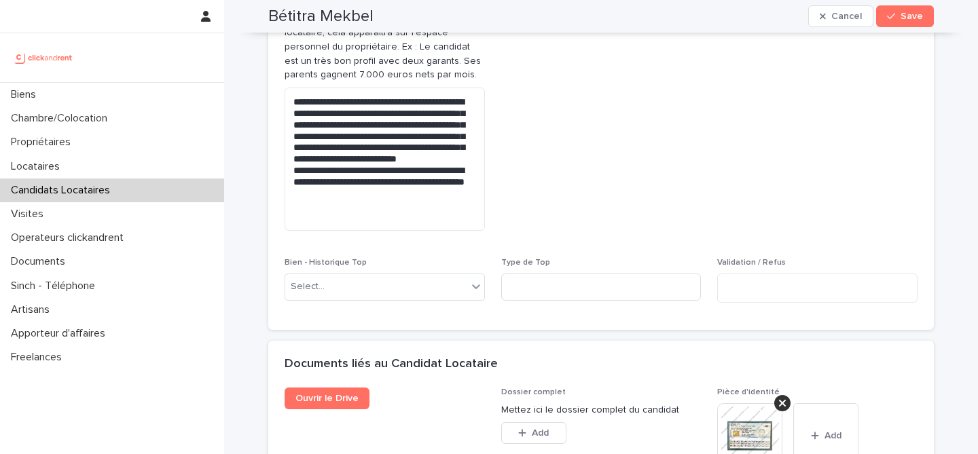
scroll to position [841, 0]
click at [330, 12] on h2 "Bétitra Mekbel" at bounding box center [320, 17] width 105 height 20
copy div "Bétitra Mekbel Cancel Save"
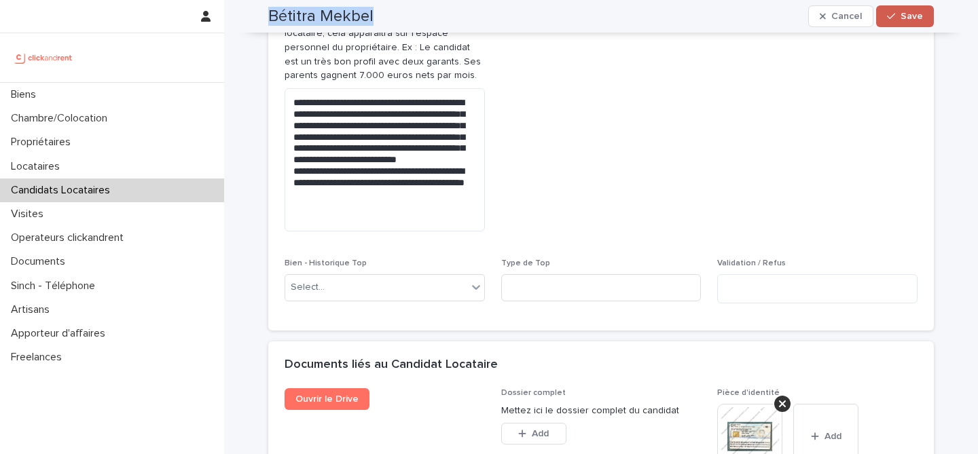
click at [916, 18] on span "Save" at bounding box center [911, 17] width 22 height 10
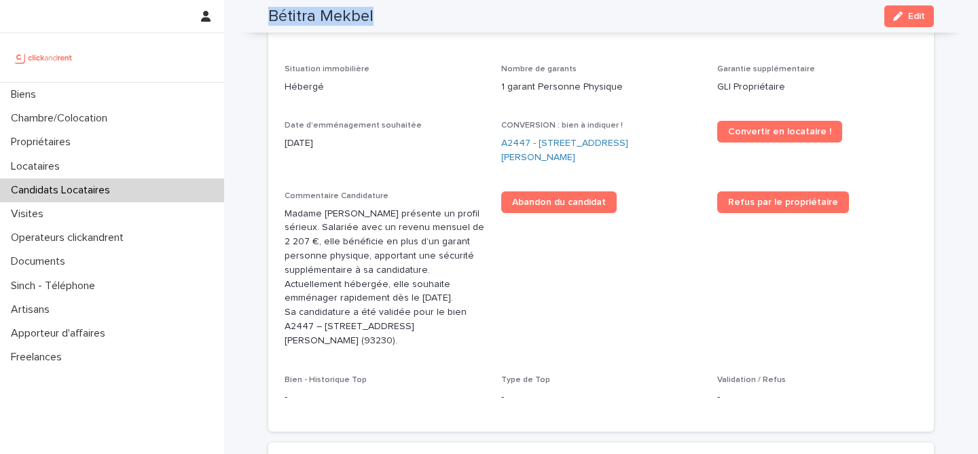
scroll to position [363, 0]
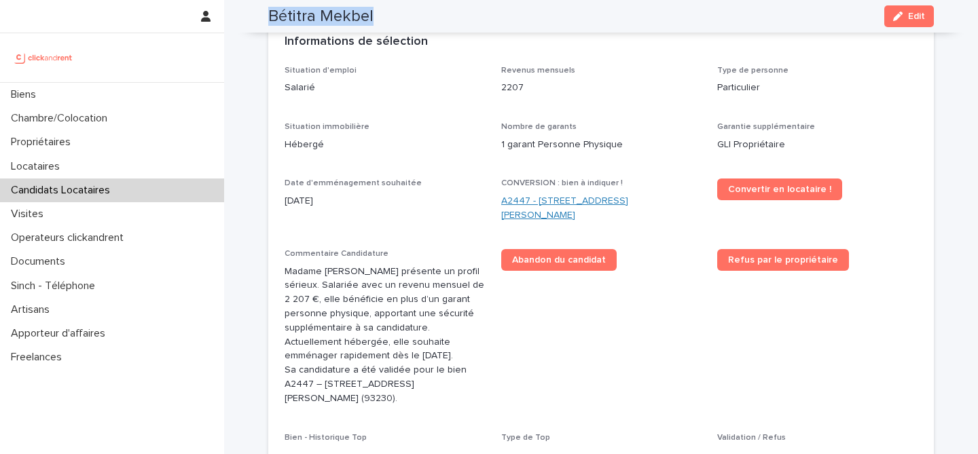
click at [595, 204] on link "A2447 - [STREET_ADDRESS][PERSON_NAME]" at bounding box center [601, 208] width 200 height 29
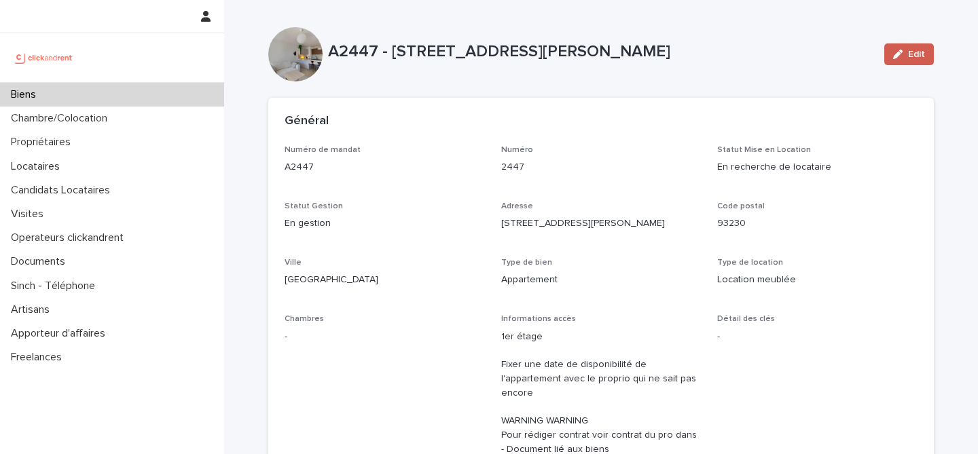
click at [921, 48] on button "Edit" at bounding box center [909, 54] width 50 height 22
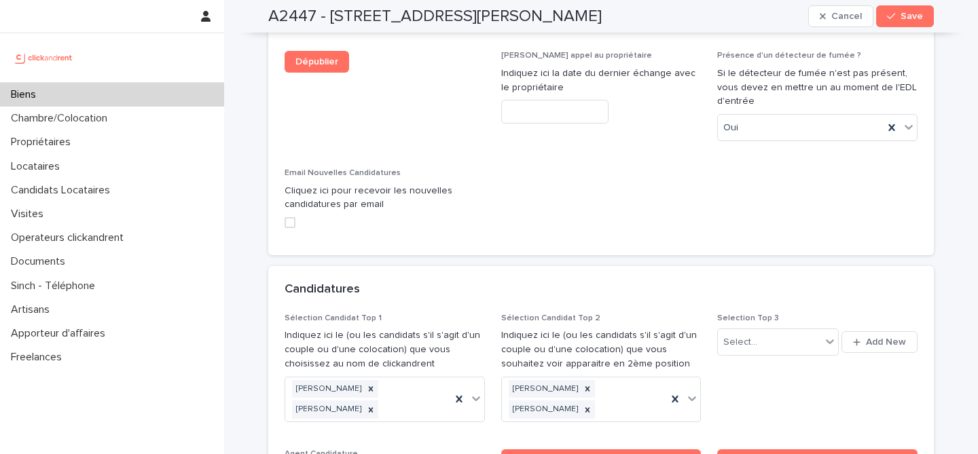
scroll to position [6755, 0]
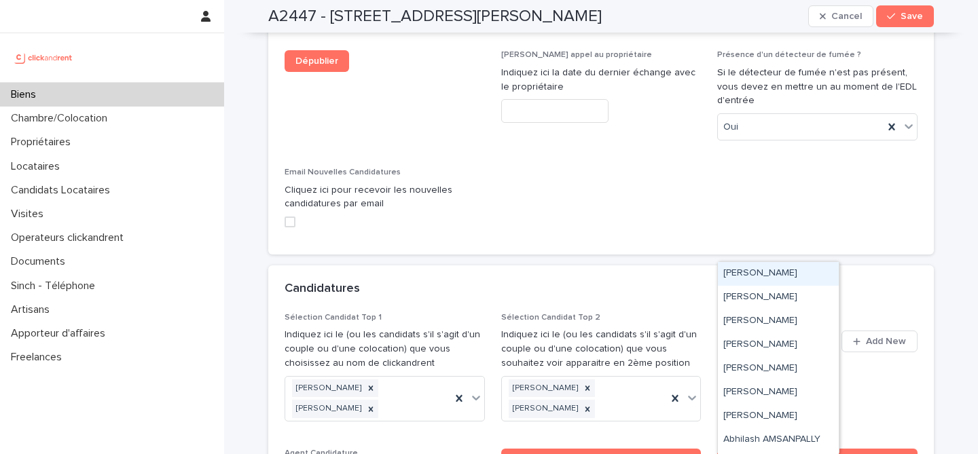
click at [784, 331] on div "Select..." at bounding box center [769, 342] width 103 height 22
paste input "**********"
type input "**********"
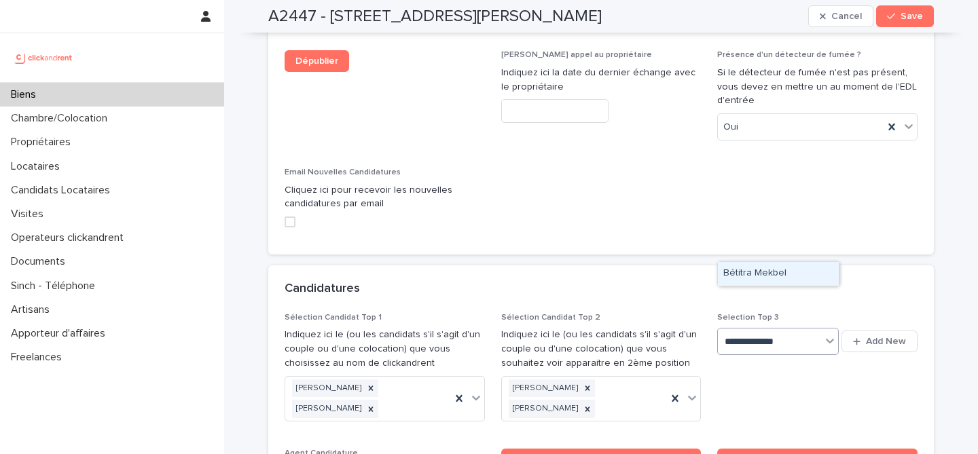
click at [769, 276] on div "Bétitra Mekbel" at bounding box center [778, 274] width 121 height 24
paste input "**********"
type input "**********"
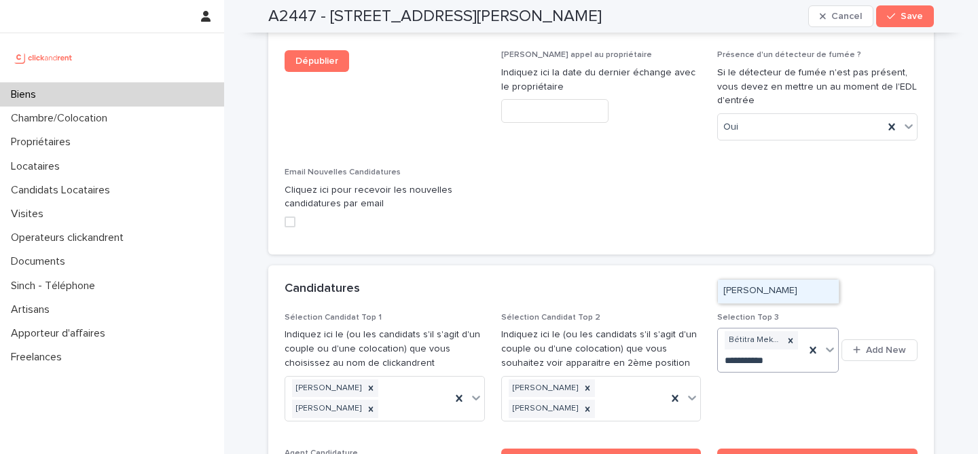
click at [784, 288] on div "[PERSON_NAME]" at bounding box center [778, 292] width 121 height 24
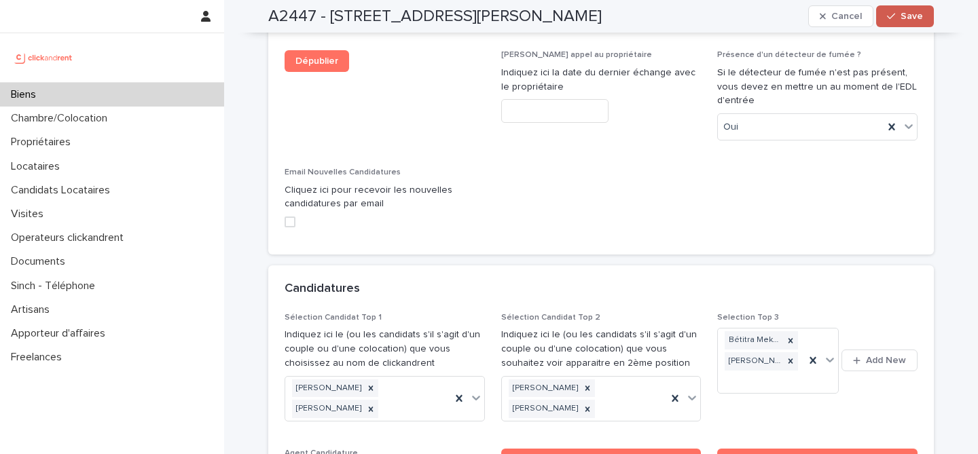
click at [918, 20] on span "Save" at bounding box center [911, 17] width 22 height 10
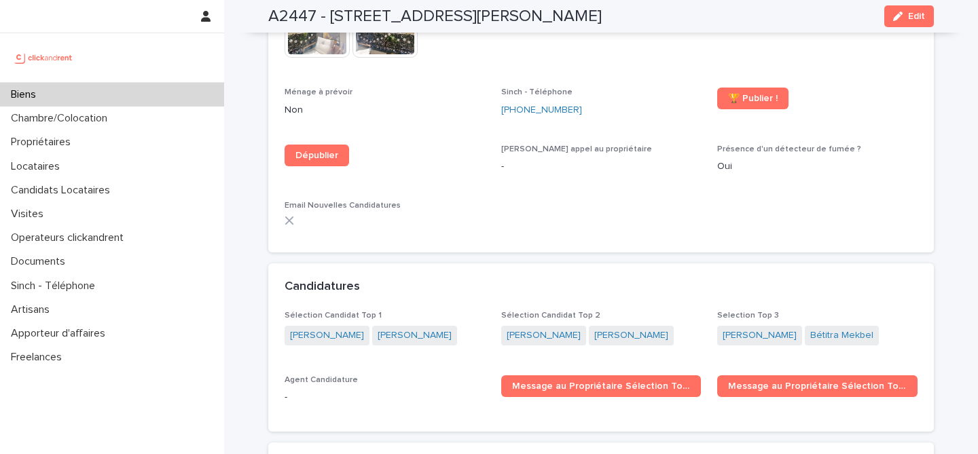
scroll to position [4380, 0]
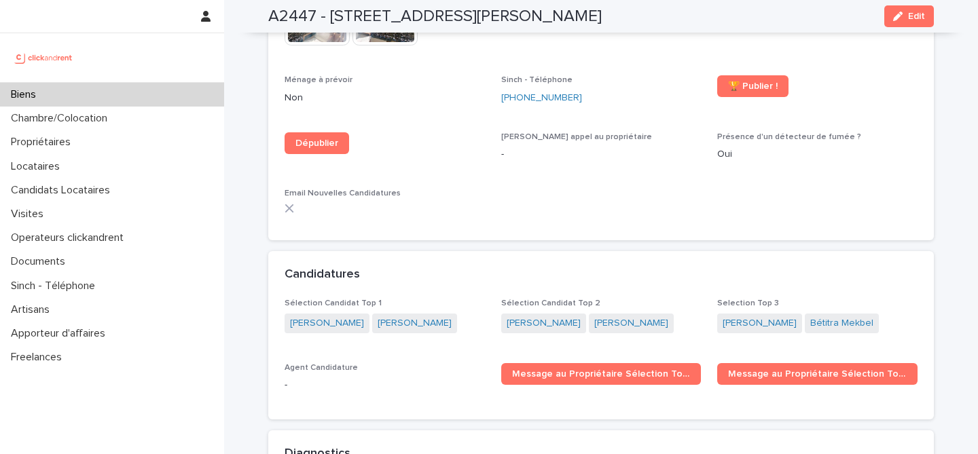
click at [108, 96] on div "Biens" at bounding box center [112, 95] width 224 height 24
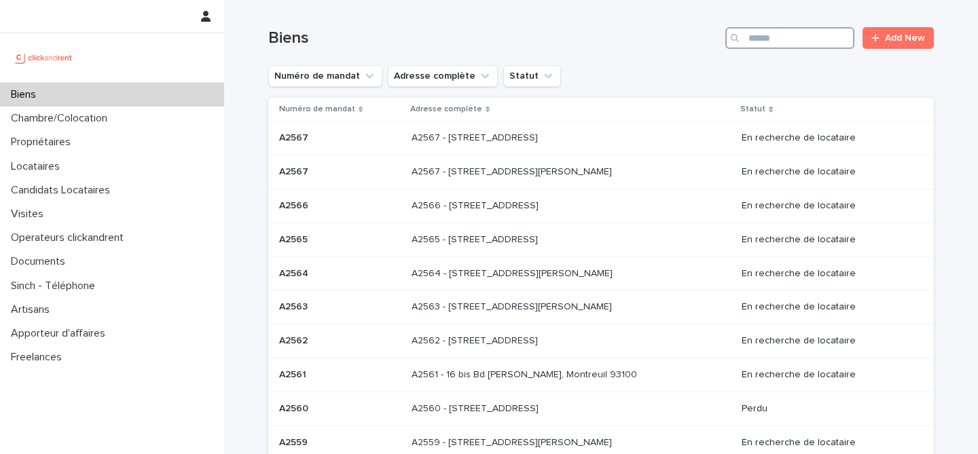
click at [821, 35] on input "Search" at bounding box center [789, 38] width 129 height 22
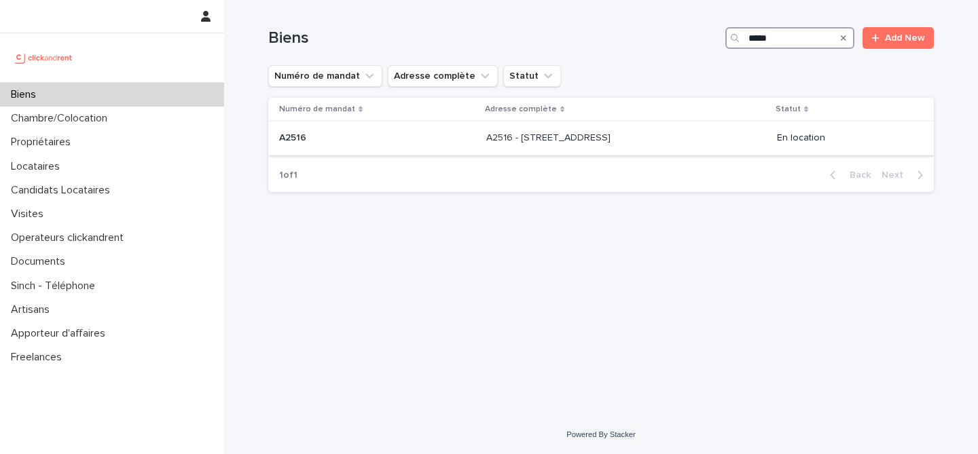
type input "*****"
click at [435, 135] on p at bounding box center [377, 138] width 196 height 12
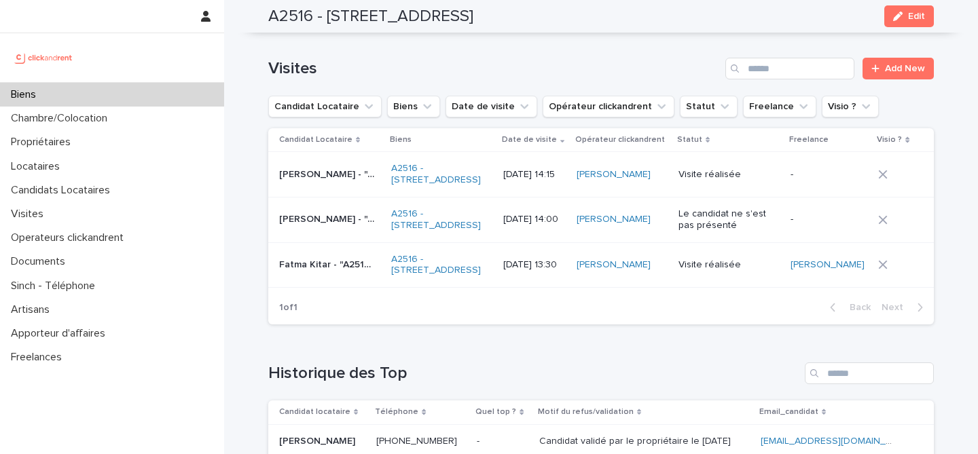
scroll to position [5195, 0]
